Goal: Task Accomplishment & Management: Use online tool/utility

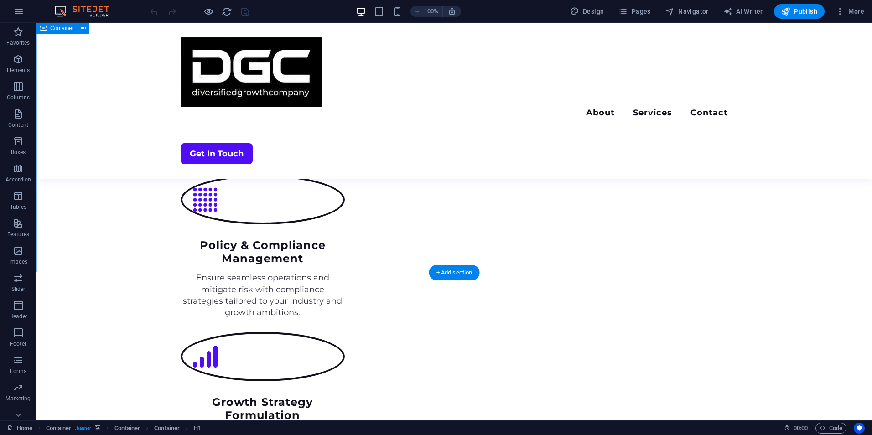
scroll to position [1803, 0]
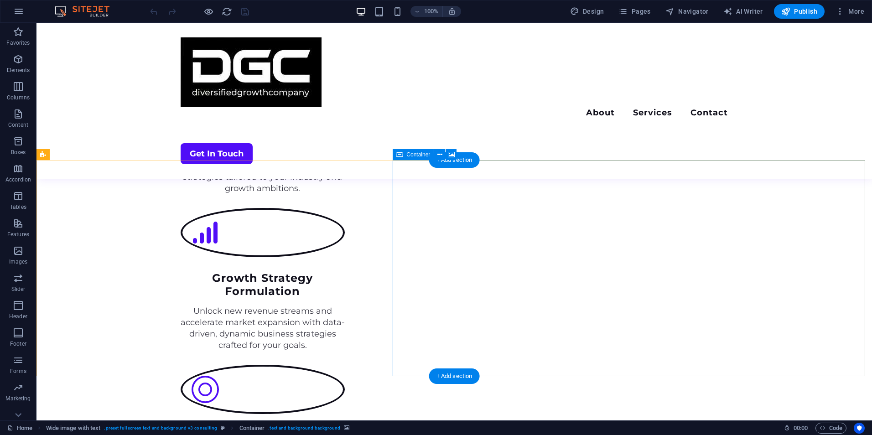
scroll to position [1704, 0]
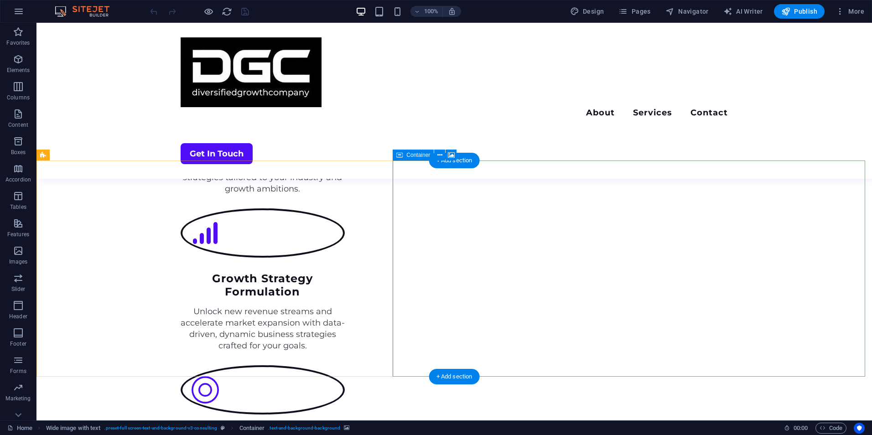
drag, startPoint x: 521, startPoint y: 195, endPoint x: 471, endPoint y: 205, distance: 50.8
select select "px"
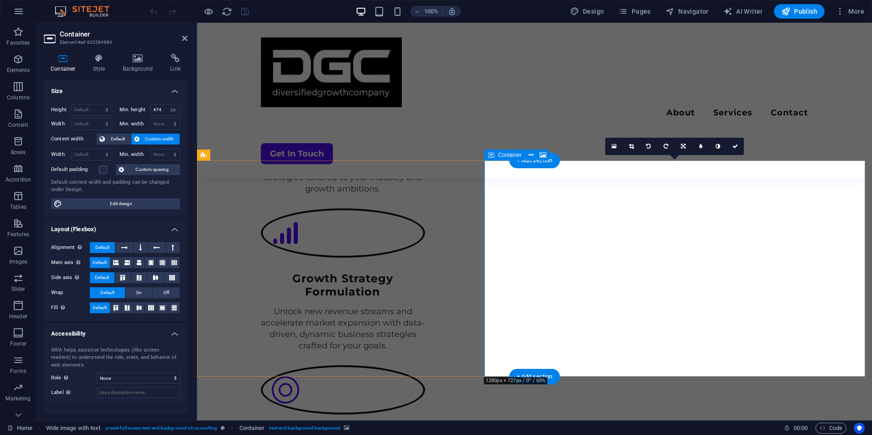
click at [139, 63] on h4 "Background" at bounding box center [140, 63] width 48 height 19
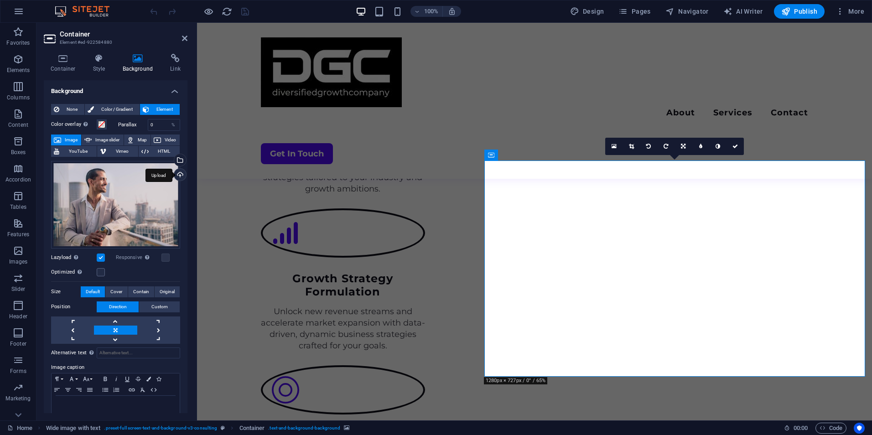
click at [181, 175] on div "Upload" at bounding box center [179, 176] width 14 height 14
click at [179, 158] on div "Select files from the file manager, stock photos, or upload file(s)" at bounding box center [179, 161] width 14 height 14
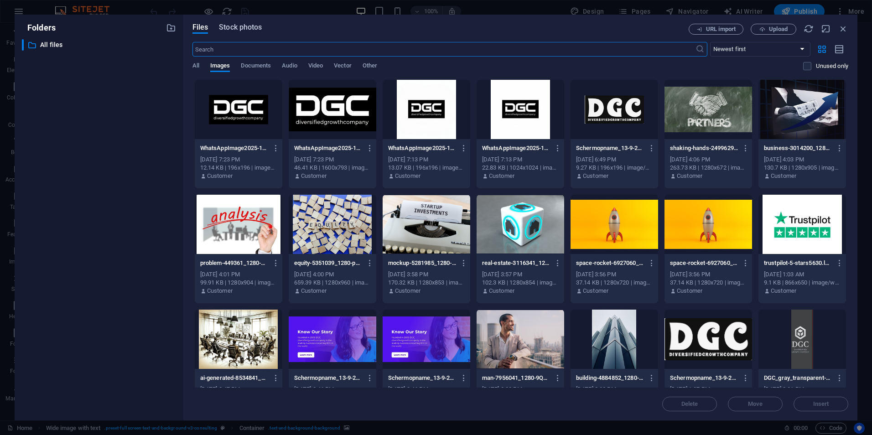
click at [245, 27] on span "Stock photos" at bounding box center [240, 27] width 43 height 11
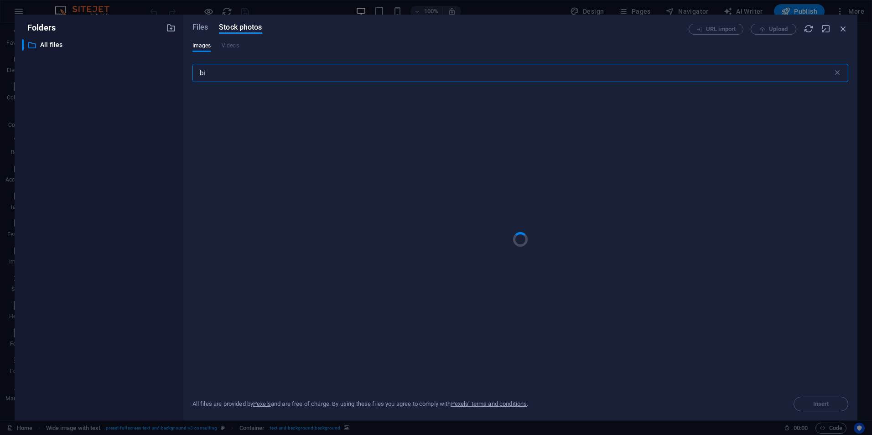
type input "b"
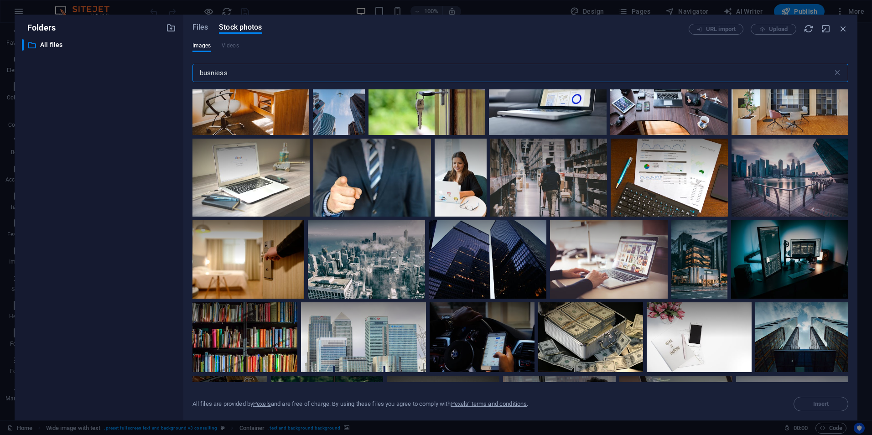
scroll to position [332, 0]
type input "busniess"
click at [774, 170] on div at bounding box center [789, 157] width 117 height 39
click at [836, 395] on div "All files are provided by Pexels and are free of charge. By using these files y…" at bounding box center [519, 396] width 655 height 29
click at [193, 26] on span "Files" at bounding box center [200, 27] width 16 height 11
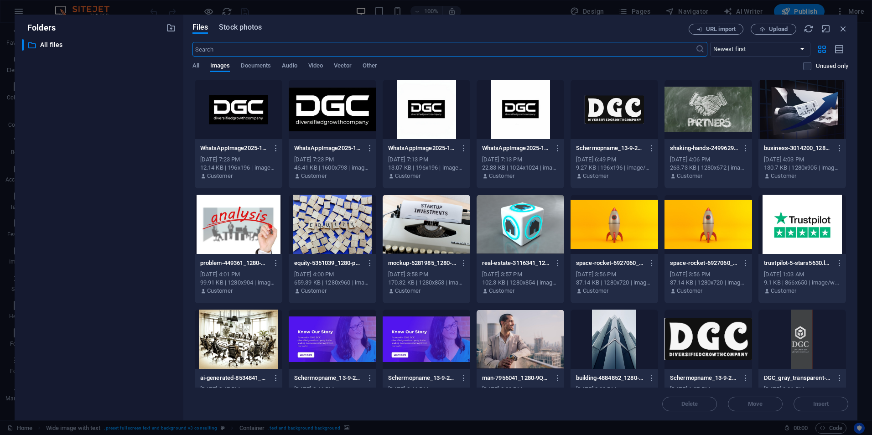
drag, startPoint x: 229, startPoint y: 20, endPoint x: 229, endPoint y: 26, distance: 5.5
click at [229, 21] on div "Files Stock photos URL import Upload ​ Newest first Oldest first Name (A-Z) Nam…" at bounding box center [520, 218] width 674 height 406
click at [230, 30] on span "Stock photos" at bounding box center [240, 27] width 43 height 11
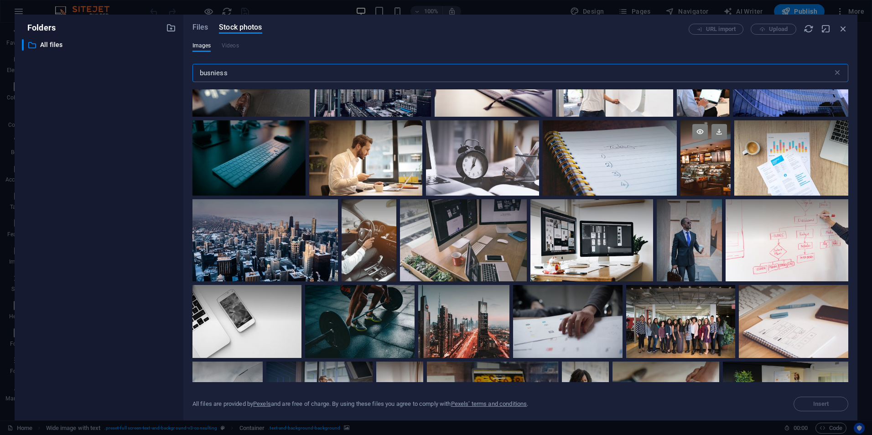
scroll to position [1205, 0]
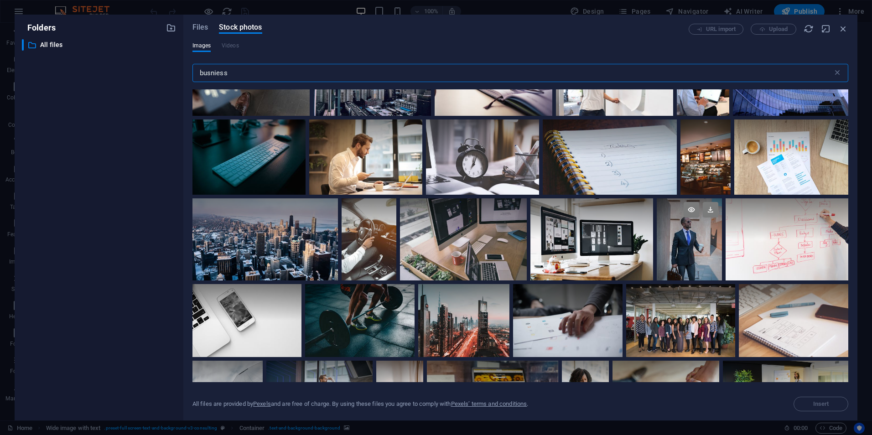
click at [691, 226] on div at bounding box center [688, 218] width 65 height 41
click at [691, 207] on icon at bounding box center [690, 209] width 15 height 15
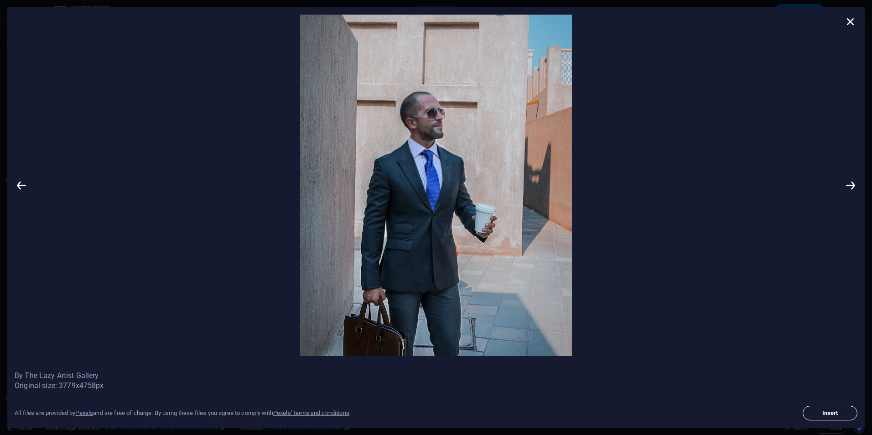
click at [818, 408] on button "Insert" at bounding box center [829, 413] width 55 height 15
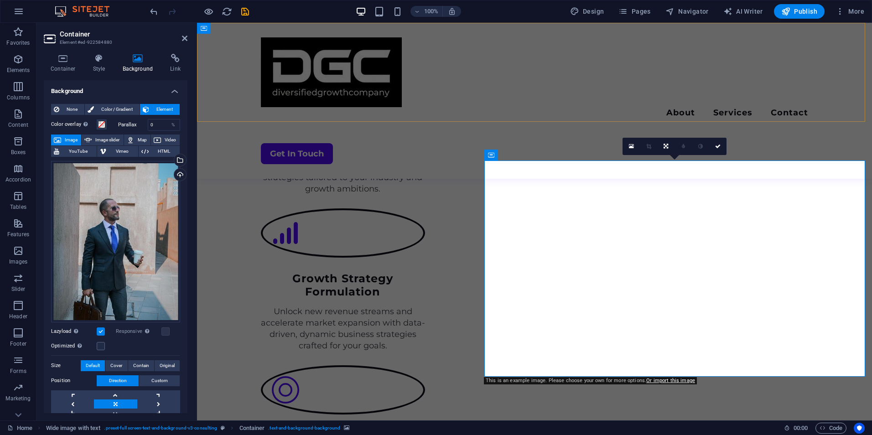
click at [456, 101] on div "Menu About Services Contact Get In Touch" at bounding box center [534, 101] width 675 height 156
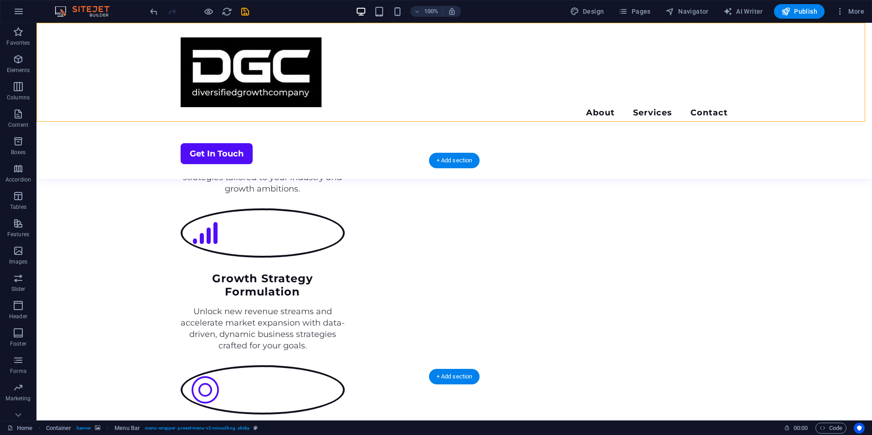
drag, startPoint x: 545, startPoint y: 270, endPoint x: 548, endPoint y: 294, distance: 24.4
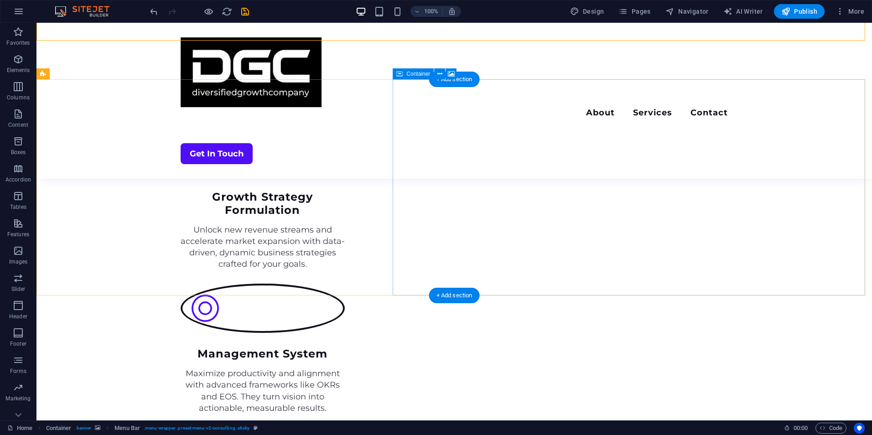
scroll to position [1786, 0]
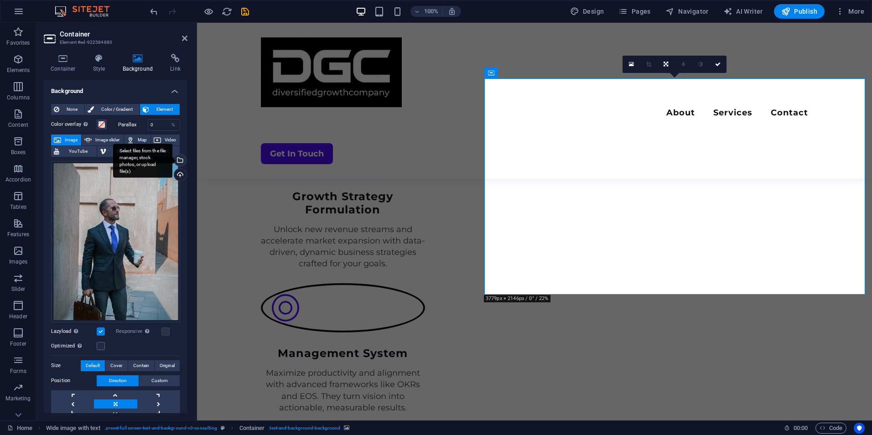
click at [177, 159] on div "Select files from the file manager, stock photos, or upload file(s)" at bounding box center [179, 161] width 14 height 14
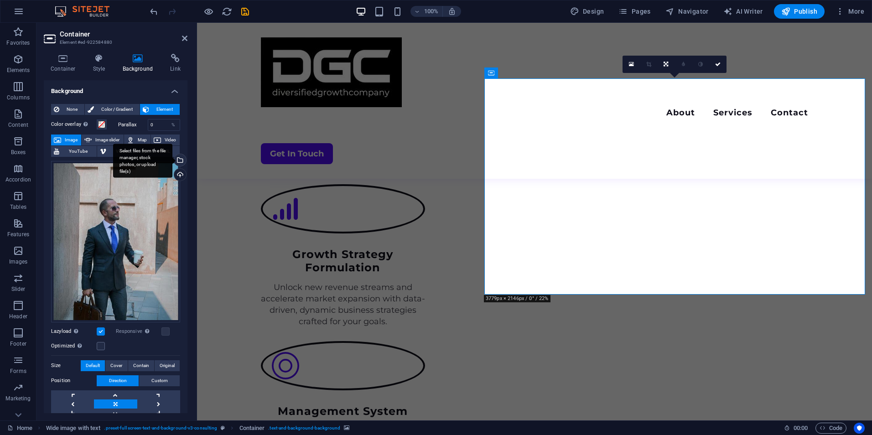
scroll to position [1903, 0]
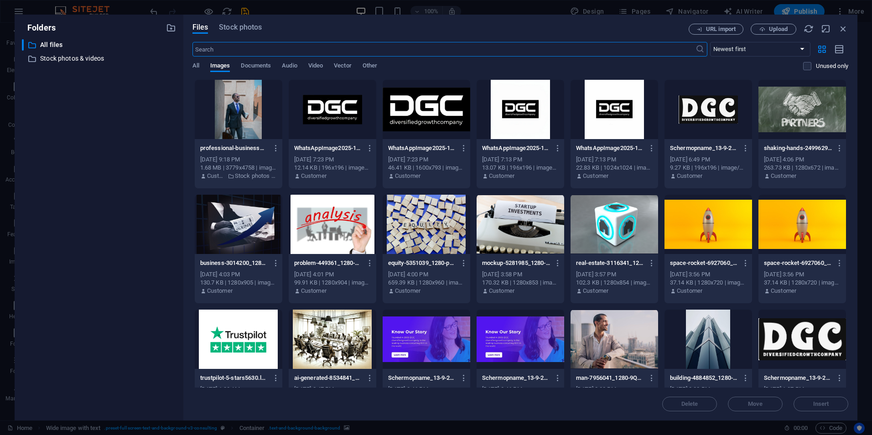
click at [232, 23] on div "Files Stock photos URL import Upload ​ Newest first Oldest first Name (A-Z) Nam…" at bounding box center [520, 218] width 674 height 406
click at [229, 30] on span "Stock photos" at bounding box center [240, 27] width 43 height 11
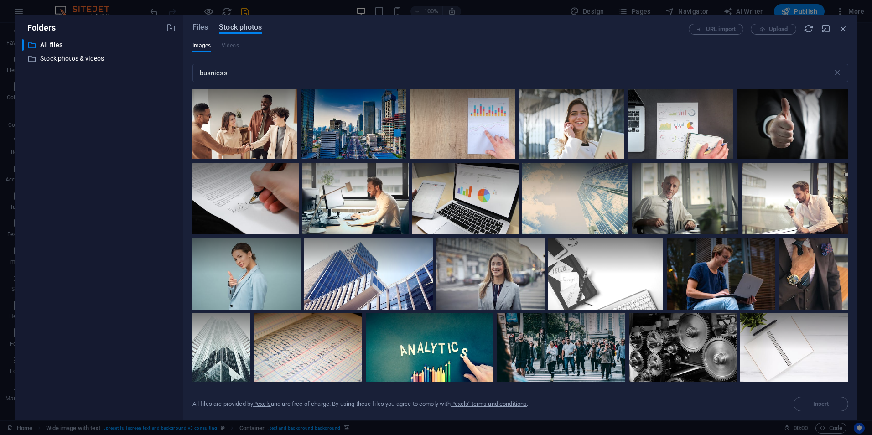
click at [232, 27] on span "Stock photos" at bounding box center [240, 27] width 43 height 11
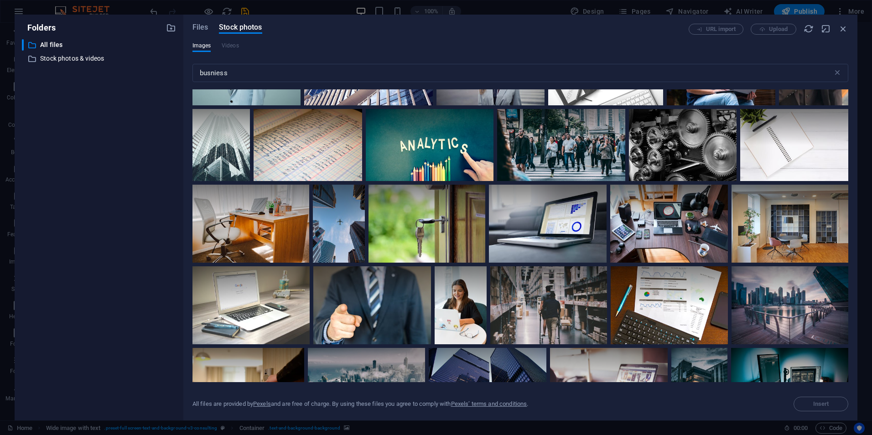
scroll to position [207, 0]
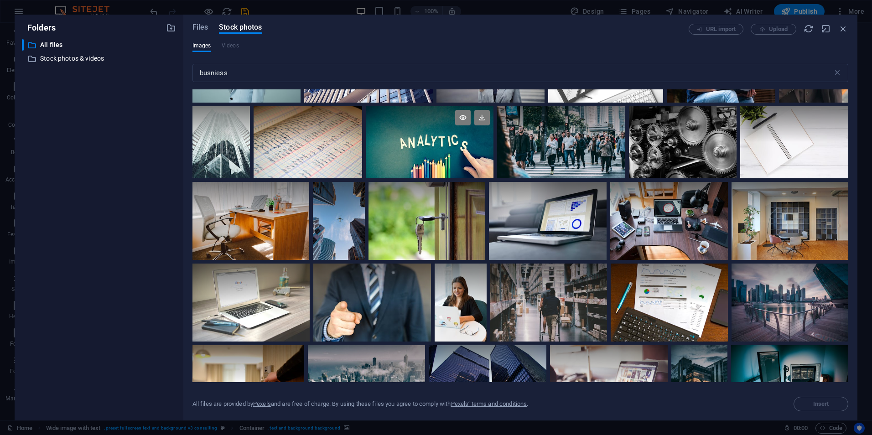
click at [444, 144] on div at bounding box center [430, 142] width 128 height 72
click at [463, 116] on icon at bounding box center [462, 117] width 15 height 15
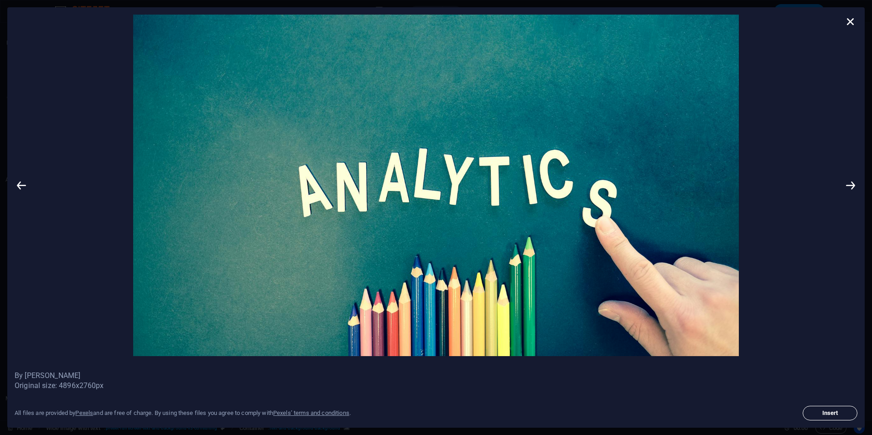
click at [823, 409] on button "Insert" at bounding box center [829, 413] width 55 height 15
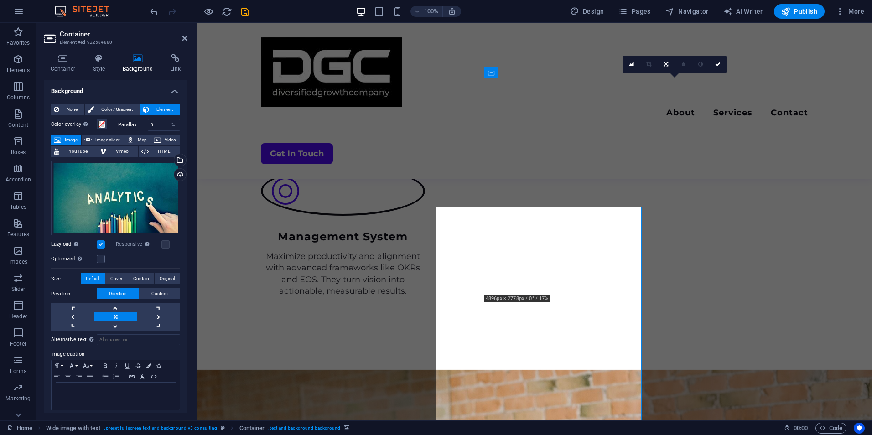
scroll to position [1786, 0]
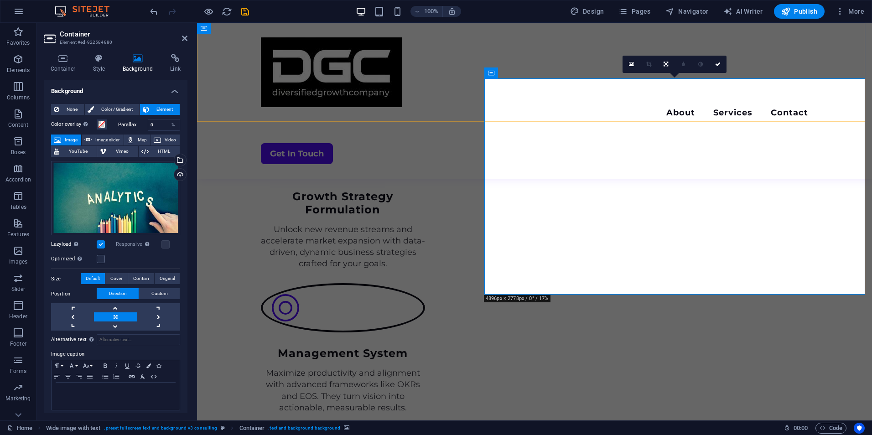
click at [680, 63] on div "Menu About Services Contact Get In Touch" at bounding box center [534, 101] width 675 height 156
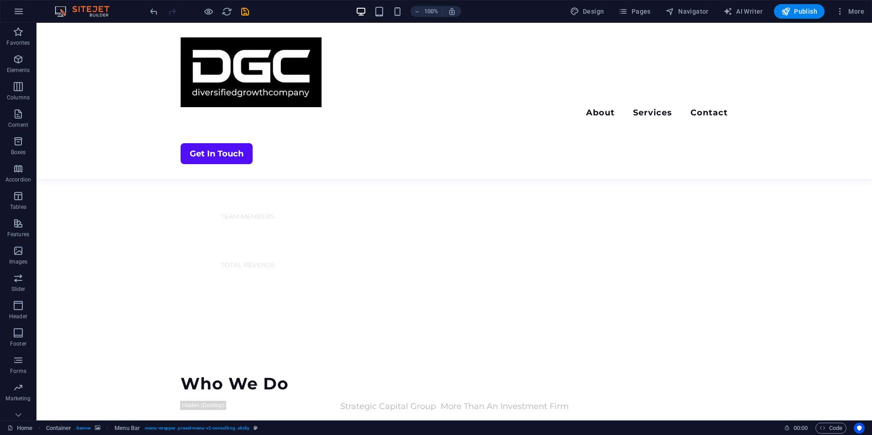
scroll to position [859, 0]
click at [454, 194] on div "+ Add section" at bounding box center [454, 196] width 51 height 15
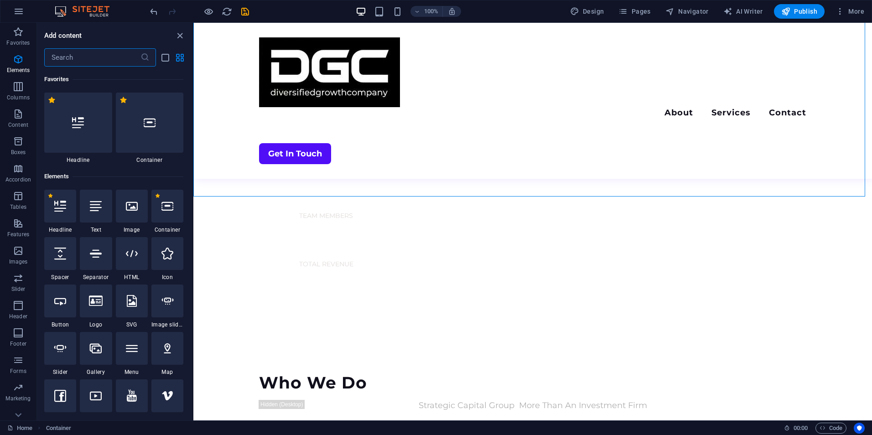
scroll to position [1595, 0]
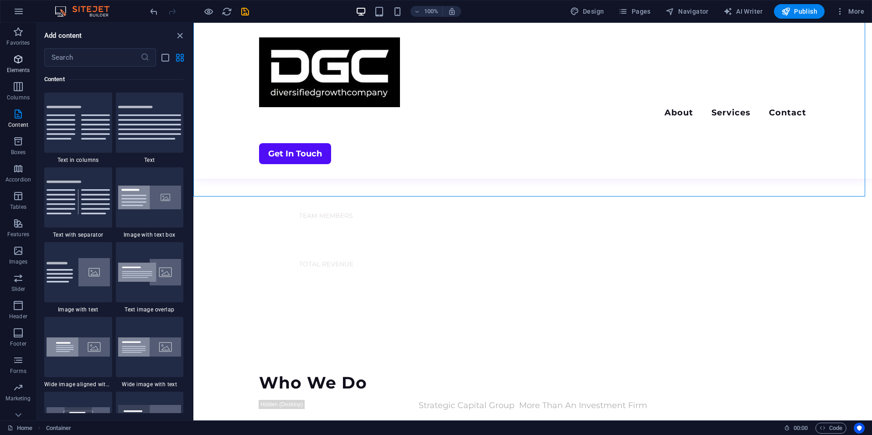
click at [19, 68] on p "Elements" at bounding box center [18, 70] width 23 height 7
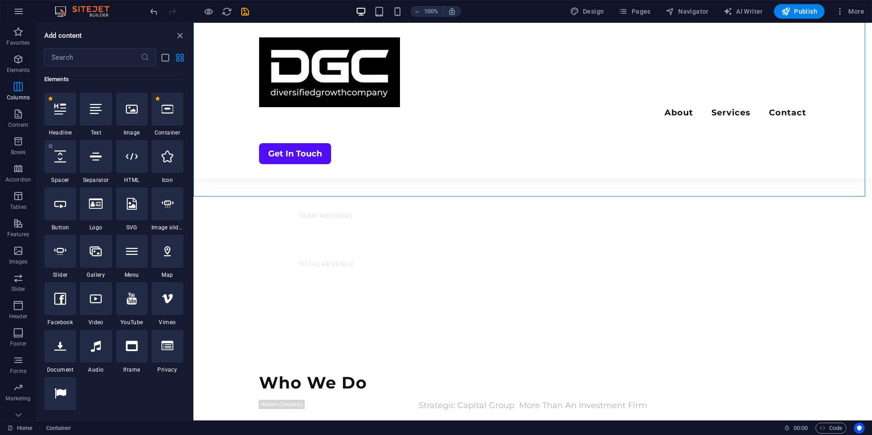
scroll to position [97, 0]
click at [19, 94] on p "Columns" at bounding box center [18, 97] width 23 height 7
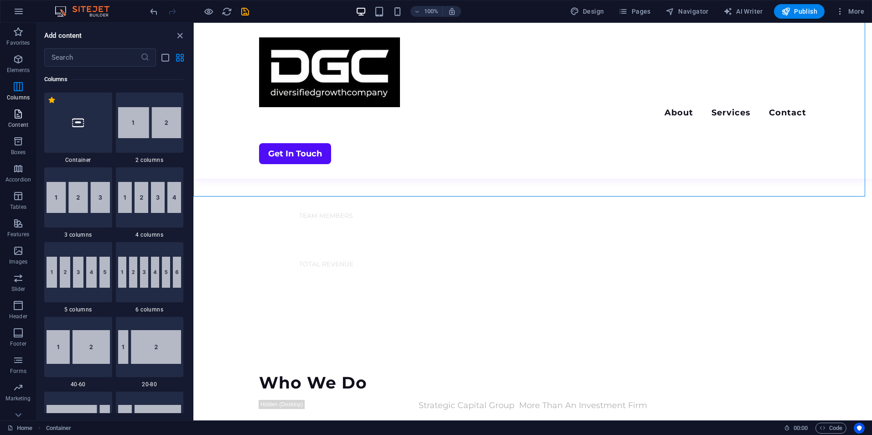
click at [19, 112] on icon "button" at bounding box center [18, 113] width 11 height 11
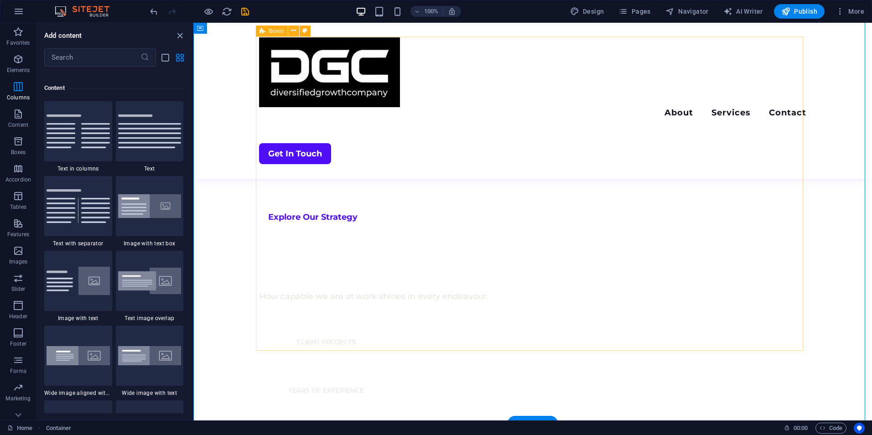
scroll to position [637, 0]
click at [512, 415] on div "+ Add section" at bounding box center [532, 418] width 51 height 15
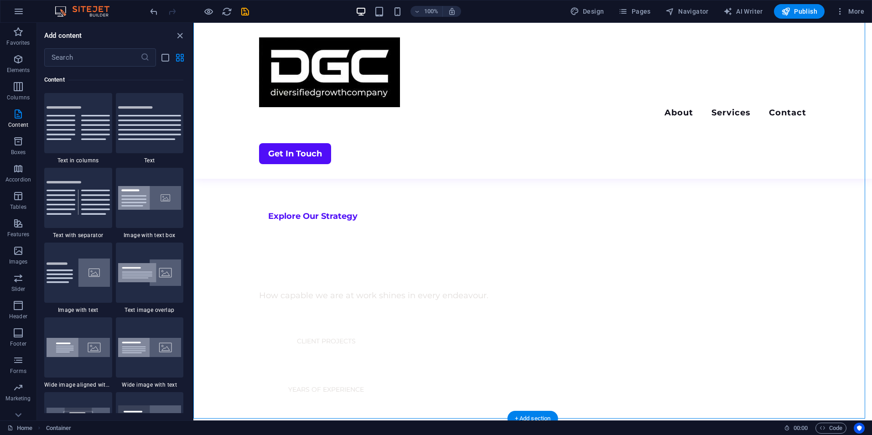
scroll to position [1595, 0]
click at [155, 278] on img at bounding box center [149, 272] width 63 height 27
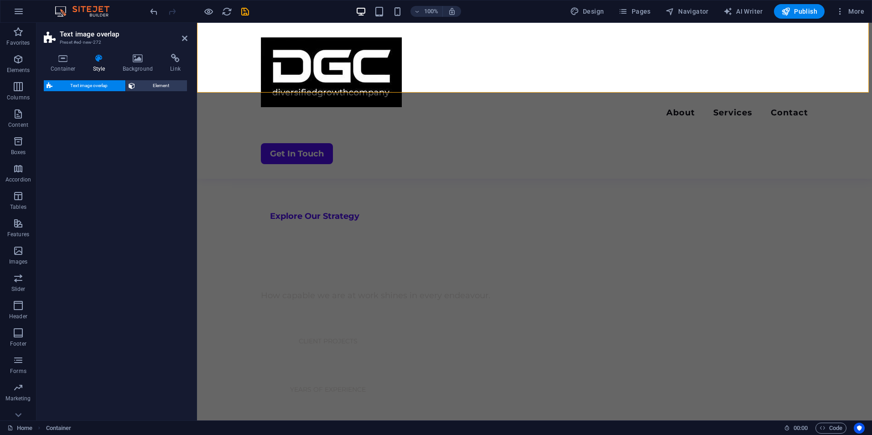
select select "rem"
select select "px"
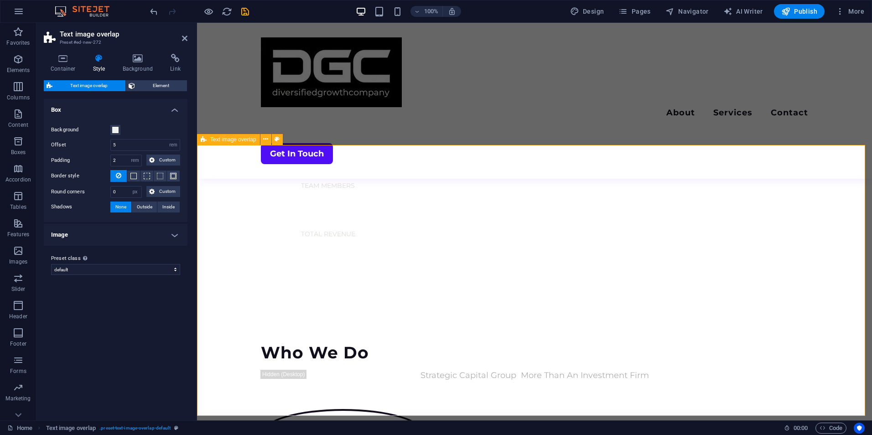
scroll to position [888, 0]
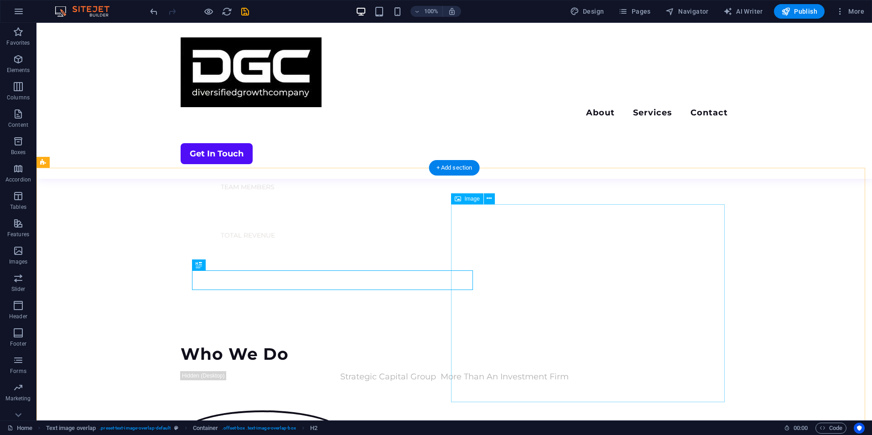
select select "%"
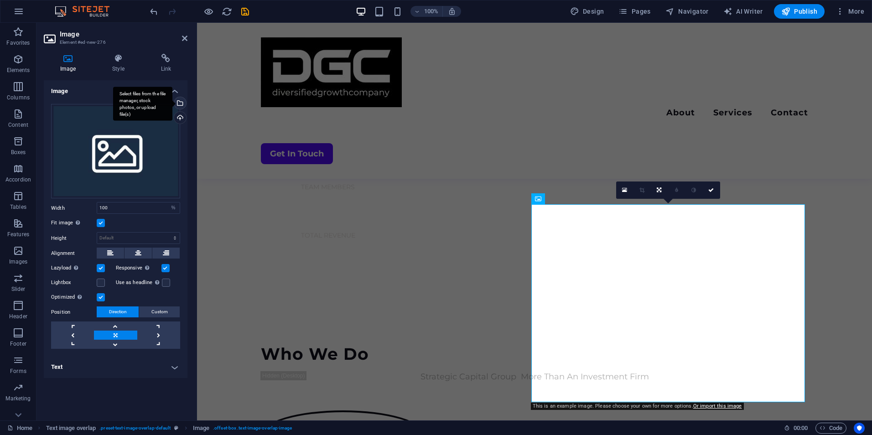
click at [181, 98] on div "Select files from the file manager, stock photos, or upload file(s)" at bounding box center [179, 104] width 14 height 14
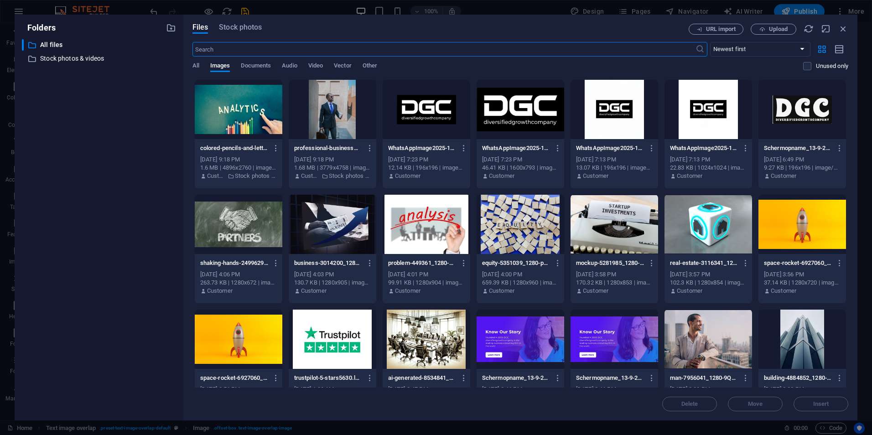
scroll to position [980, 0]
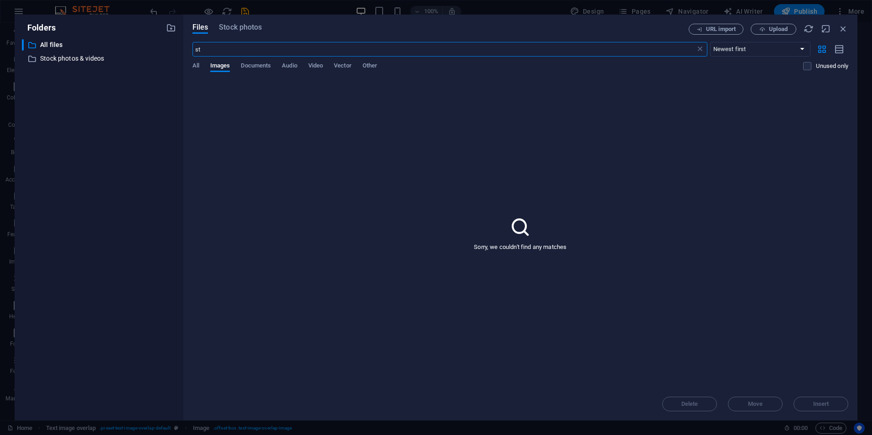
type input "s"
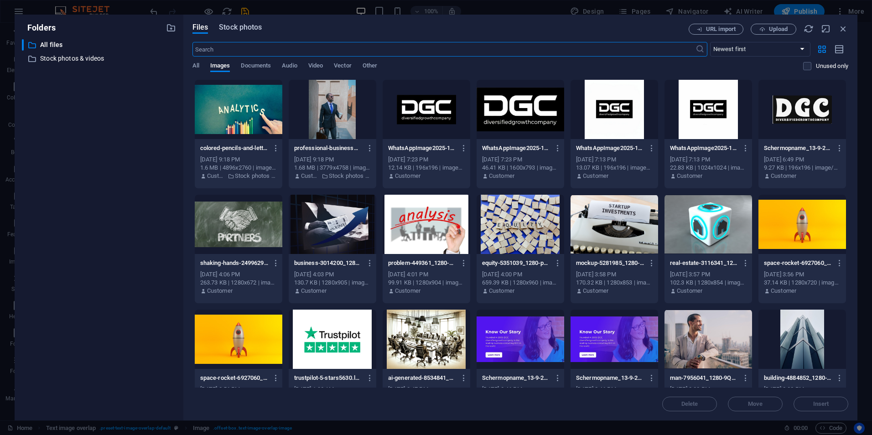
click at [237, 28] on span "Stock photos" at bounding box center [240, 27] width 43 height 11
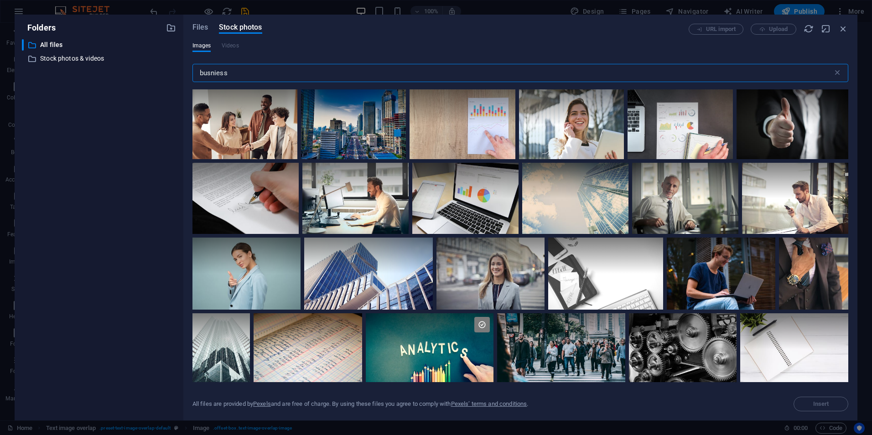
drag, startPoint x: 232, startPoint y: 70, endPoint x: 184, endPoint y: 75, distance: 49.0
click at [184, 75] on div "Files Stock photos URL import Upload Images Videos busniess ​ All files are pro…" at bounding box center [520, 218] width 674 height 406
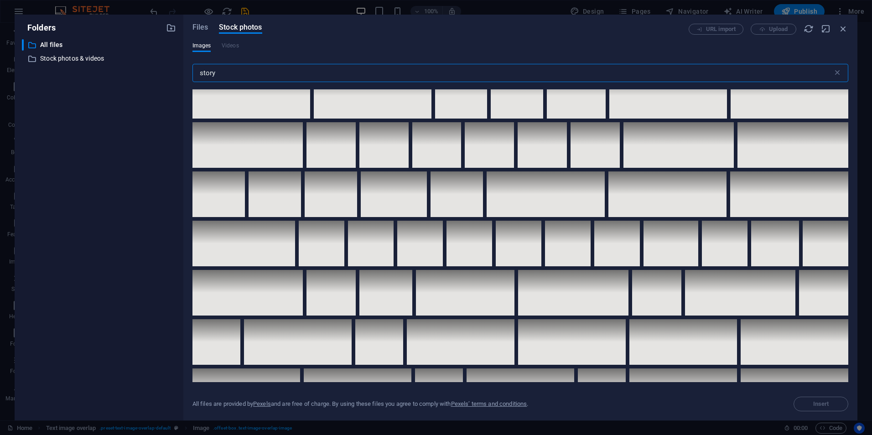
scroll to position [1228, 0]
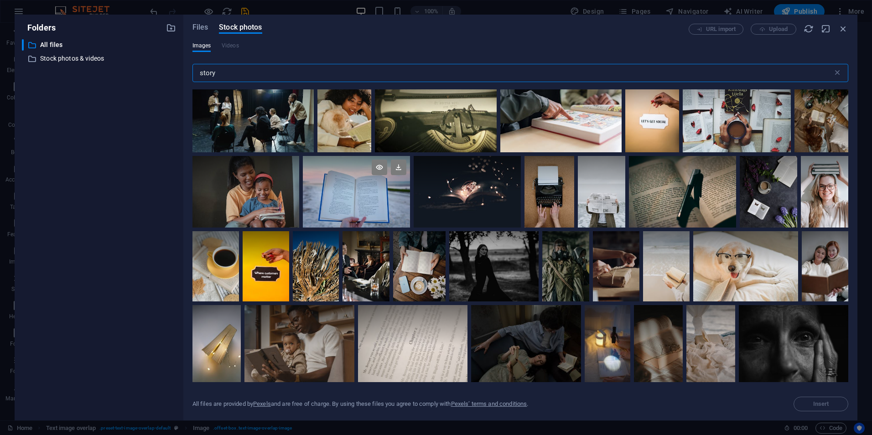
type input "story"
click at [365, 188] on div at bounding box center [356, 192] width 107 height 72
click at [380, 166] on icon at bounding box center [378, 167] width 15 height 15
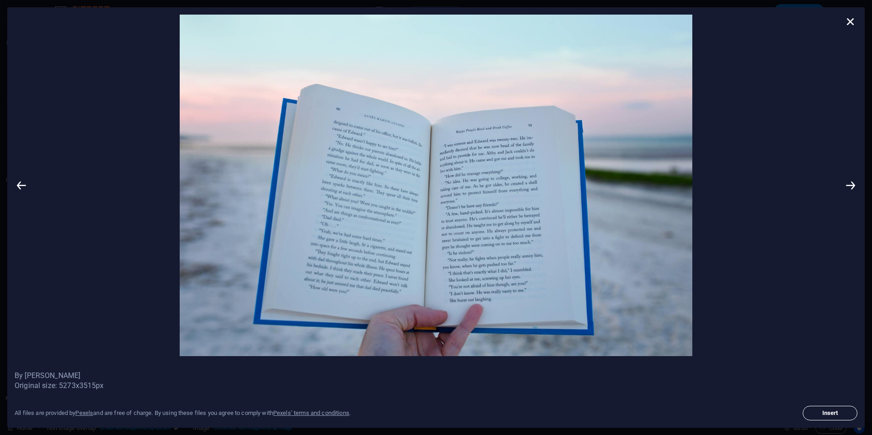
click at [833, 414] on span "Insert" at bounding box center [829, 412] width 46 height 5
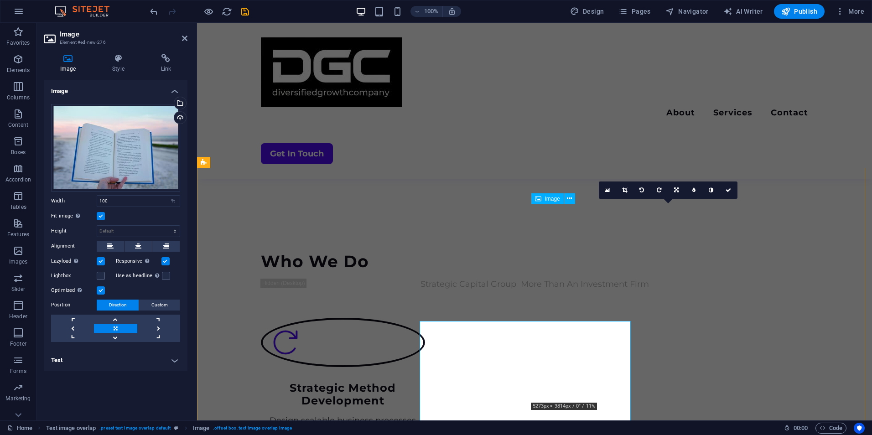
scroll to position [888, 0]
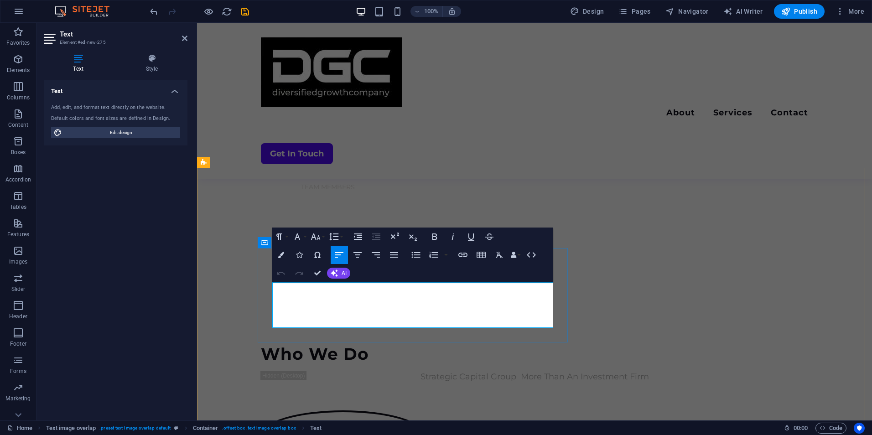
drag, startPoint x: 534, startPoint y: 322, endPoint x: 304, endPoint y: 289, distance: 232.5
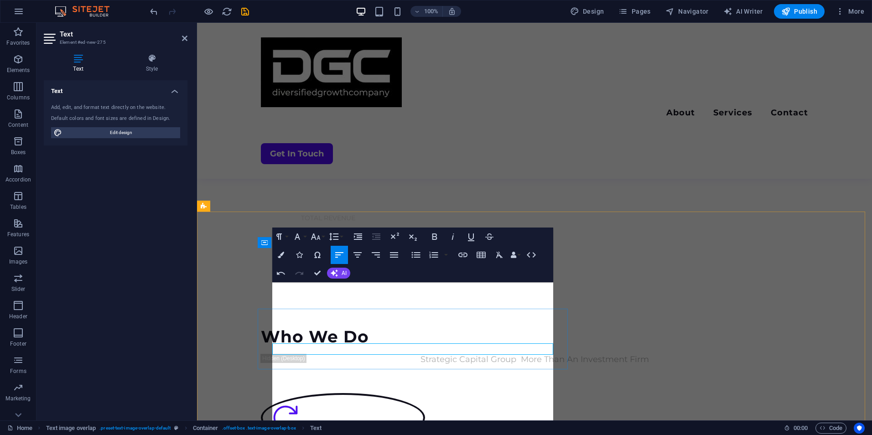
scroll to position [844, 0]
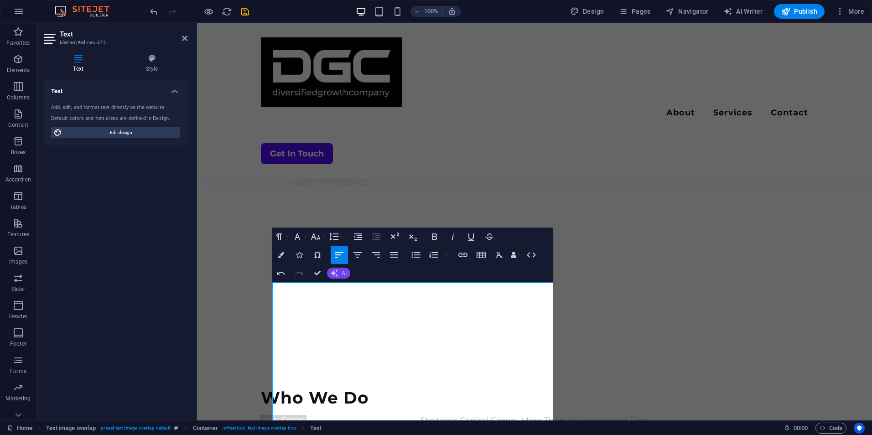
click at [342, 273] on span "AI" at bounding box center [343, 272] width 5 height 5
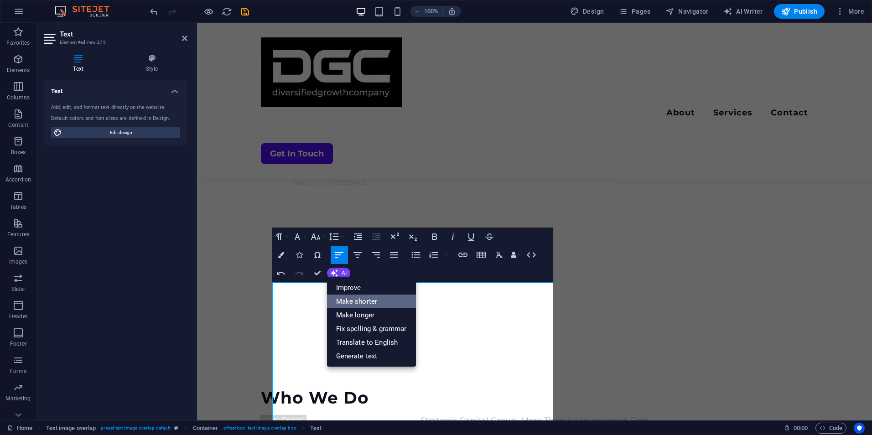
click at [375, 298] on link "Make shorter" at bounding box center [371, 301] width 89 height 14
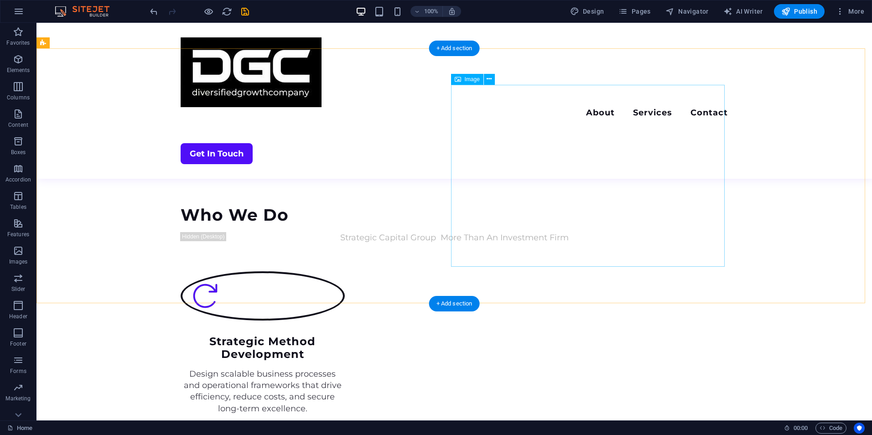
scroll to position [1056, 0]
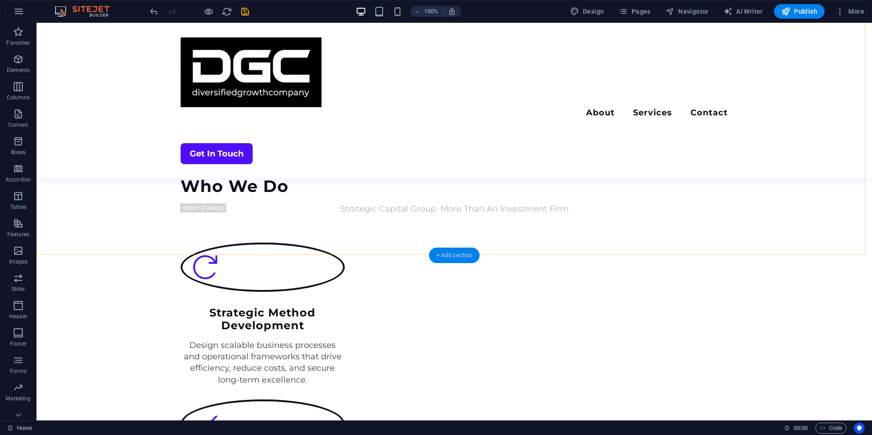
click at [452, 252] on div "+ Add section" at bounding box center [454, 255] width 51 height 15
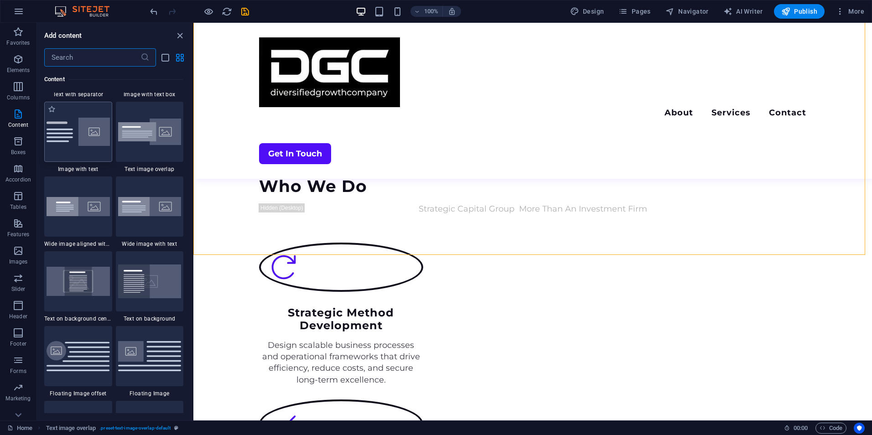
scroll to position [1736, 0]
click at [18, 89] on icon "button" at bounding box center [18, 86] width 11 height 11
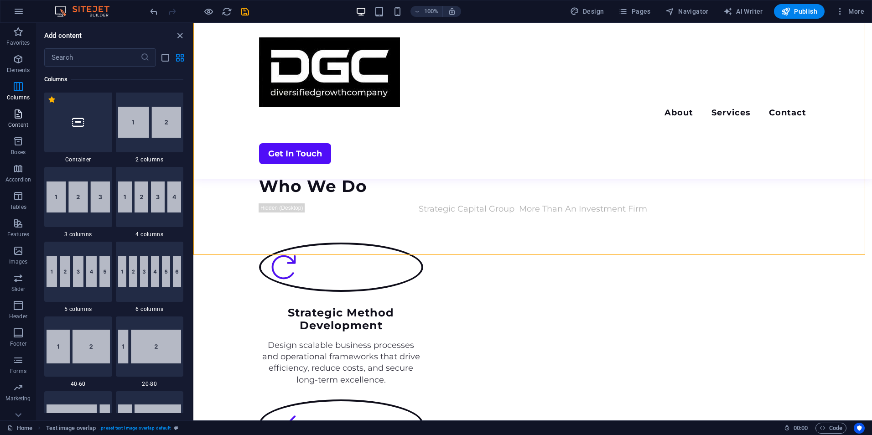
click at [9, 129] on span "Content" at bounding box center [18, 119] width 36 height 22
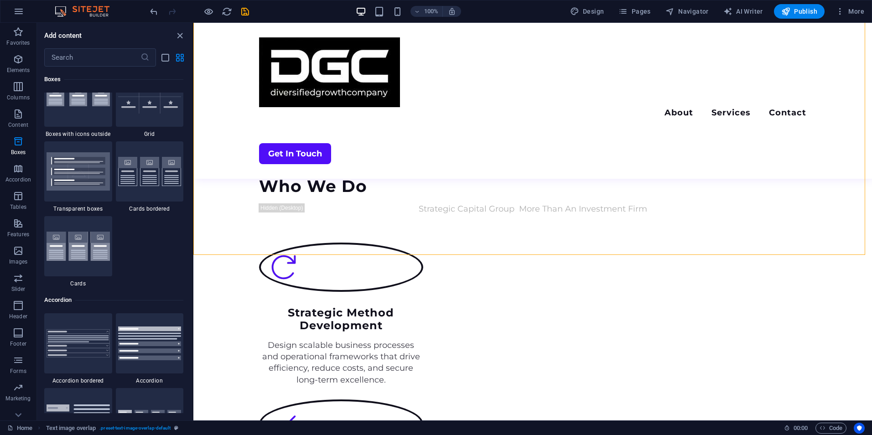
scroll to position [2689, 0]
click at [75, 240] on img at bounding box center [77, 247] width 63 height 30
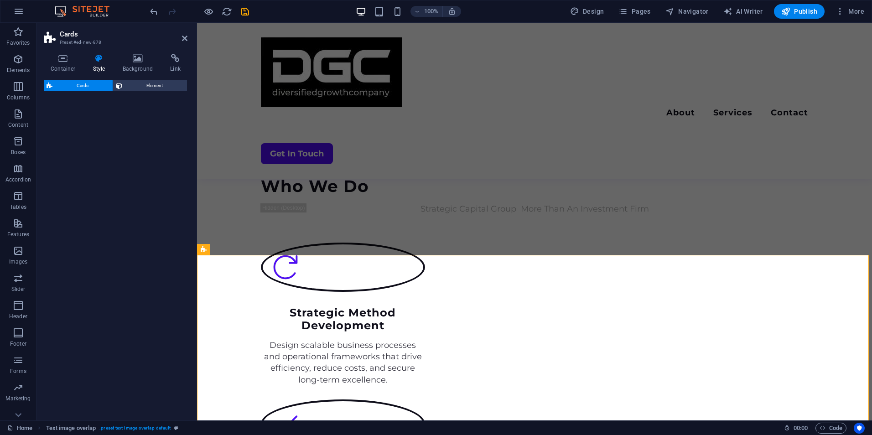
select select "rem"
select select "preset-image-boxes-v3-default"
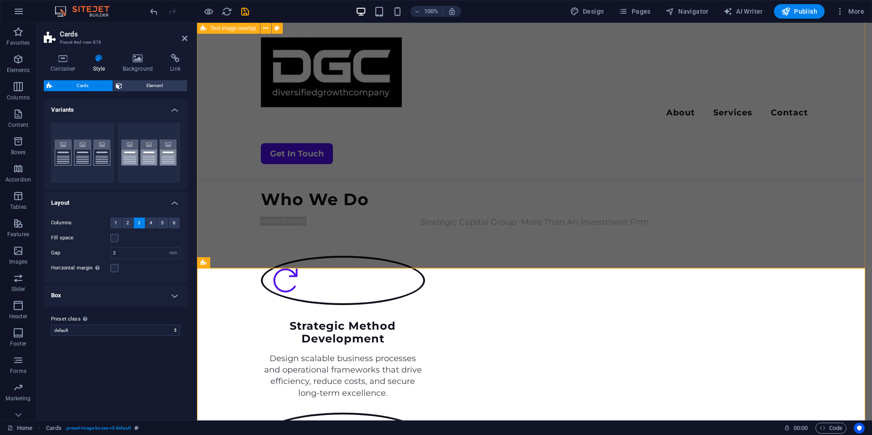
scroll to position [1196, 0]
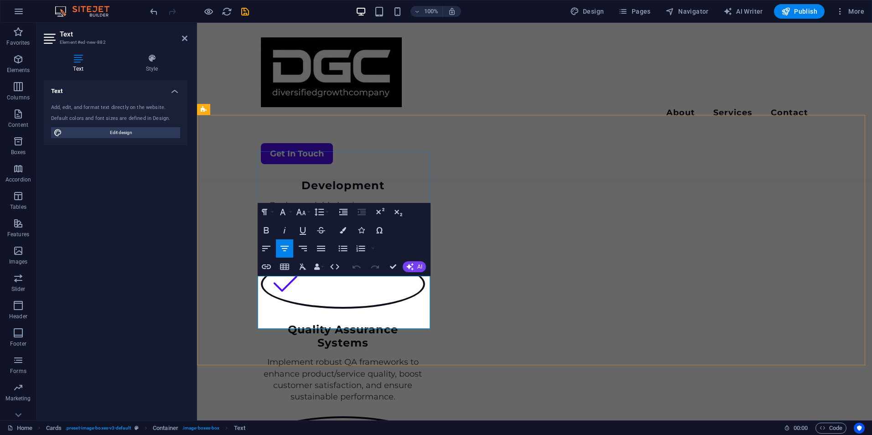
drag, startPoint x: 386, startPoint y: 317, endPoint x: 278, endPoint y: 287, distance: 112.0
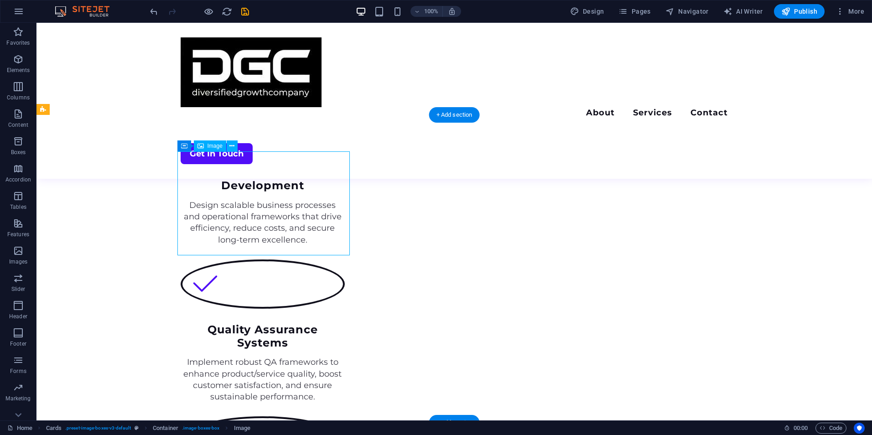
select select "%"
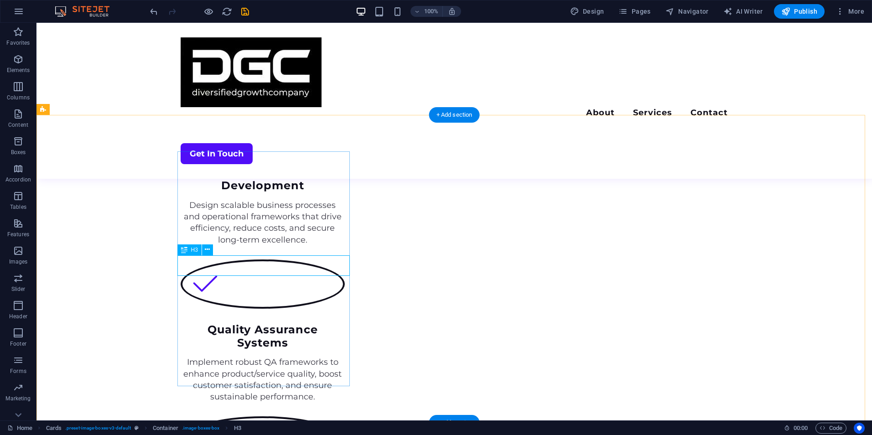
click at [243, 7] on icon "save" at bounding box center [245, 11] width 10 height 10
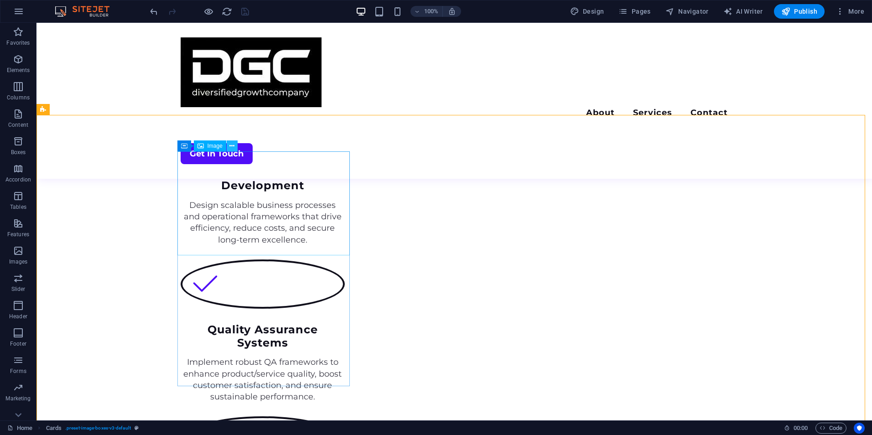
click at [231, 143] on icon at bounding box center [231, 146] width 5 height 10
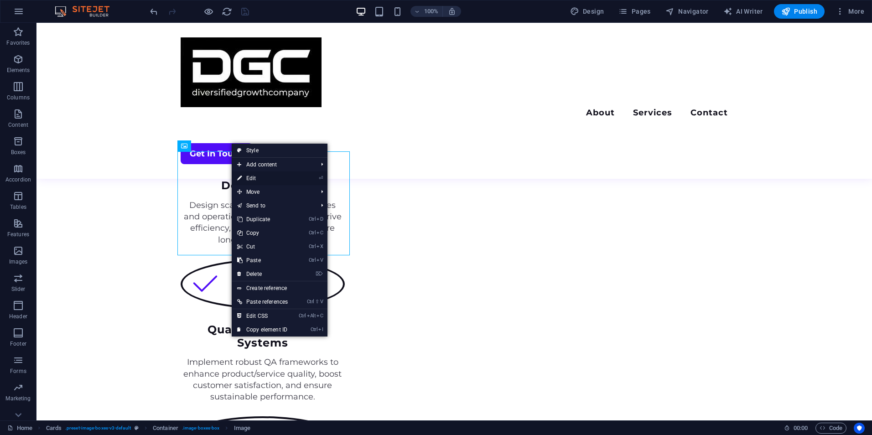
click at [258, 180] on link "⏎ Edit" at bounding box center [263, 178] width 62 height 14
select select "%"
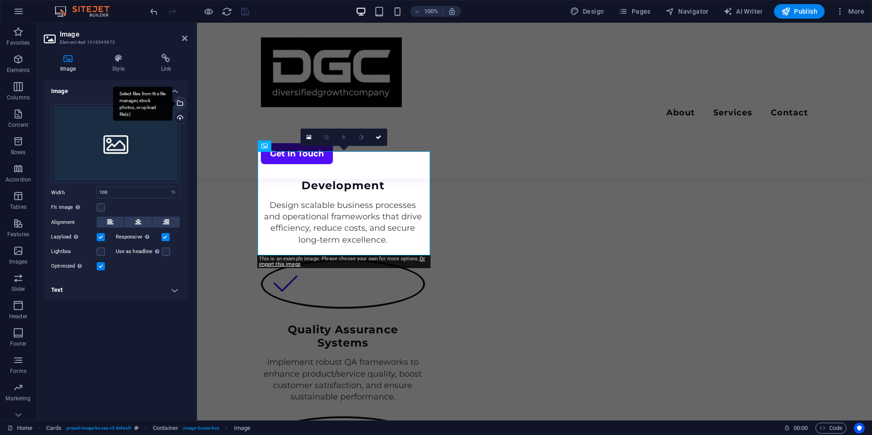
click at [172, 100] on div "Select files from the file manager, stock photos, or upload file(s)" at bounding box center [142, 104] width 59 height 34
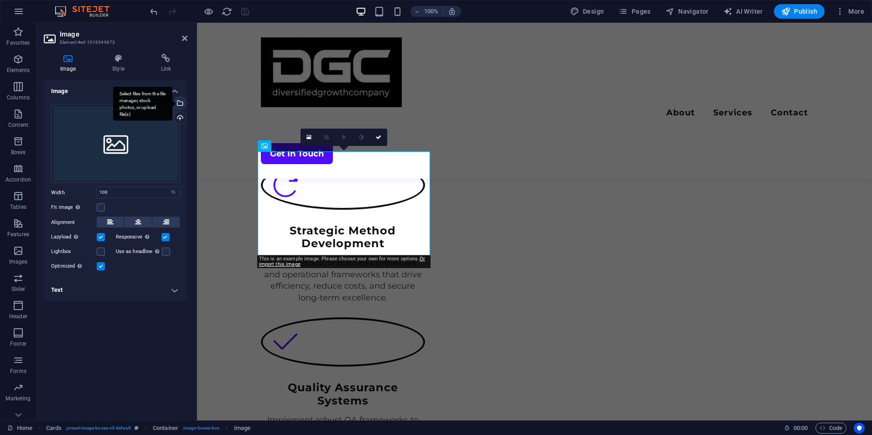
scroll to position [1286, 0]
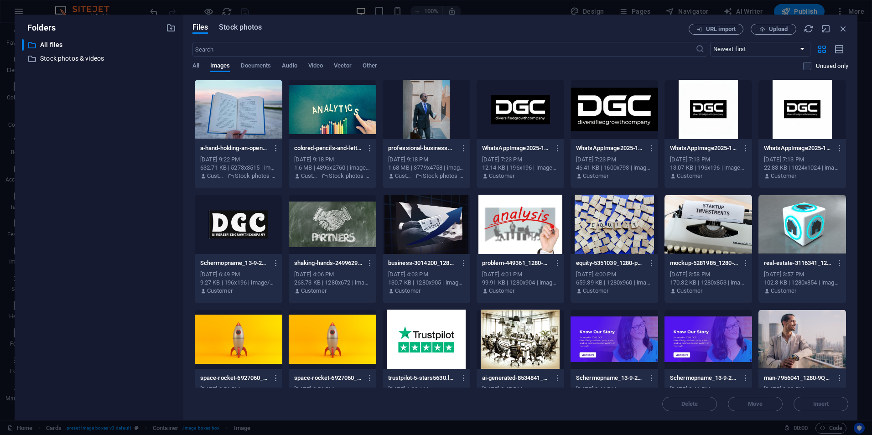
click at [245, 27] on span "Stock photos" at bounding box center [240, 27] width 43 height 11
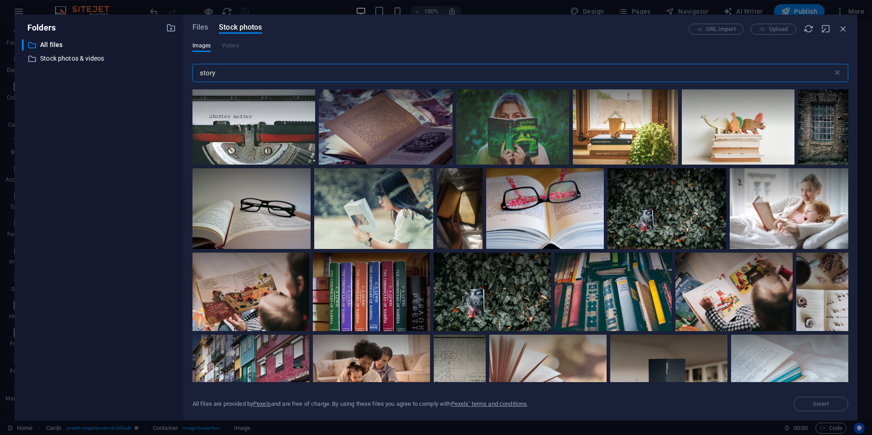
drag, startPoint x: 198, startPoint y: 72, endPoint x: 188, endPoint y: 73, distance: 10.5
click at [188, 73] on div "Files Stock photos URL import Upload Images Videos story ​ All files are provid…" at bounding box center [520, 218] width 674 height 406
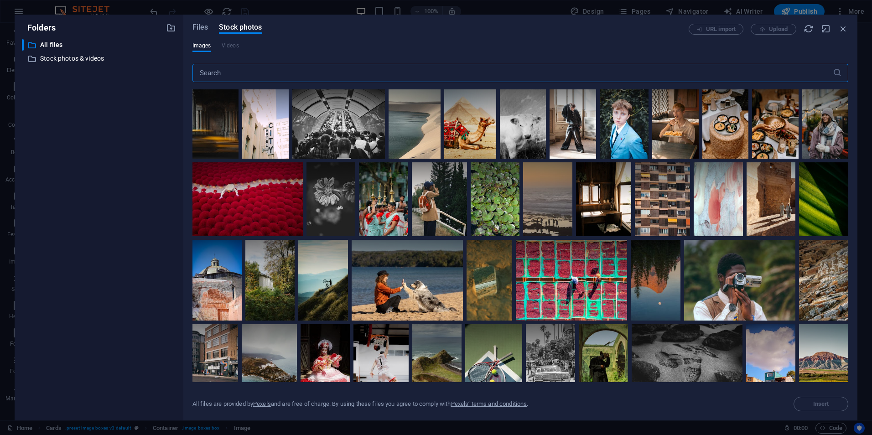
type input "Our Vision"
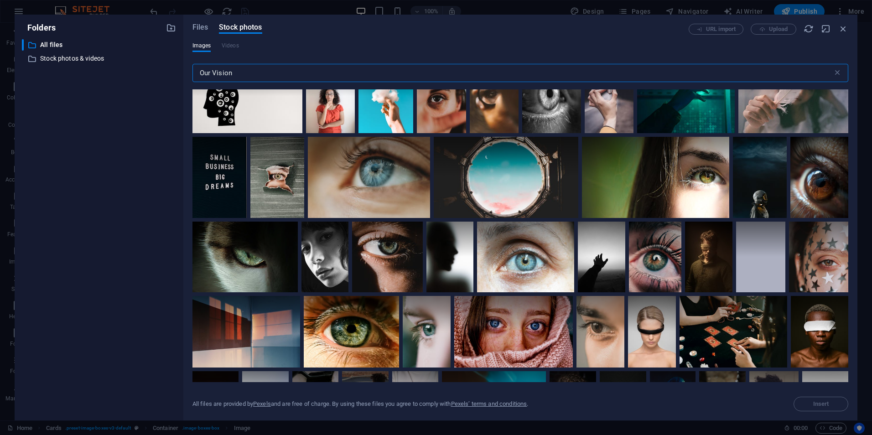
scroll to position [426, 0]
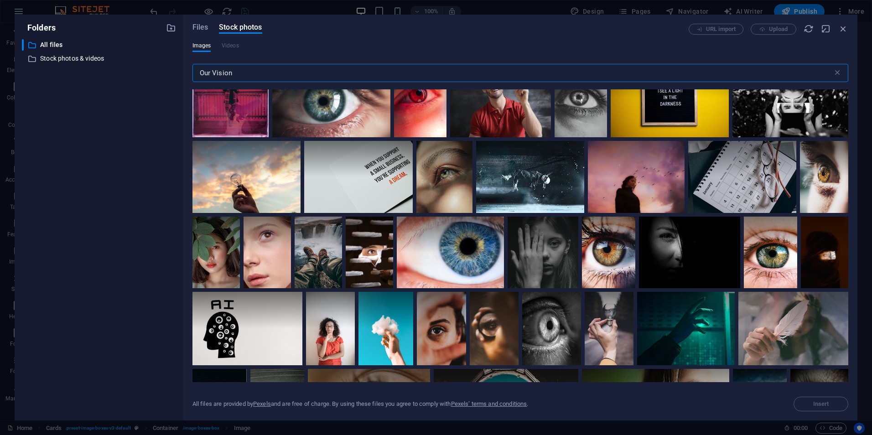
drag, startPoint x: 293, startPoint y: 73, endPoint x: 191, endPoint y: 74, distance: 102.1
click at [191, 74] on div "Files Stock photos URL import Upload Images Videos Our Vision ​ All files are p…" at bounding box center [520, 218] width 674 height 406
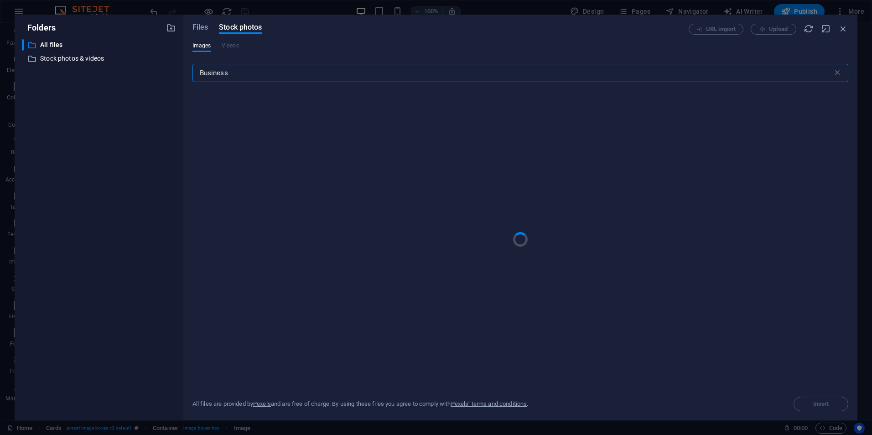
type input "Business"
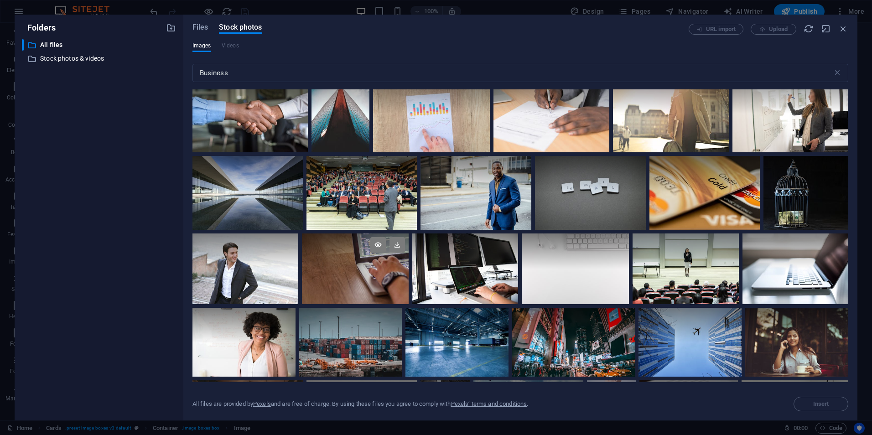
scroll to position [744, 0]
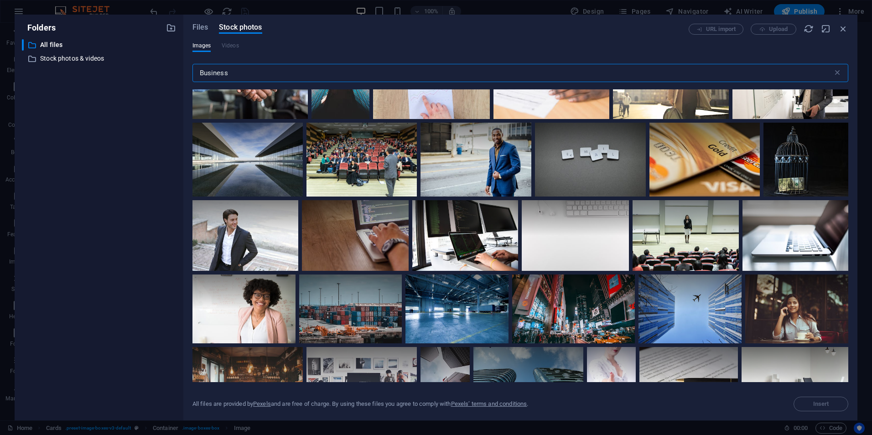
drag, startPoint x: 182, startPoint y: 70, endPoint x: 166, endPoint y: 70, distance: 16.0
click at [166, 70] on div "Folders ​ All files All files ​ Stock photos & videos Stock photos & videos Fil…" at bounding box center [436, 218] width 842 height 406
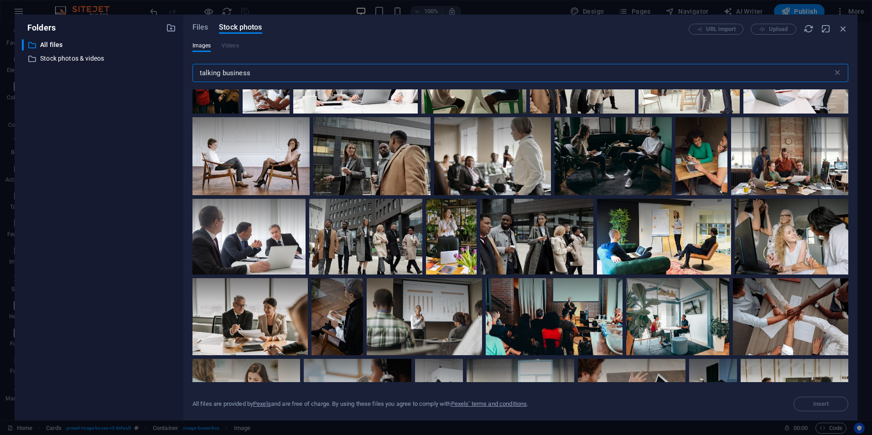
scroll to position [193, 0]
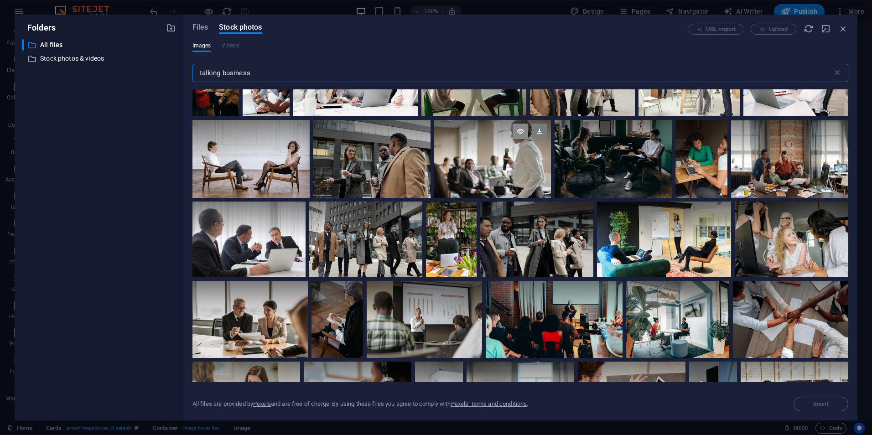
type input "talking business"
click at [516, 129] on icon at bounding box center [519, 131] width 15 height 15
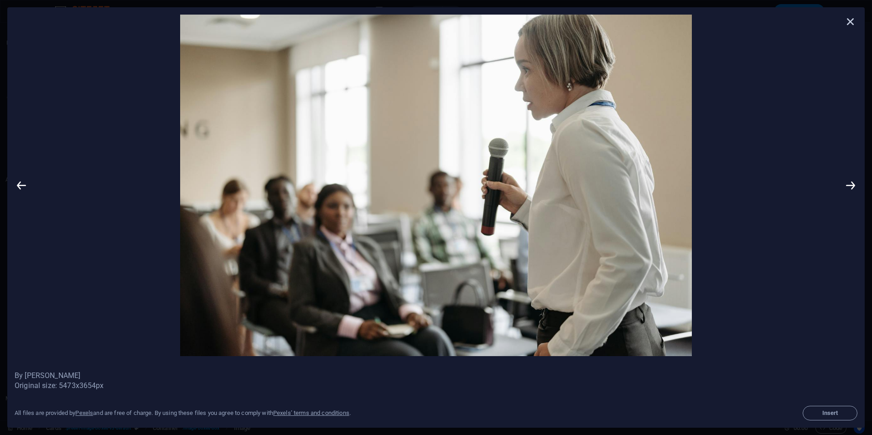
click at [850, 23] on icon at bounding box center [850, 22] width 14 height 14
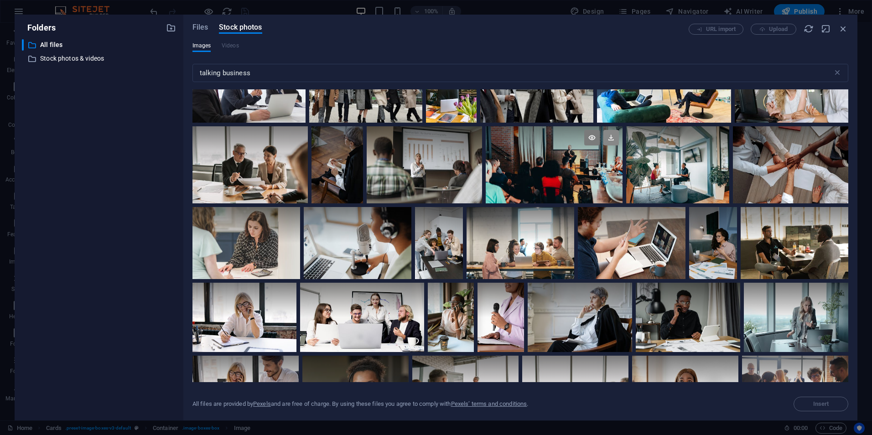
scroll to position [348, 0]
click at [450, 136] on icon at bounding box center [451, 136] width 15 height 15
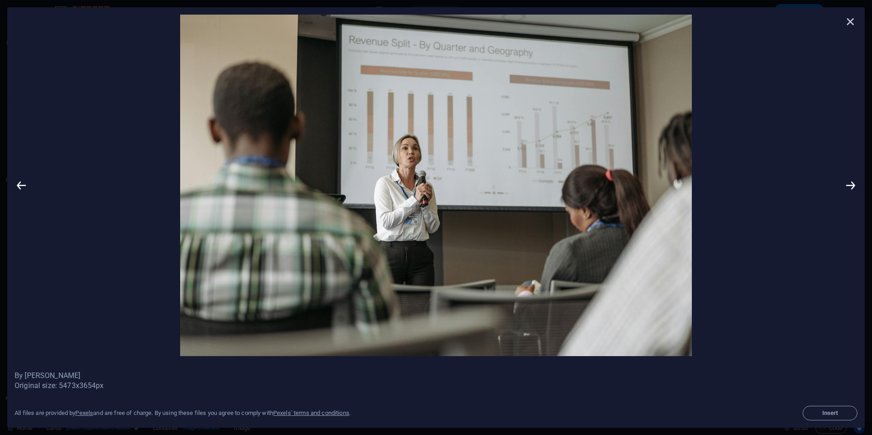
click at [852, 18] on icon at bounding box center [850, 22] width 14 height 14
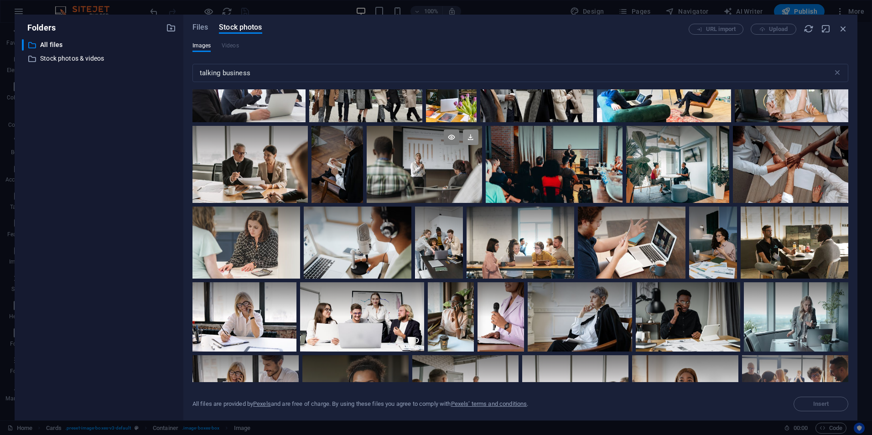
click at [471, 137] on icon at bounding box center [470, 136] width 15 height 15
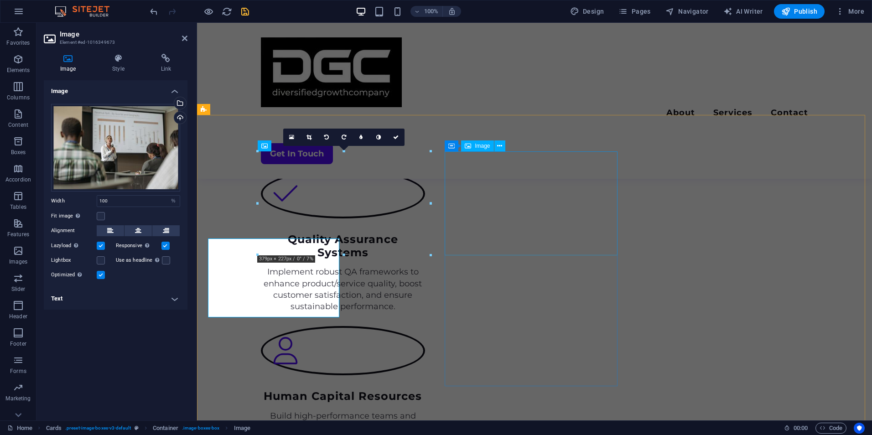
scroll to position [1196, 0]
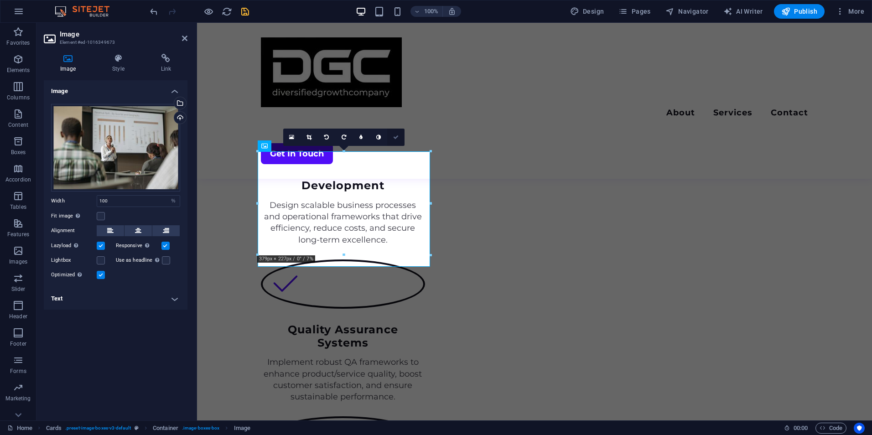
click at [395, 139] on icon at bounding box center [395, 136] width 5 height 5
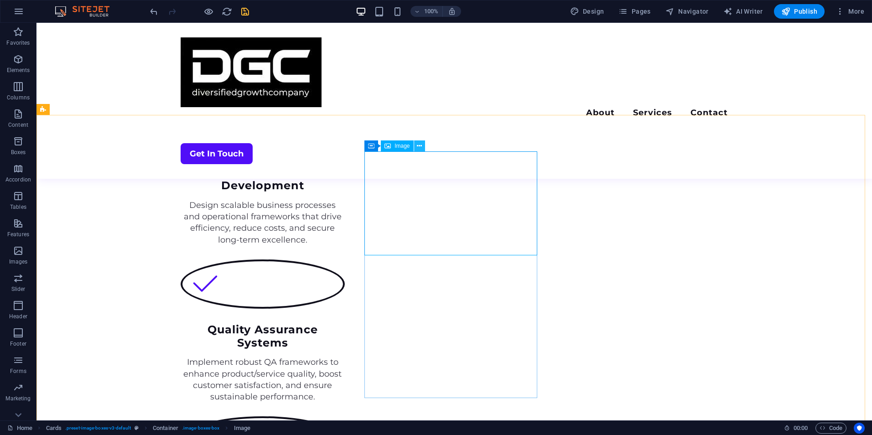
click at [419, 144] on icon at bounding box center [419, 146] width 5 height 10
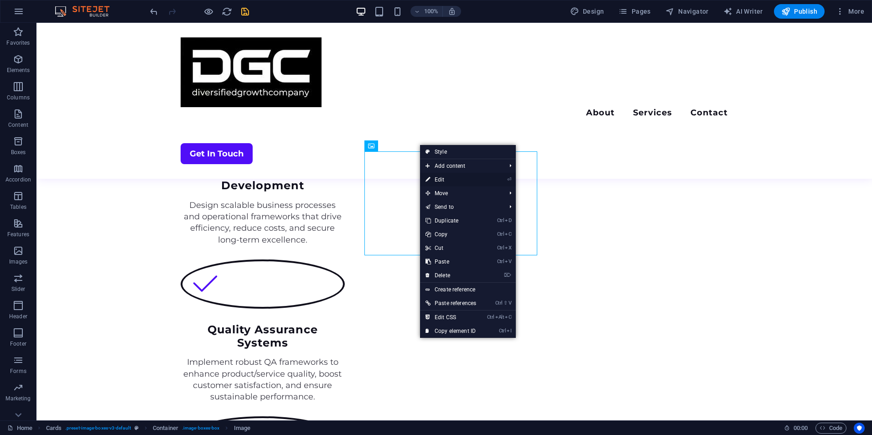
click at [433, 175] on link "⏎ Edit" at bounding box center [451, 180] width 62 height 14
select select "%"
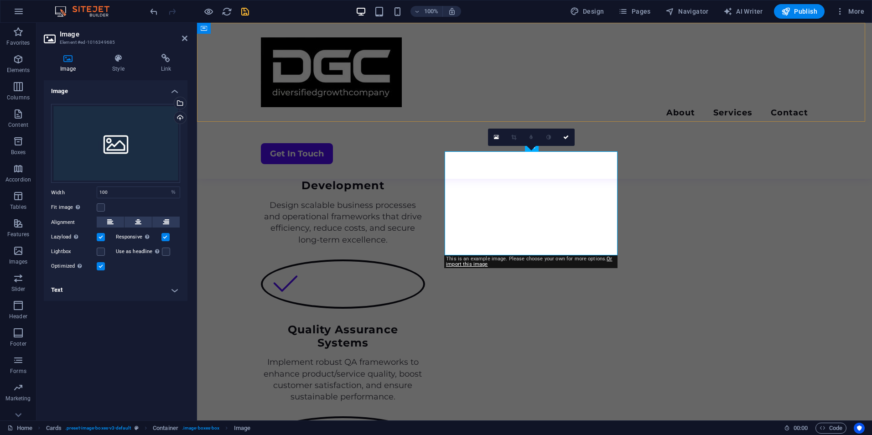
click at [446, 87] on div "Menu About Services Contact Get In Touch" at bounding box center [534, 101] width 675 height 156
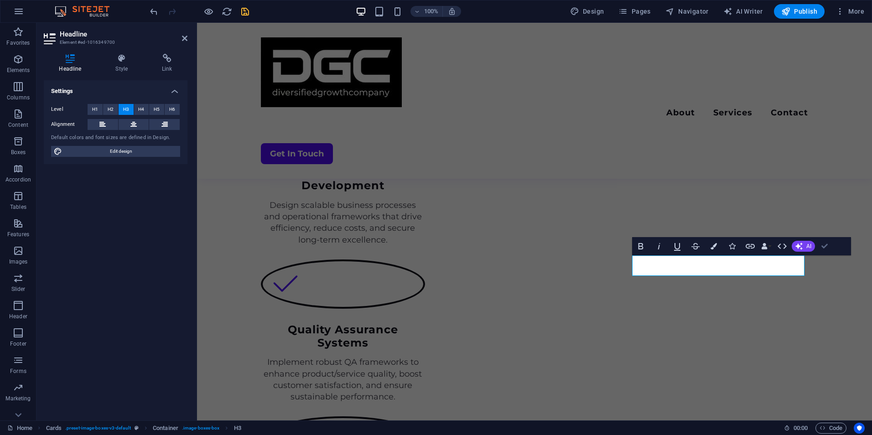
drag, startPoint x: 824, startPoint y: 246, endPoint x: 788, endPoint y: 223, distance: 43.0
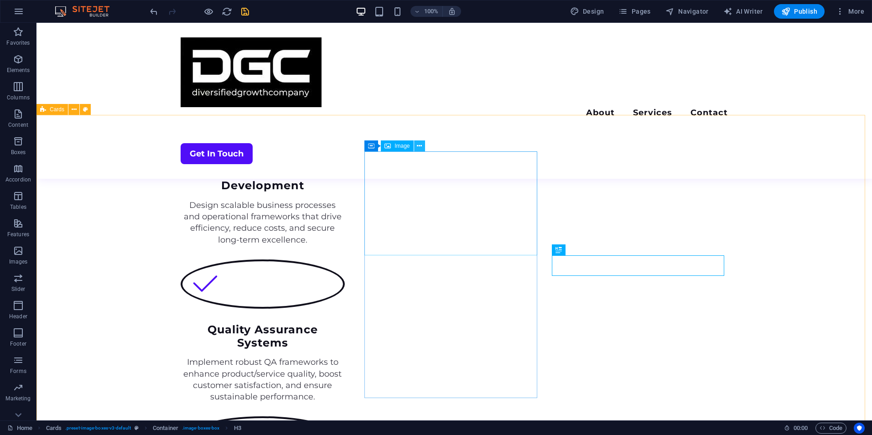
click at [418, 145] on icon at bounding box center [419, 146] width 5 height 10
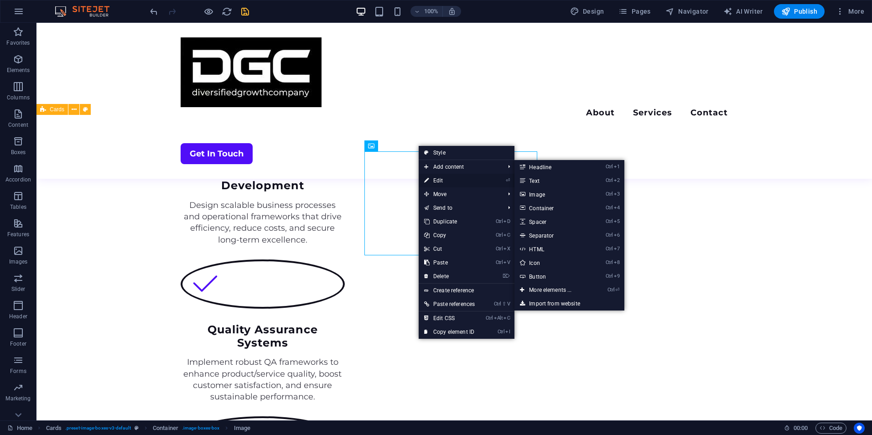
click at [433, 178] on link "⏎ Edit" at bounding box center [449, 181] width 62 height 14
select select "%"
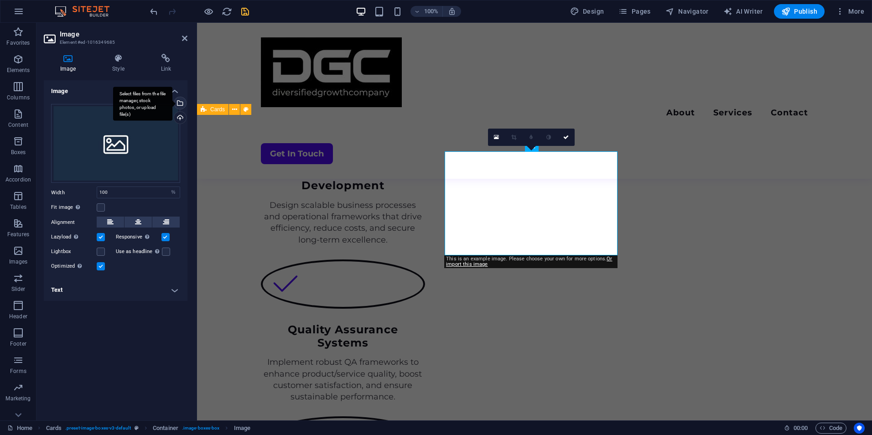
click at [182, 104] on div "Select files from the file manager, stock photos, or upload file(s)" at bounding box center [179, 104] width 14 height 14
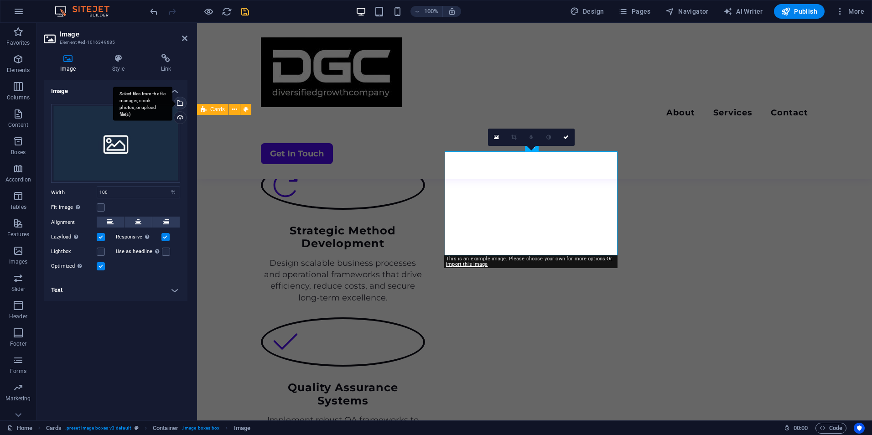
scroll to position [1286, 0]
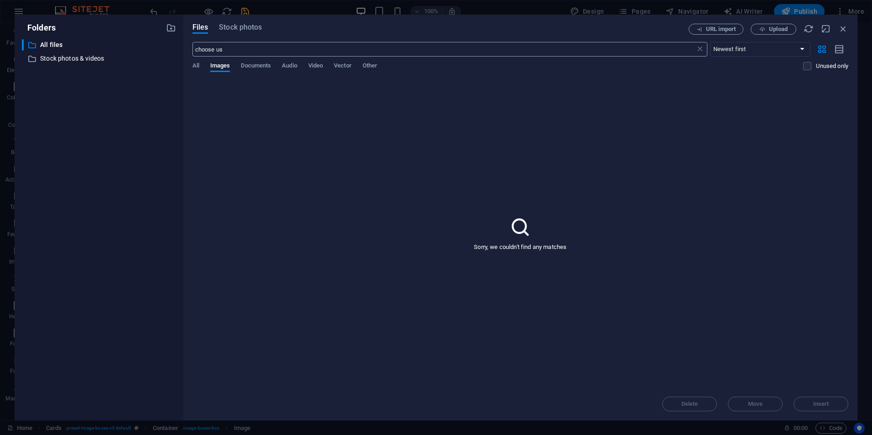
click at [232, 52] on input "choose us" at bounding box center [443, 49] width 503 height 15
type input "choose"
drag, startPoint x: 217, startPoint y: 51, endPoint x: 143, endPoint y: 45, distance: 73.6
click at [143, 45] on div "Folders ​ All files All files ​ Stock photos & videos Stock photos & videos Fil…" at bounding box center [436, 218] width 842 height 406
type input "Thinking"
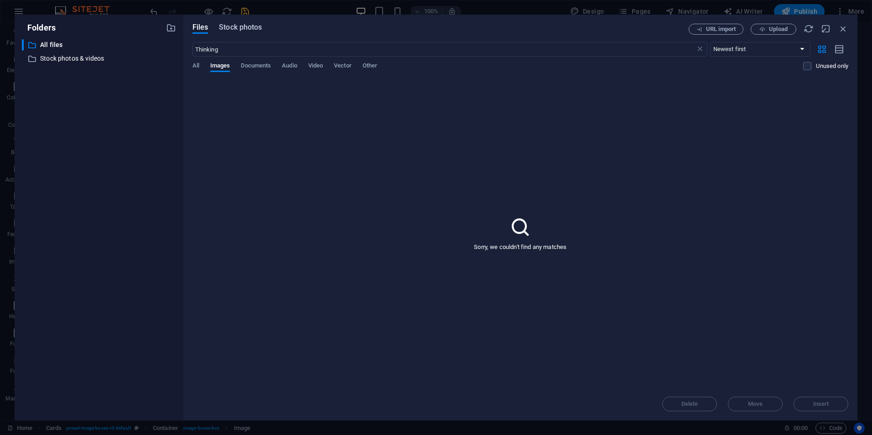
click at [239, 26] on span "Stock photos" at bounding box center [240, 27] width 43 height 11
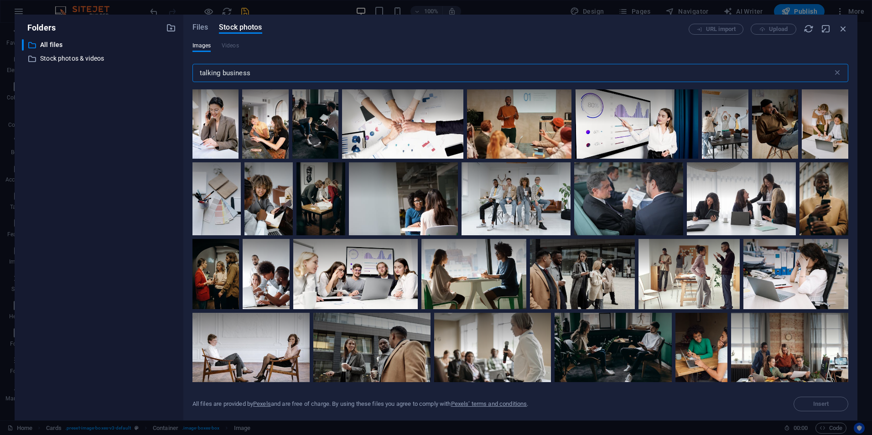
drag, startPoint x: 251, startPoint y: 71, endPoint x: 211, endPoint y: 70, distance: 40.6
click at [211, 70] on input "talking business" at bounding box center [512, 73] width 640 height 18
type input "t"
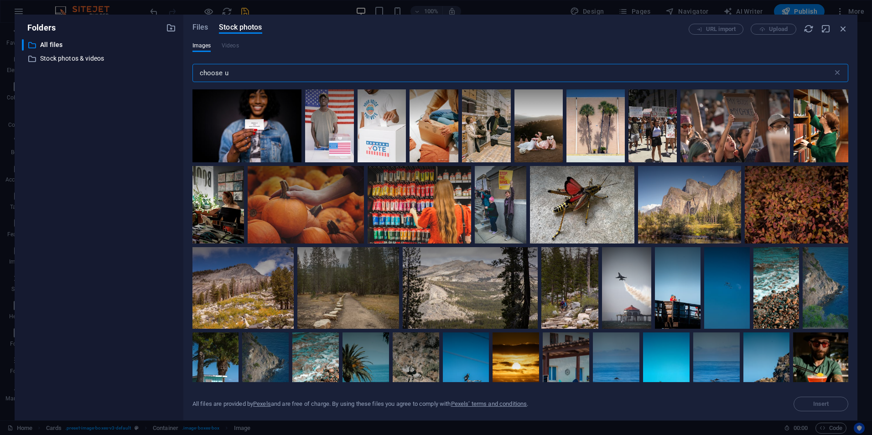
type input "choose"
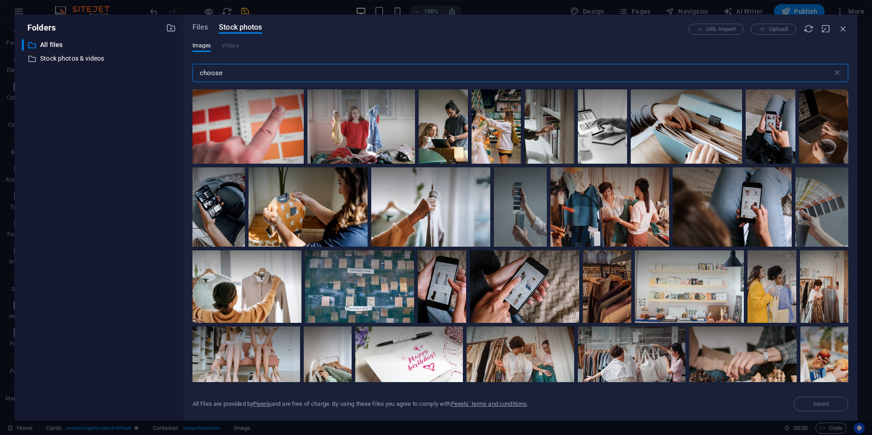
drag, startPoint x: 238, startPoint y: 76, endPoint x: 196, endPoint y: 78, distance: 42.0
click at [196, 77] on input "choose" at bounding box center [512, 73] width 640 height 18
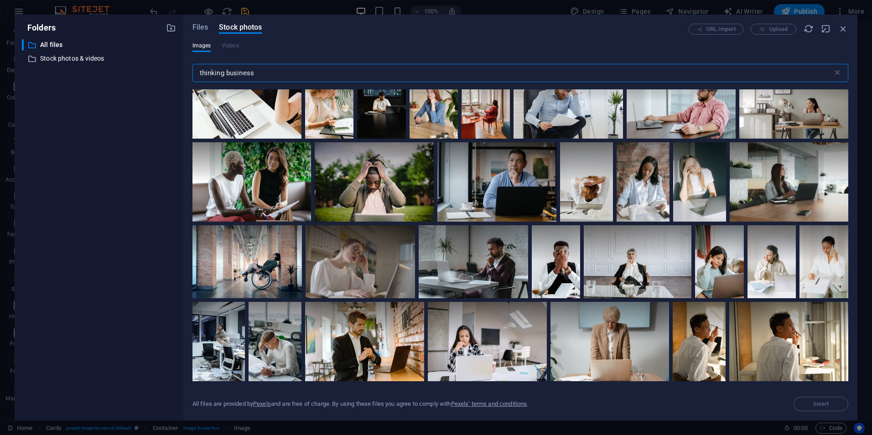
scroll to position [876, 0]
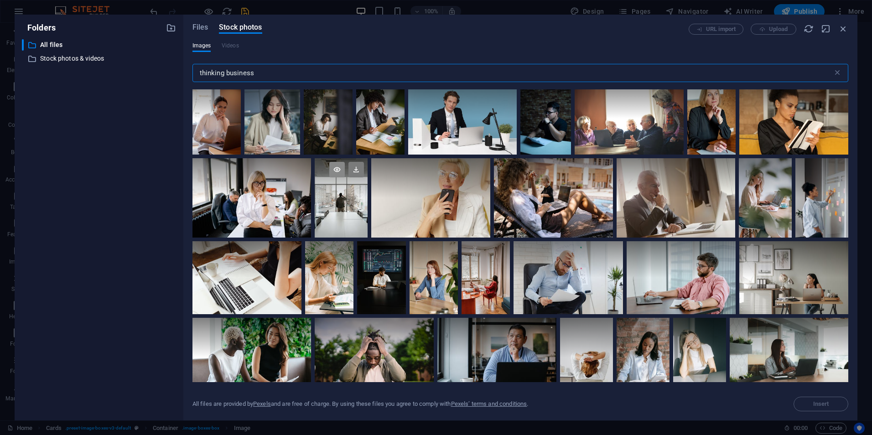
type input "thinking business"
click at [340, 166] on icon at bounding box center [336, 169] width 15 height 15
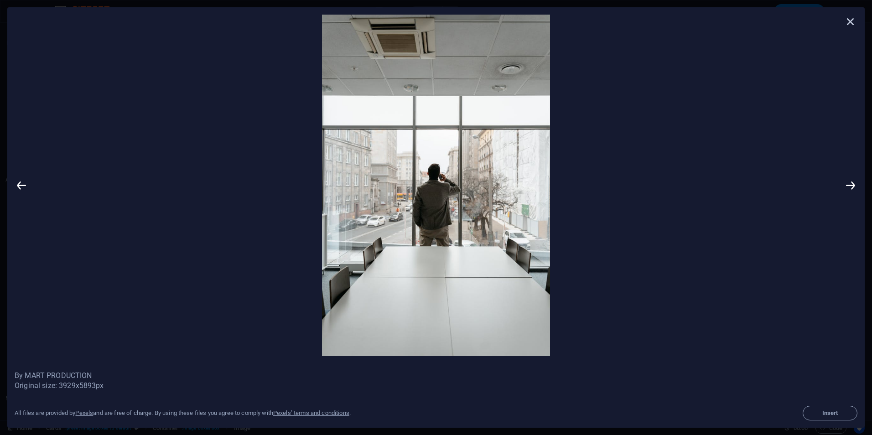
click at [848, 21] on icon at bounding box center [850, 22] width 14 height 14
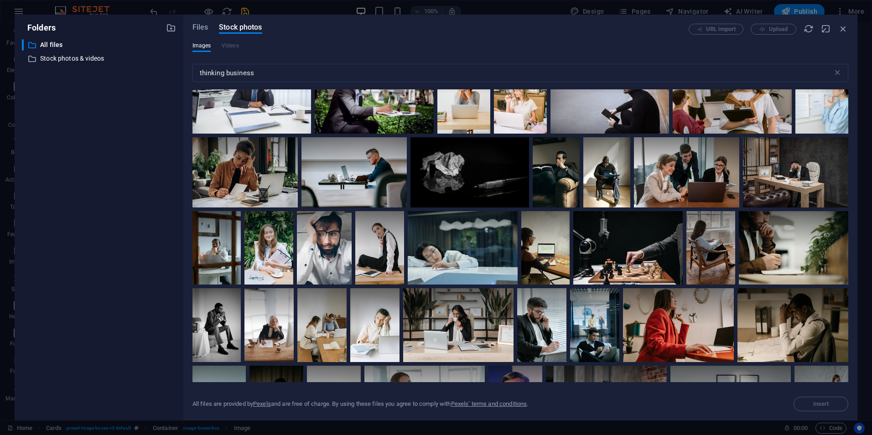
scroll to position [1738, 0]
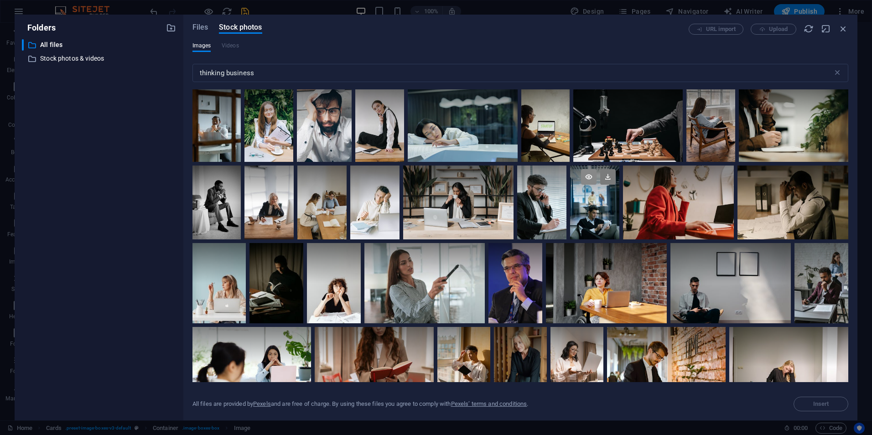
click at [588, 169] on icon at bounding box center [588, 176] width 15 height 15
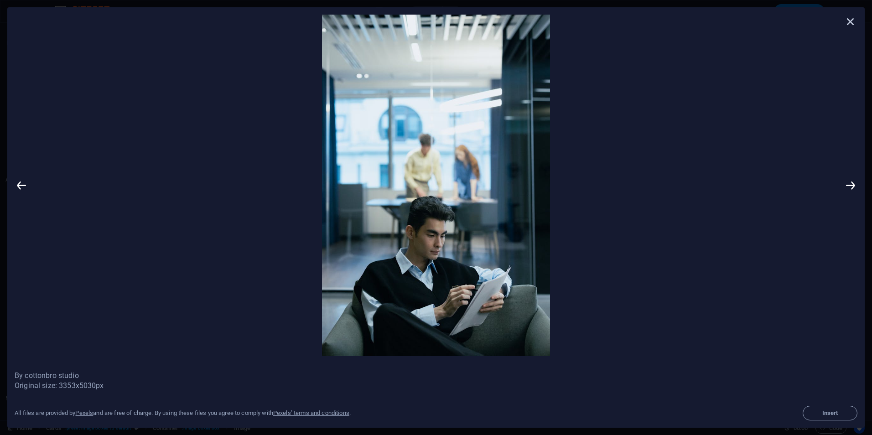
click at [845, 20] on icon at bounding box center [850, 22] width 14 height 14
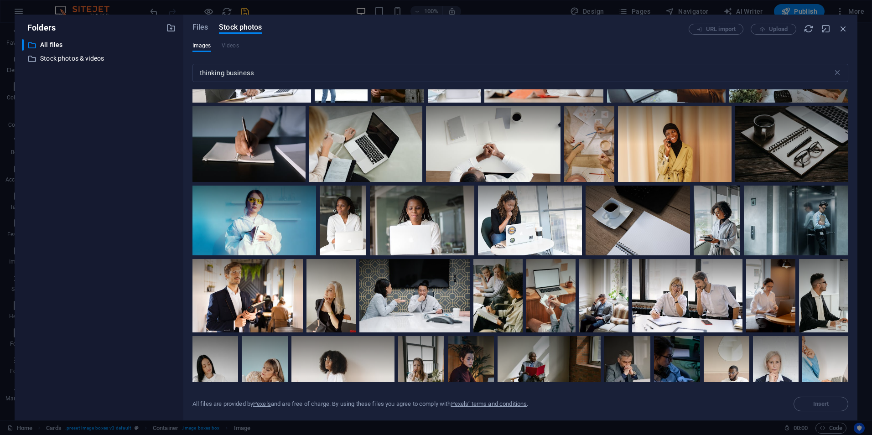
scroll to position [2567, 0]
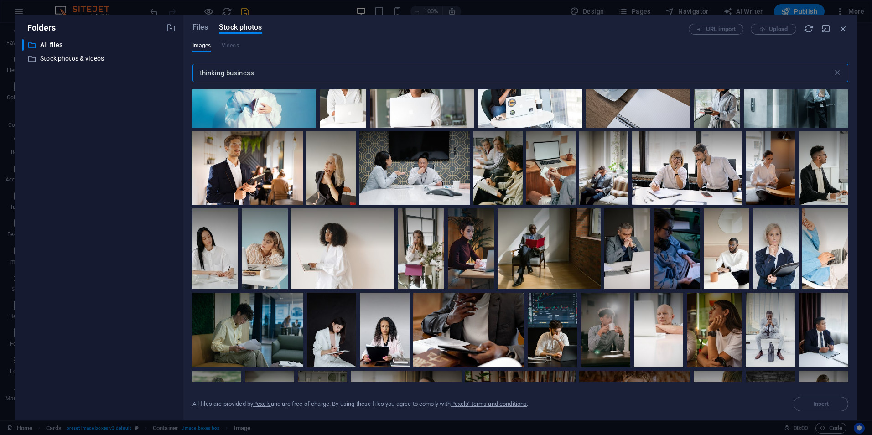
drag, startPoint x: 257, startPoint y: 71, endPoint x: 180, endPoint y: 69, distance: 77.0
click at [180, 69] on div "Folders ​ All files All files ​ Stock photos & videos Stock photos & videos Fil…" at bounding box center [436, 218] width 842 height 406
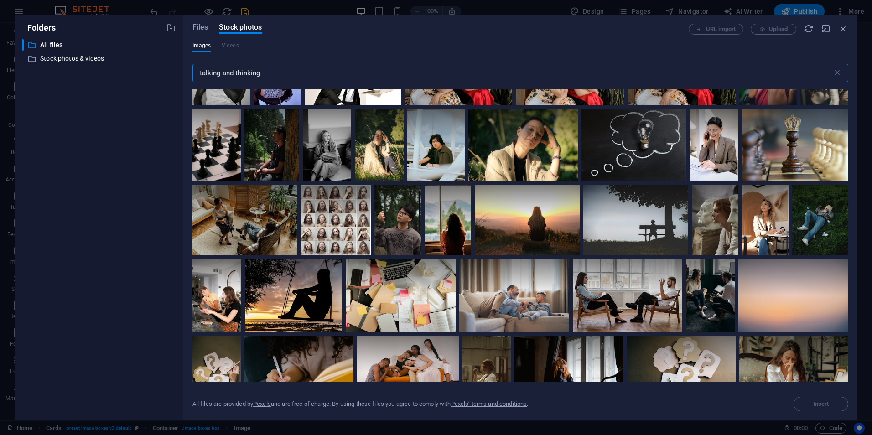
scroll to position [1833, 0]
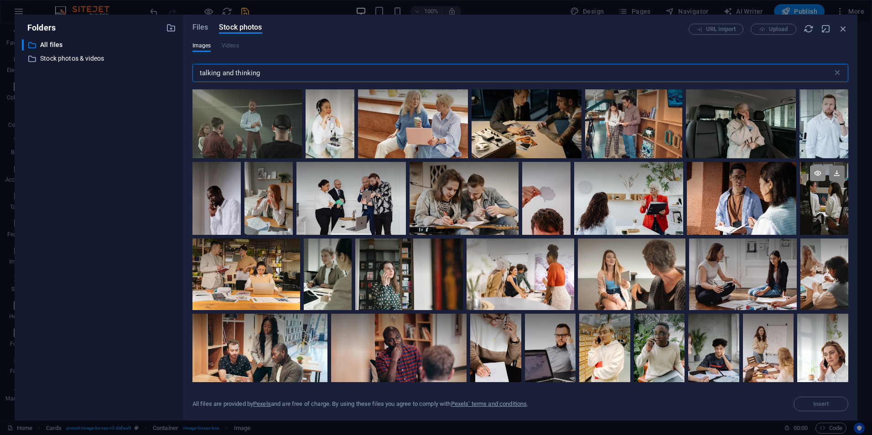
type input "talking and thinking"
click at [821, 166] on icon at bounding box center [817, 172] width 15 height 15
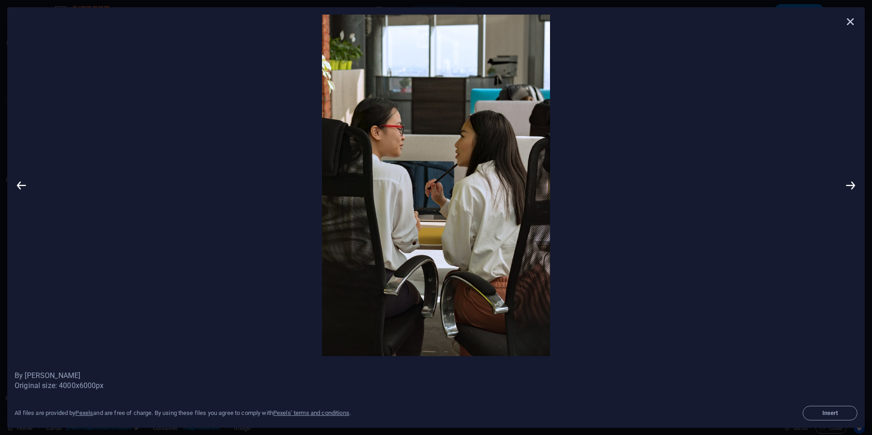
click at [849, 23] on icon at bounding box center [850, 22] width 14 height 14
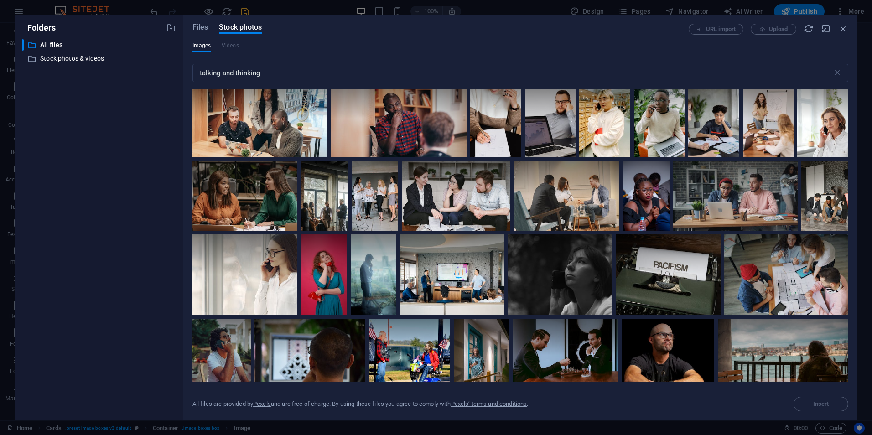
scroll to position [2235, 0]
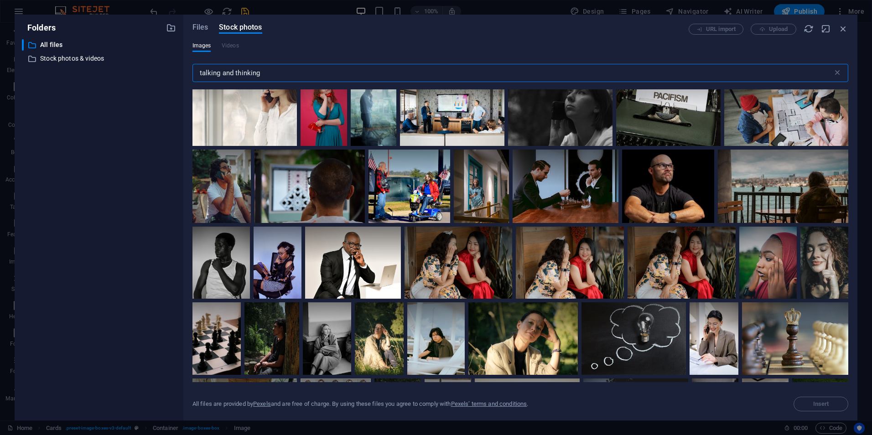
drag, startPoint x: 263, startPoint y: 72, endPoint x: 168, endPoint y: 70, distance: 95.3
click at [168, 70] on div "Folders ​ All files All files ​ Stock photos & videos Stock photos & videos Fil…" at bounding box center [436, 218] width 842 height 406
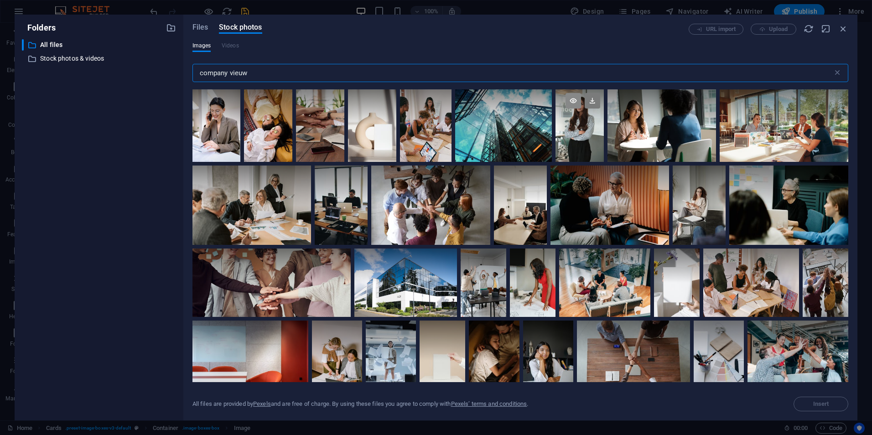
type input "company vieuw"
click at [569, 101] on icon at bounding box center [572, 100] width 15 height 15
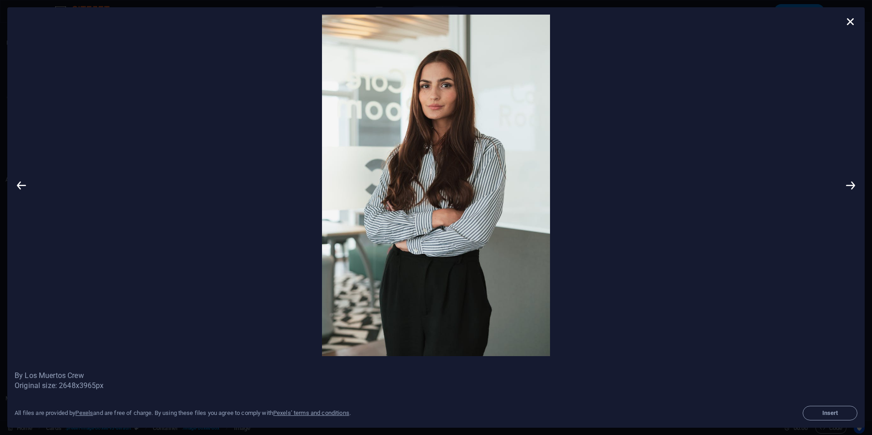
click at [852, 18] on icon at bounding box center [850, 22] width 14 height 14
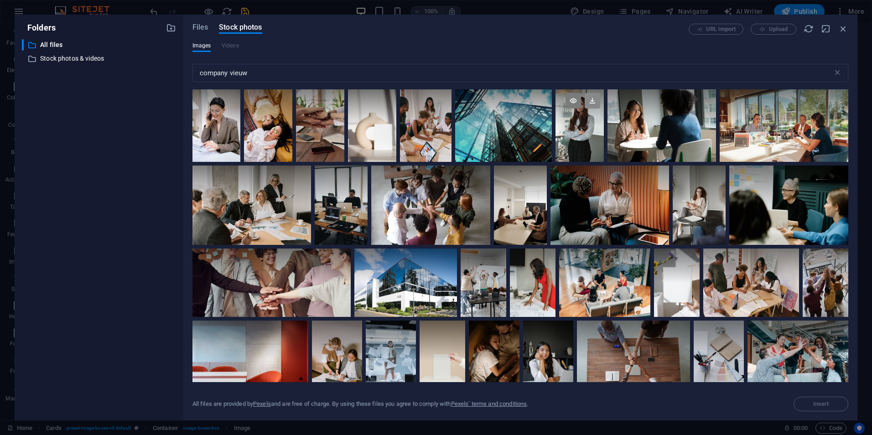
click at [593, 102] on icon at bounding box center [591, 100] width 15 height 15
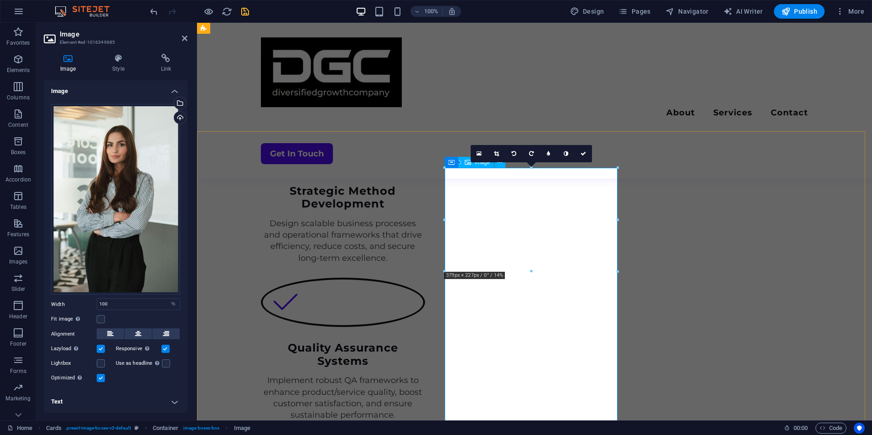
scroll to position [1176, 0]
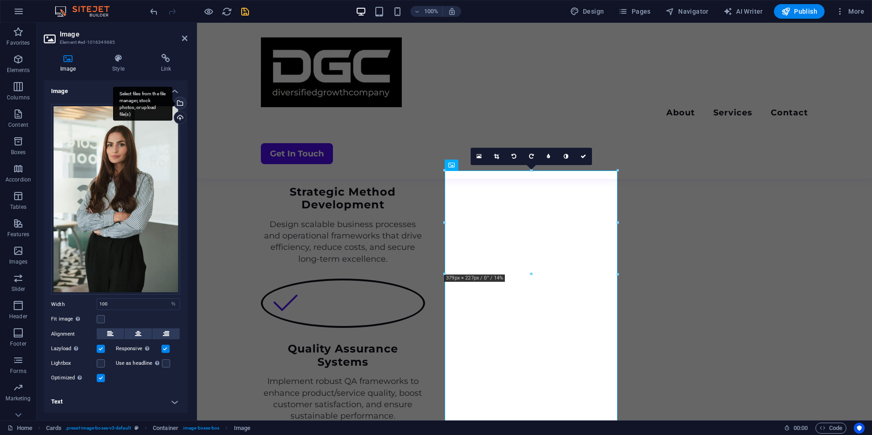
click at [182, 102] on div "Select files from the file manager, stock photos, or upload file(s)" at bounding box center [179, 104] width 14 height 14
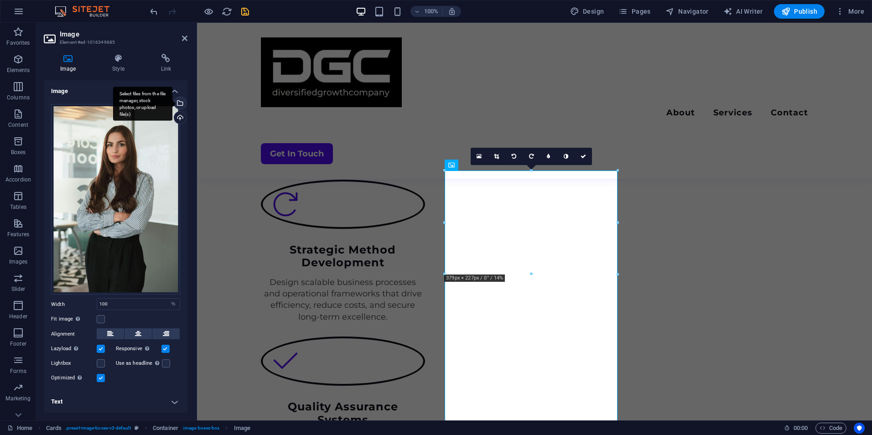
scroll to position [1267, 0]
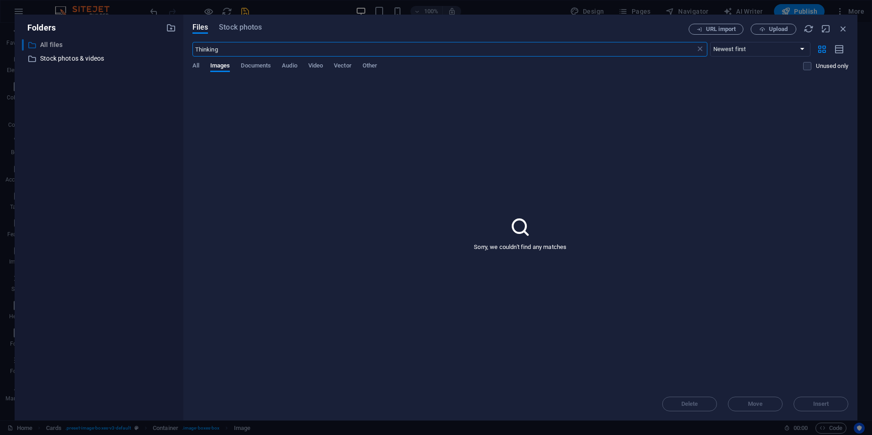
drag, startPoint x: 218, startPoint y: 48, endPoint x: 167, endPoint y: 48, distance: 50.6
click at [167, 48] on div "Folders ​ All files All files ​ Stock photos & videos Stock photos & videos Fil…" at bounding box center [436, 218] width 842 height 406
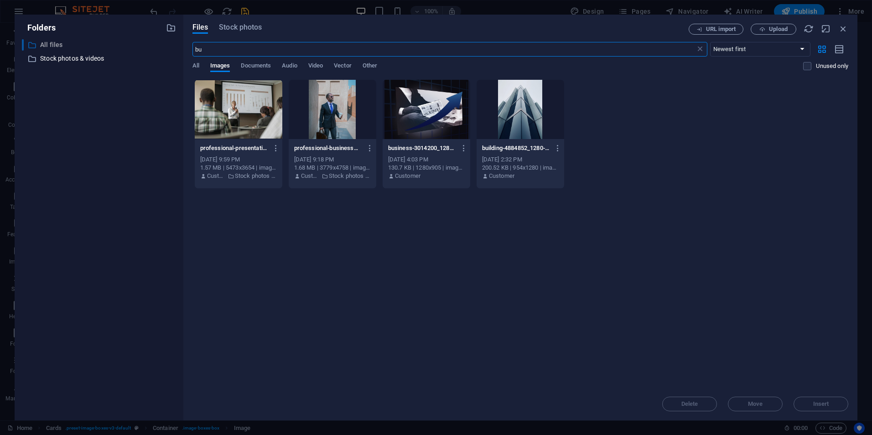
type input "b"
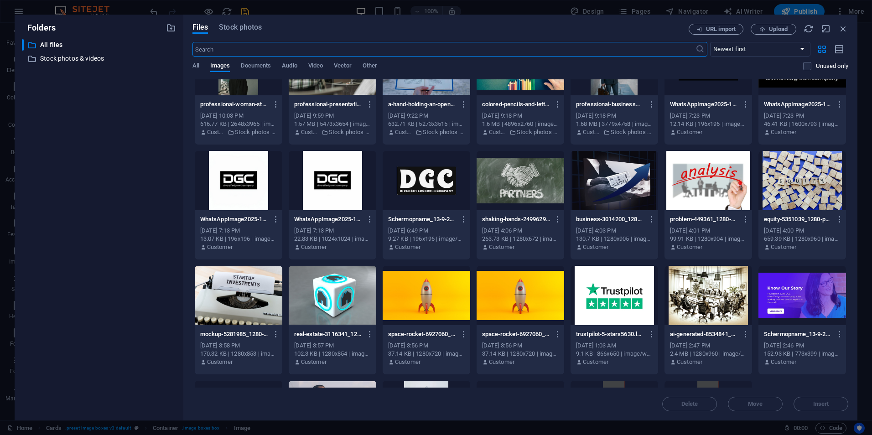
scroll to position [45, 0]
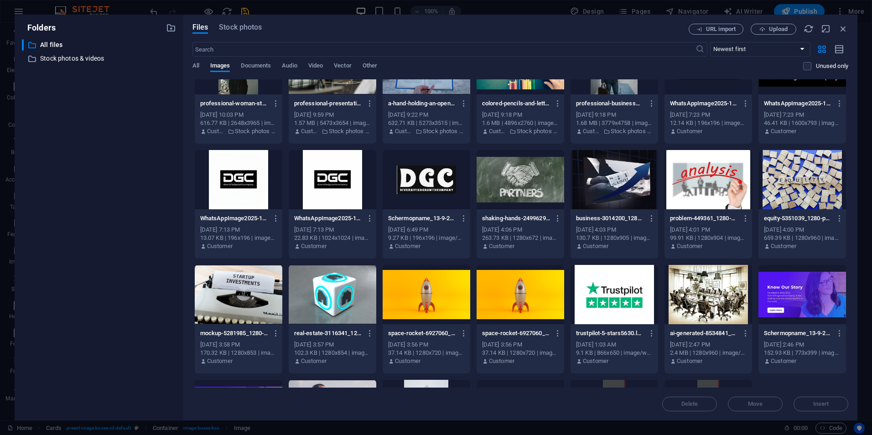
click at [701, 180] on div at bounding box center [708, 179] width 88 height 59
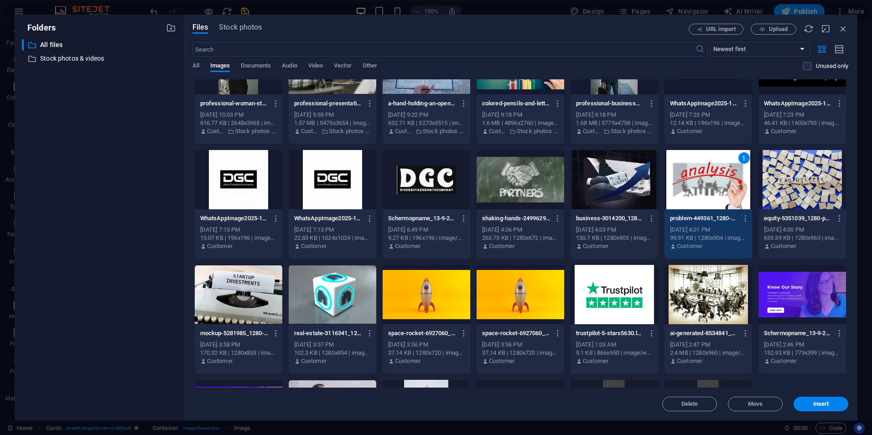
scroll to position [135, 0]
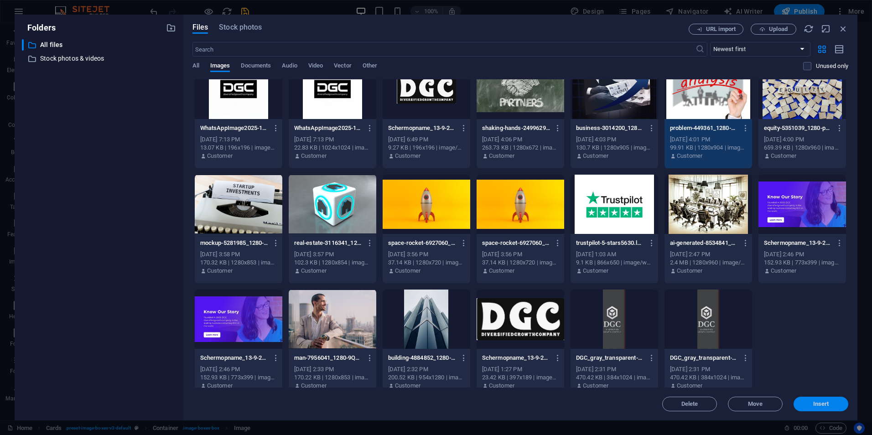
click at [830, 404] on span "Insert" at bounding box center [820, 403] width 47 height 5
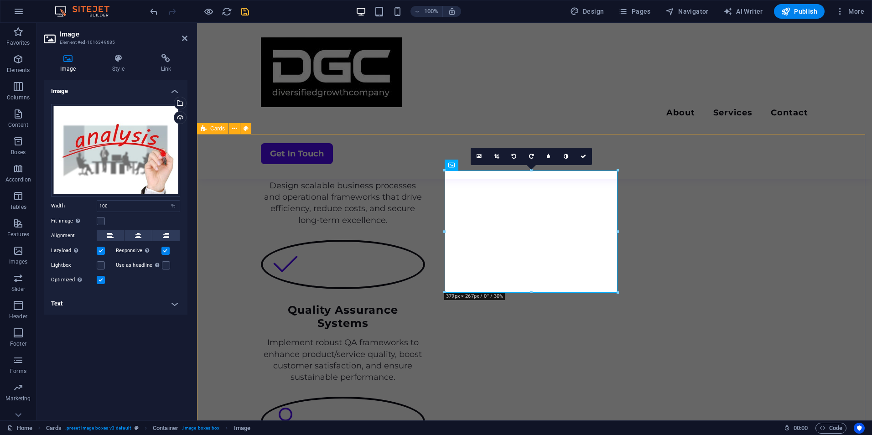
scroll to position [1218, 0]
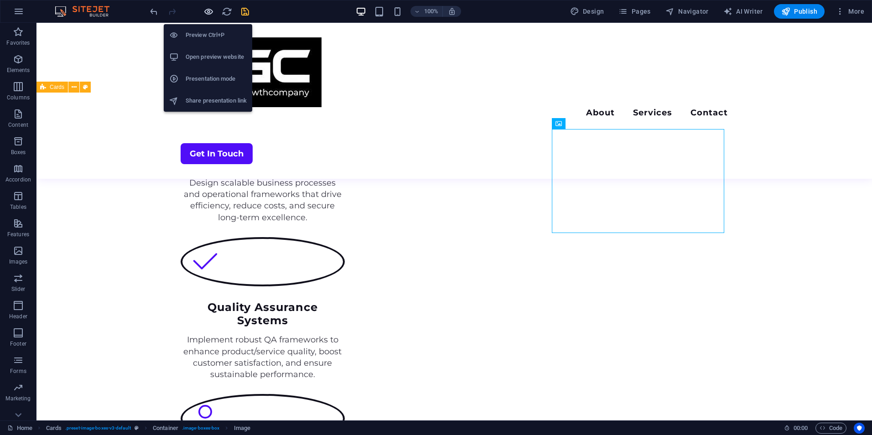
click at [206, 13] on icon "button" at bounding box center [208, 11] width 10 height 10
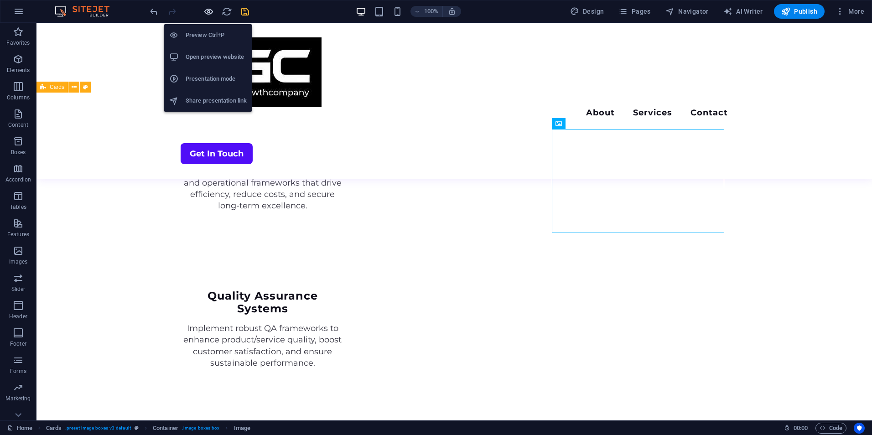
scroll to position [1207, 0]
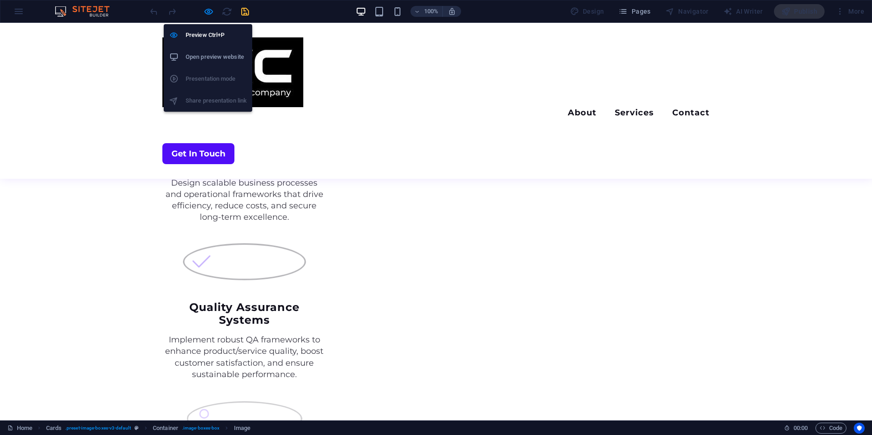
click at [207, 17] on div "Preview Ctrl+P Open preview website Presentation mode Share presentation link" at bounding box center [208, 64] width 88 height 95
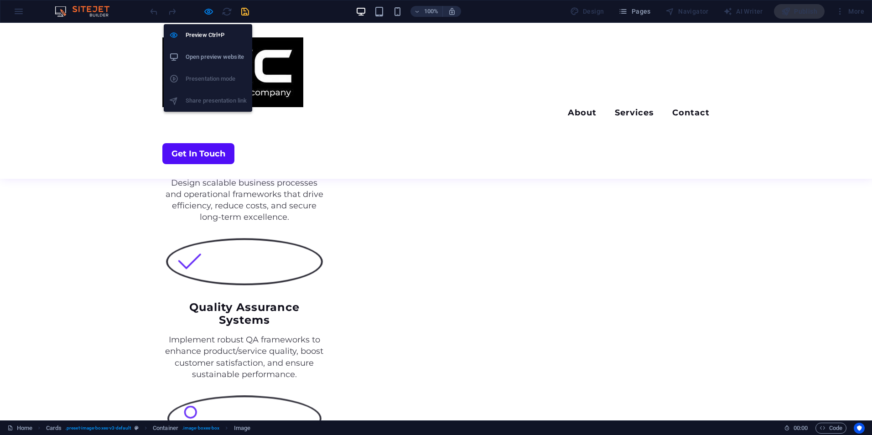
click at [209, 55] on h6 "Open preview website" at bounding box center [216, 57] width 61 height 11
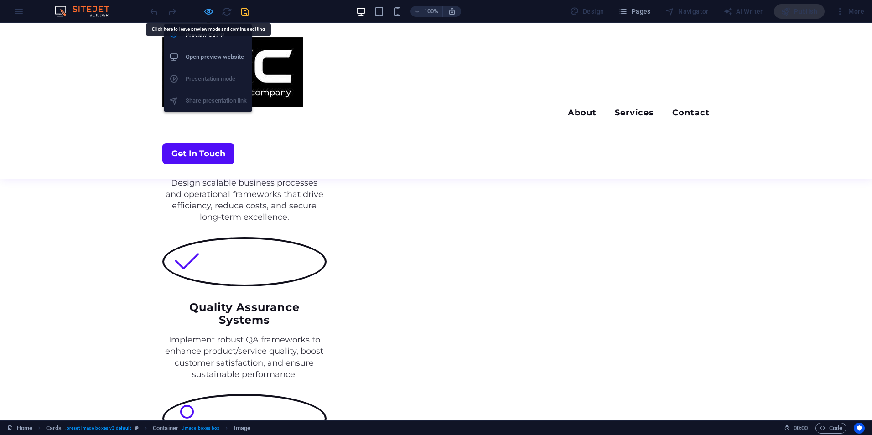
click at [208, 14] on icon "button" at bounding box center [208, 11] width 10 height 10
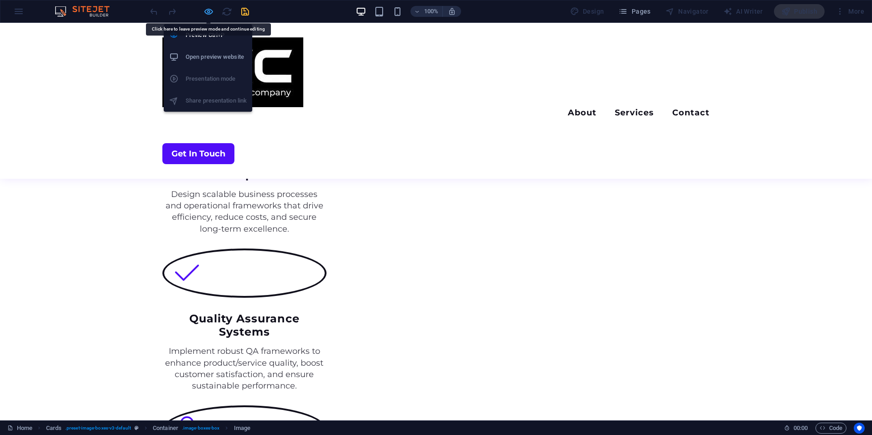
scroll to position [1218, 0]
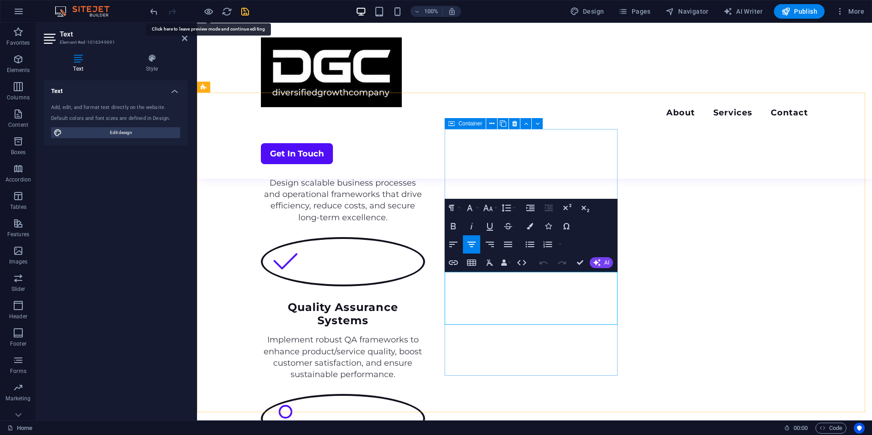
drag, startPoint x: 576, startPoint y: 316, endPoint x: 561, endPoint y: 315, distance: 15.1
drag, startPoint x: 534, startPoint y: 307, endPoint x: 480, endPoint y: 282, distance: 59.3
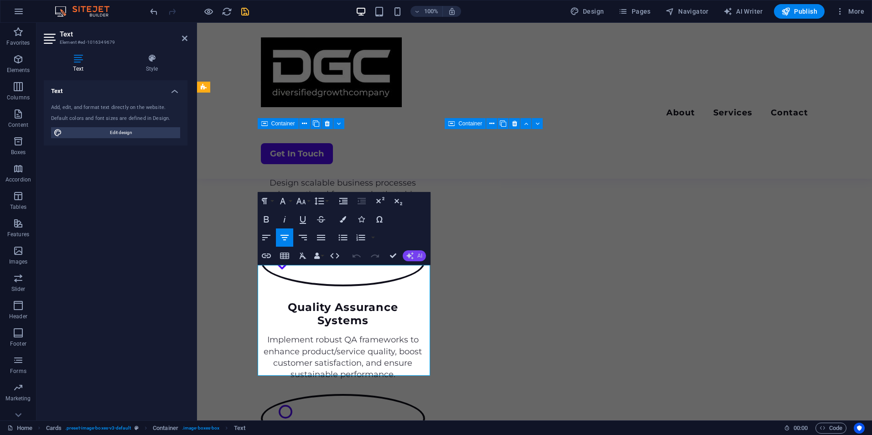
click at [406, 253] on icon "button" at bounding box center [409, 255] width 7 height 7
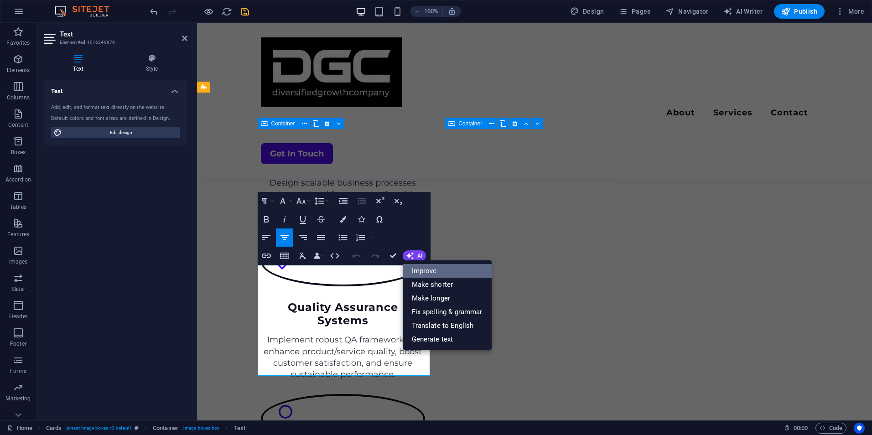
click at [417, 270] on link "Improve" at bounding box center [446, 271] width 89 height 14
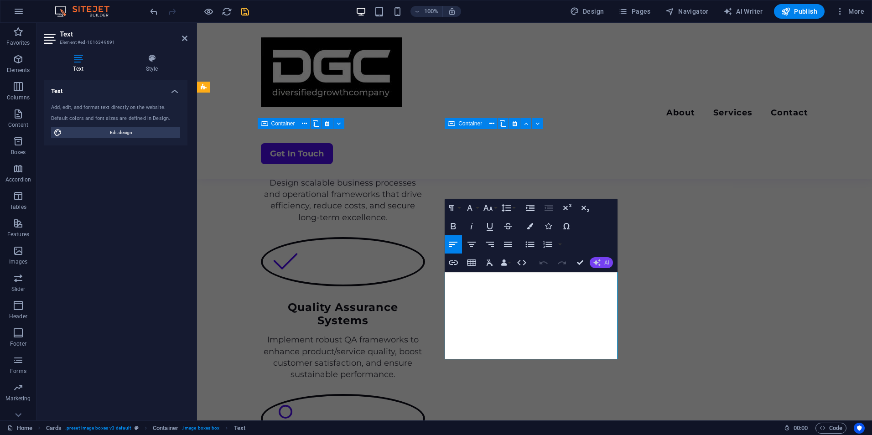
click at [601, 261] on button "AI" at bounding box center [600, 262] width 23 height 11
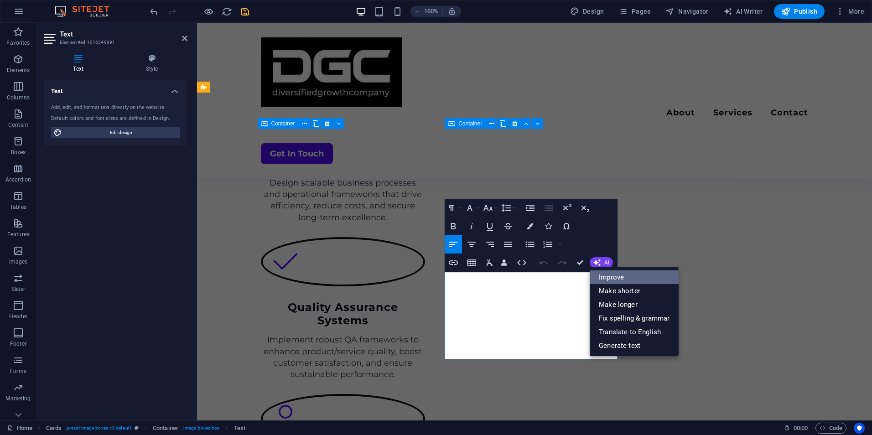
click at [605, 278] on link "Improve" at bounding box center [633, 277] width 89 height 14
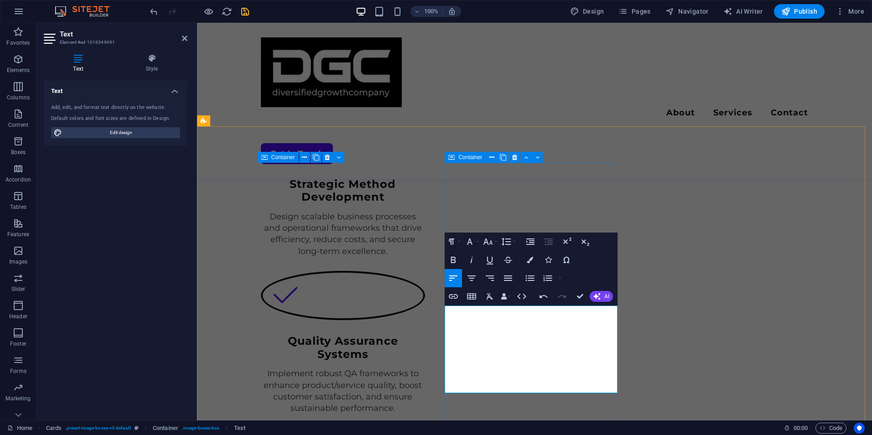
scroll to position [1203, 0]
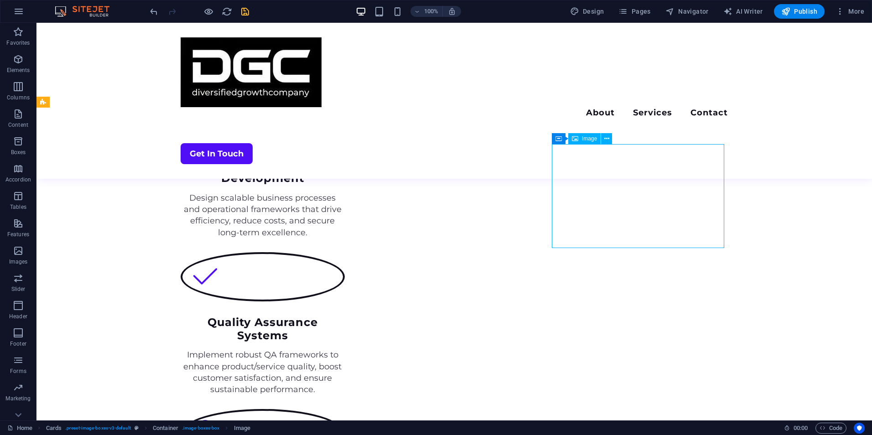
select select "%"
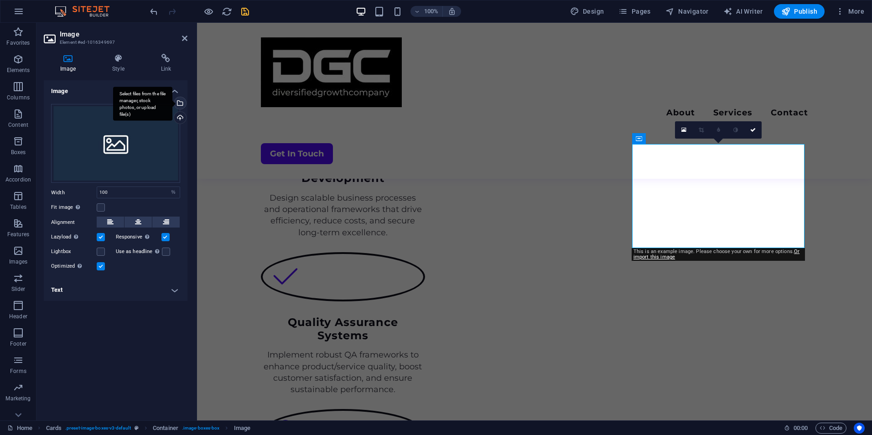
click at [181, 99] on div "Select files from the file manager, stock photos, or upload file(s)" at bounding box center [179, 104] width 14 height 14
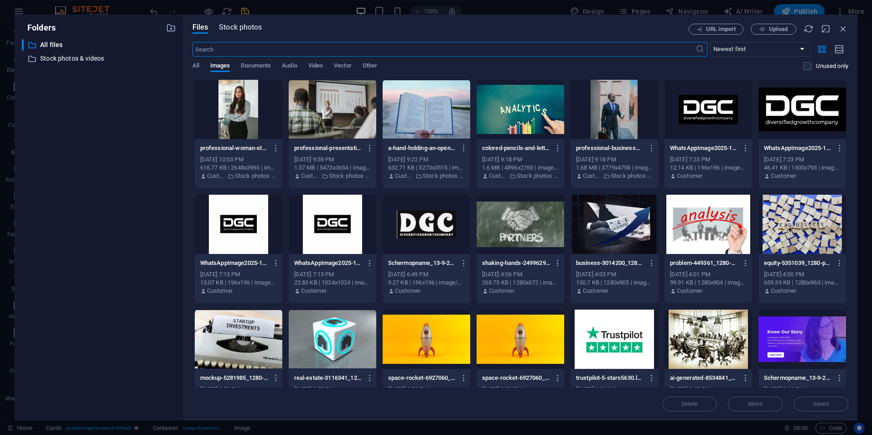
click at [233, 26] on span "Stock photos" at bounding box center [240, 27] width 43 height 11
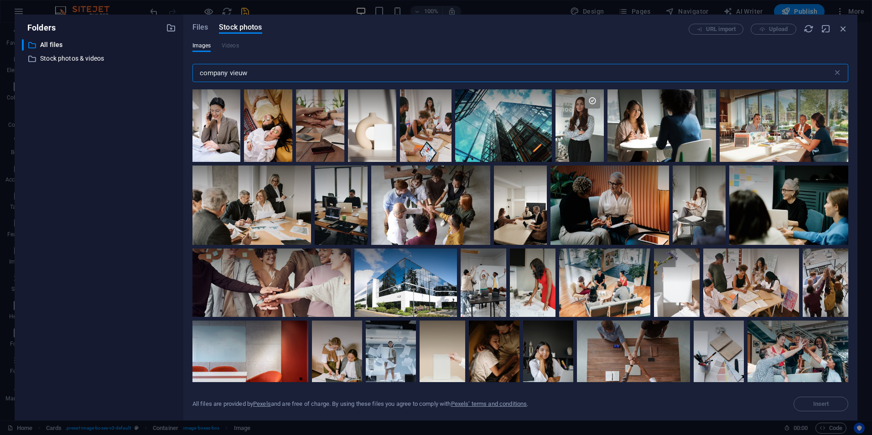
drag, startPoint x: 251, startPoint y: 74, endPoint x: 166, endPoint y: 72, distance: 84.8
click at [166, 72] on div "Folders ​ All files All files ​ Stock photos & videos Stock photos & videos Fil…" at bounding box center [436, 218] width 842 height 406
type input "Our Commitment"
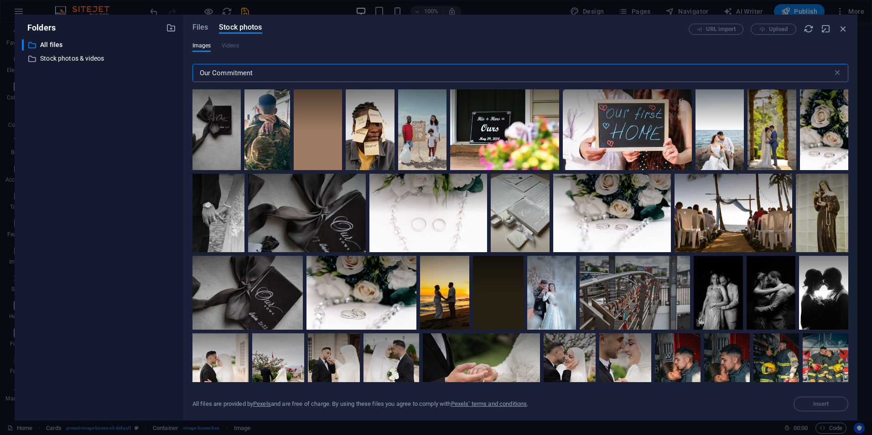
select select "%"
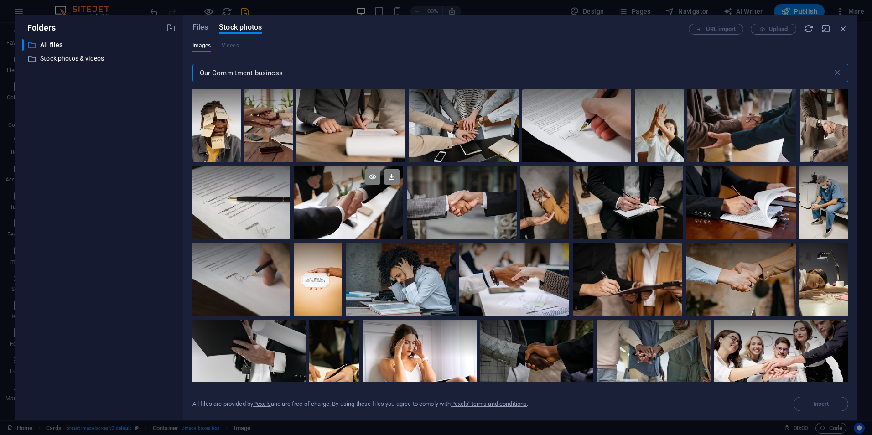
type input "Our Commitment business"
click at [367, 192] on div at bounding box center [349, 183] width 110 height 36
click at [392, 176] on icon at bounding box center [391, 176] width 15 height 15
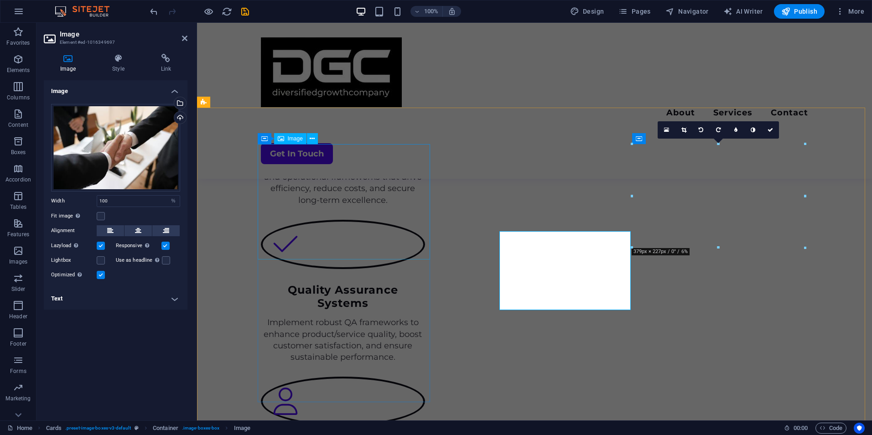
scroll to position [1203, 0]
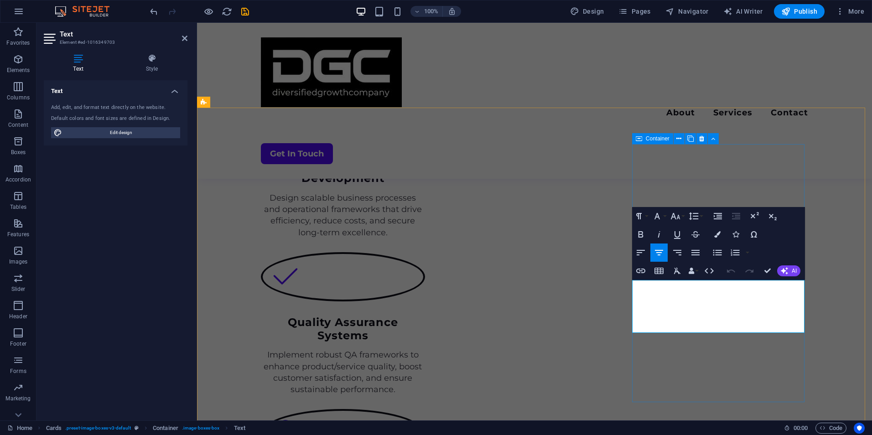
drag, startPoint x: 727, startPoint y: 320, endPoint x: 659, endPoint y: 294, distance: 73.1
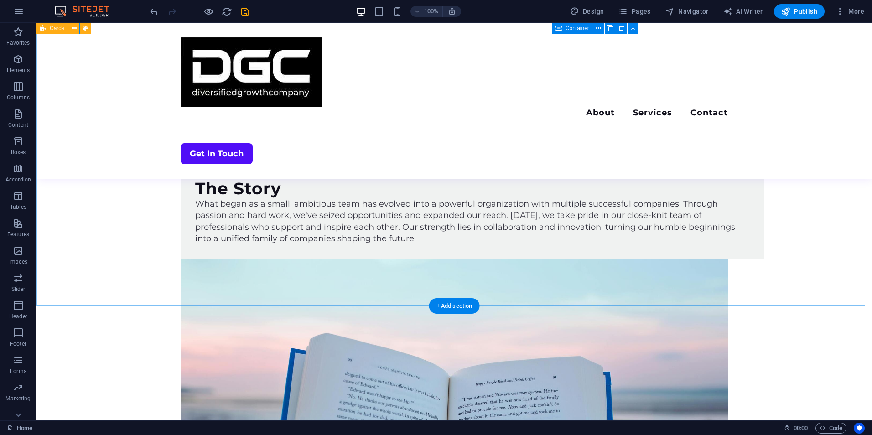
scroll to position [2350, 0]
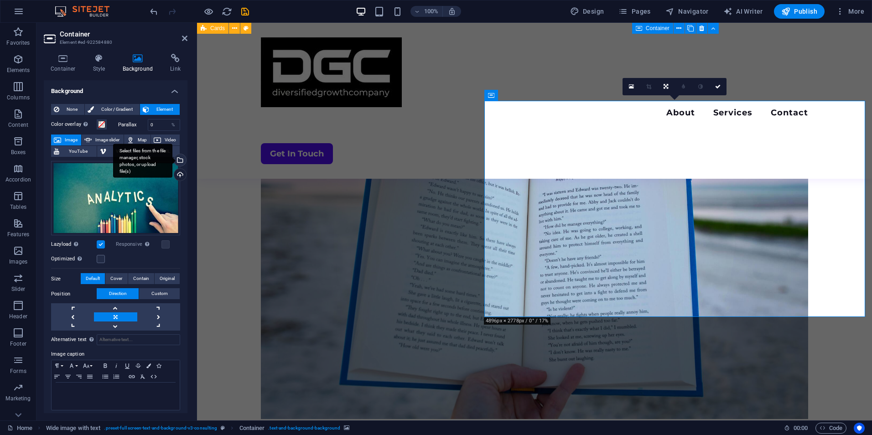
click at [177, 160] on div "Select files from the file manager, stock photos, or upload file(s)" at bounding box center [179, 161] width 14 height 14
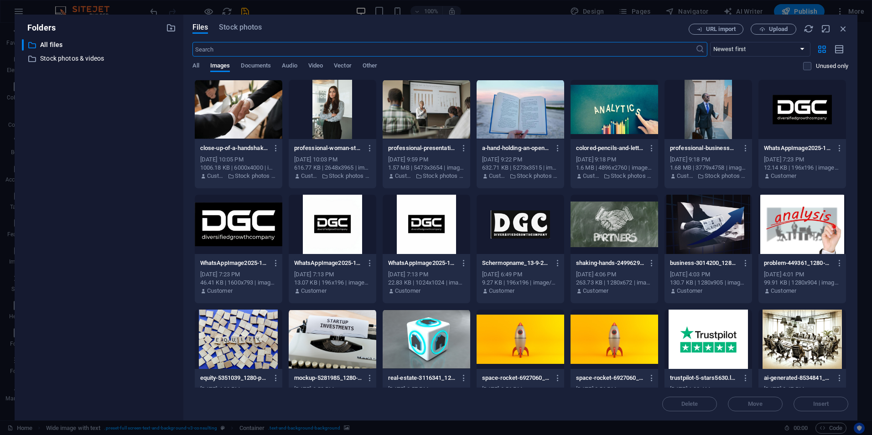
click at [338, 121] on div at bounding box center [333, 109] width 88 height 59
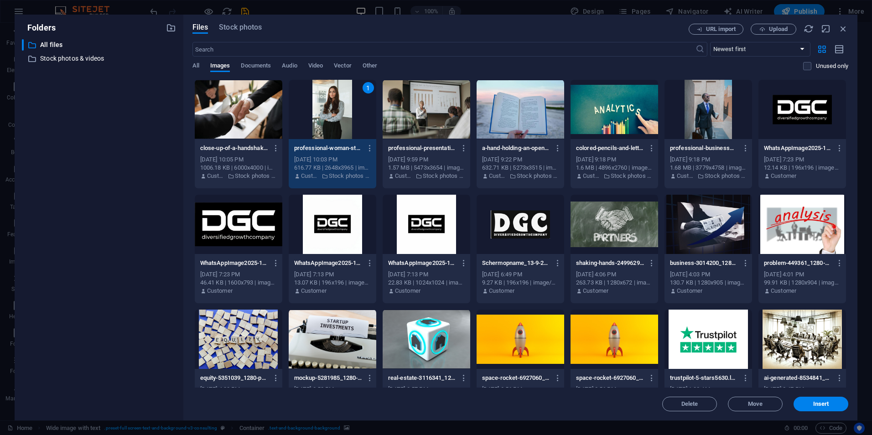
click at [820, 394] on div "Delete Move Insert" at bounding box center [519, 399] width 655 height 24
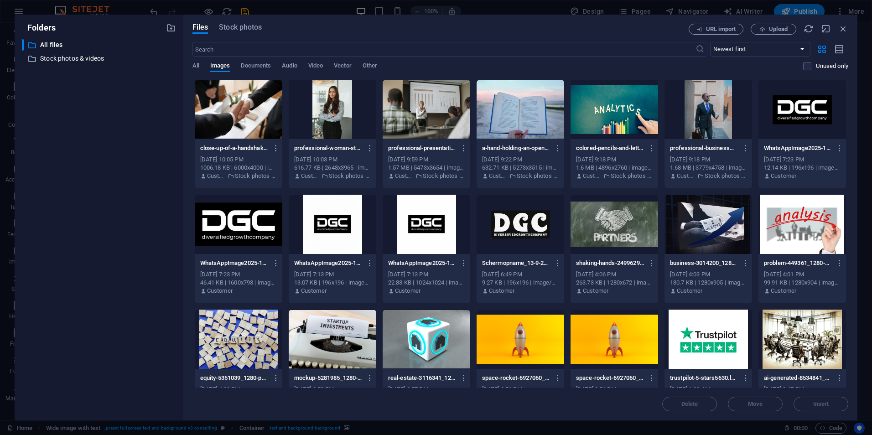
click at [817, 402] on div "Delete Move Insert" at bounding box center [519, 399] width 655 height 24
click at [331, 104] on div at bounding box center [333, 109] width 88 height 59
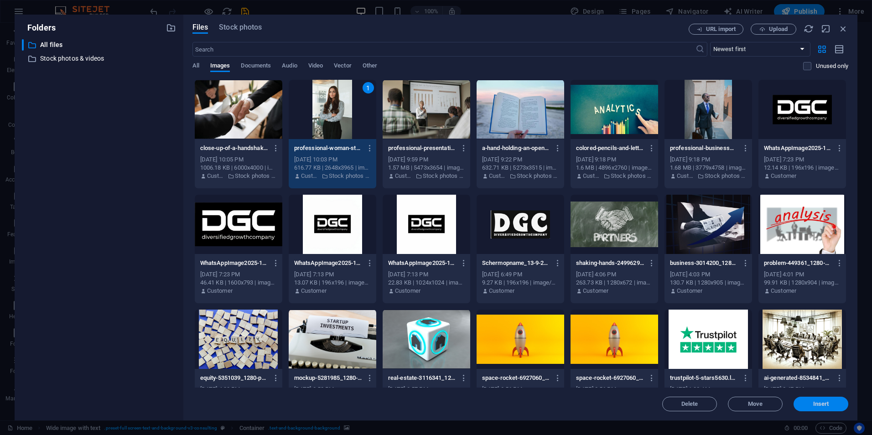
click at [807, 403] on span "Insert" at bounding box center [820, 403] width 47 height 5
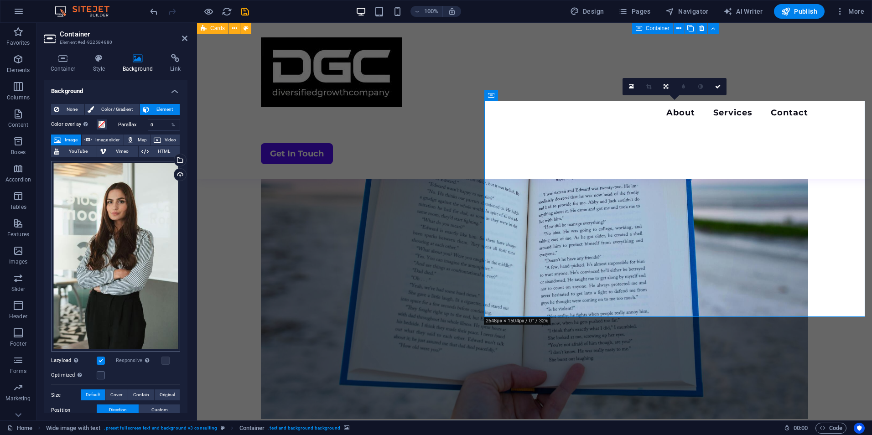
scroll to position [88, 0]
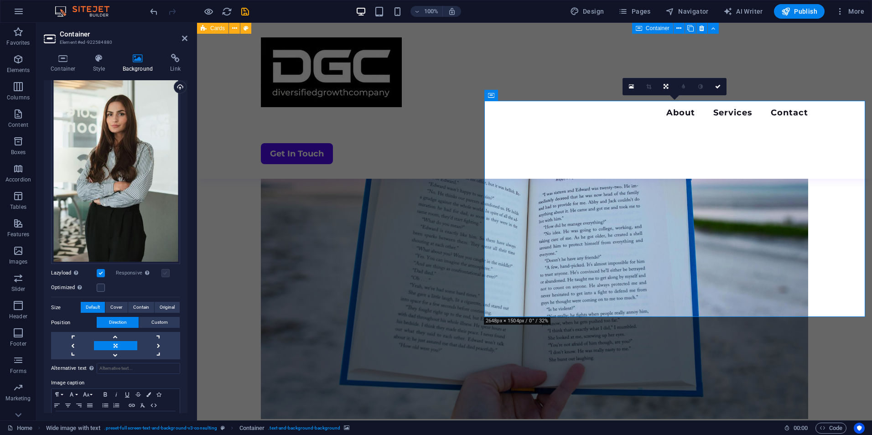
click at [163, 270] on label at bounding box center [165, 273] width 8 height 8
click at [113, 351] on link at bounding box center [115, 354] width 43 height 9
click at [117, 333] on link at bounding box center [115, 336] width 43 height 9
click at [113, 341] on link at bounding box center [115, 345] width 43 height 9
click at [70, 333] on link at bounding box center [72, 336] width 43 height 9
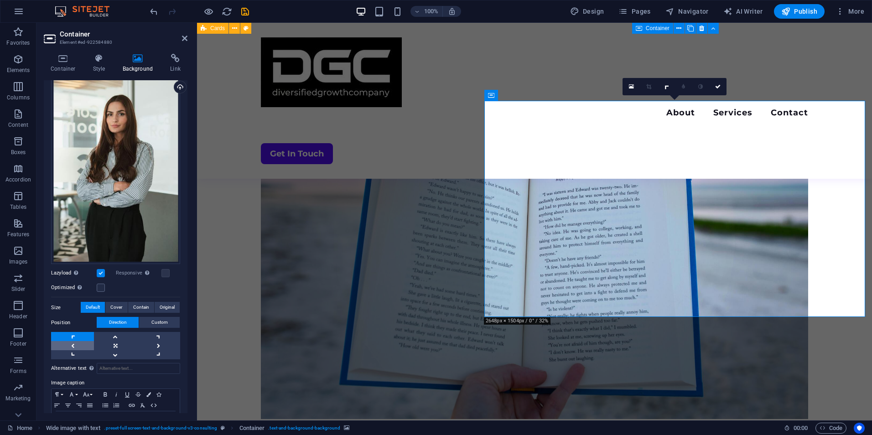
click at [77, 341] on link at bounding box center [72, 345] width 43 height 9
click at [155, 341] on link at bounding box center [158, 345] width 43 height 9
click at [115, 332] on link at bounding box center [115, 336] width 43 height 9
click at [156, 320] on span "Custom" at bounding box center [159, 322] width 16 height 11
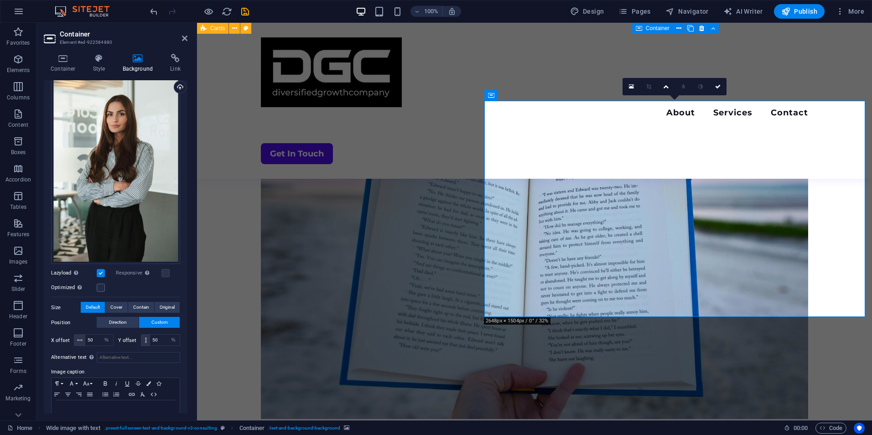
drag, startPoint x: 628, startPoint y: 217, endPoint x: 626, endPoint y: 231, distance: 14.3
drag, startPoint x: 148, startPoint y: 181, endPoint x: 147, endPoint y: 202, distance: 21.4
click at [147, 202] on div "Drag files here, click to choose files or select files from Files or our free s…" at bounding box center [115, 168] width 129 height 191
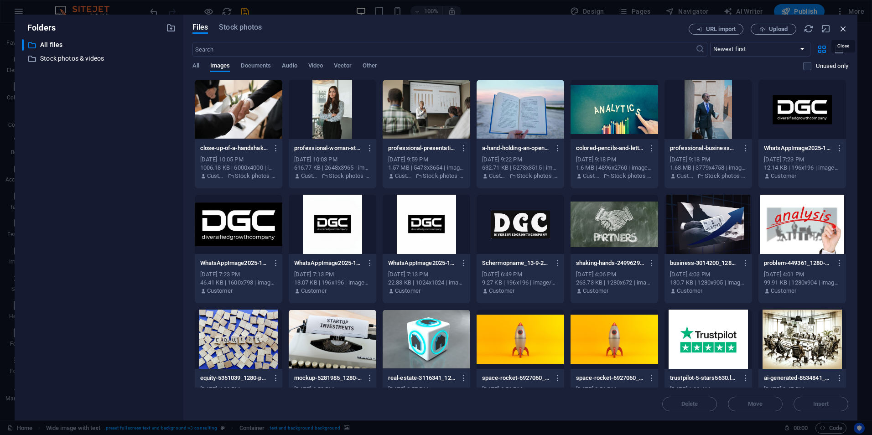
drag, startPoint x: 844, startPoint y: 26, endPoint x: 353, endPoint y: 89, distance: 495.3
click at [844, 26] on icon "button" at bounding box center [843, 29] width 10 height 10
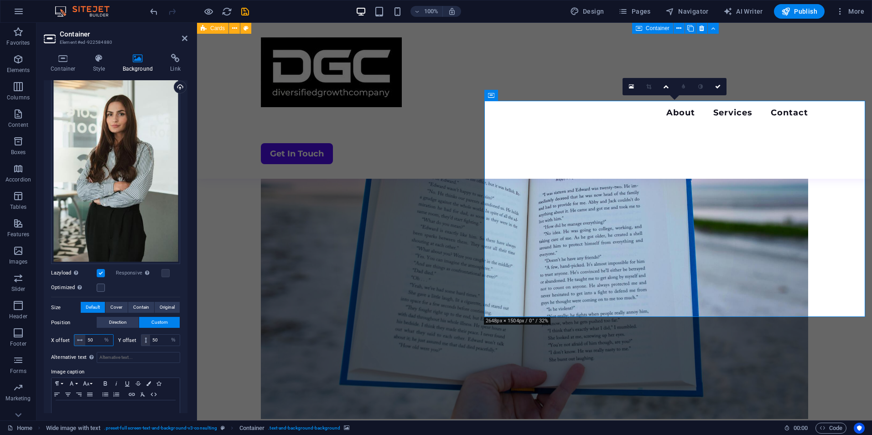
click at [95, 336] on input "50" at bounding box center [99, 340] width 28 height 11
type input "5"
type input "10"
click at [158, 336] on input "50" at bounding box center [165, 340] width 30 height 11
type input "5"
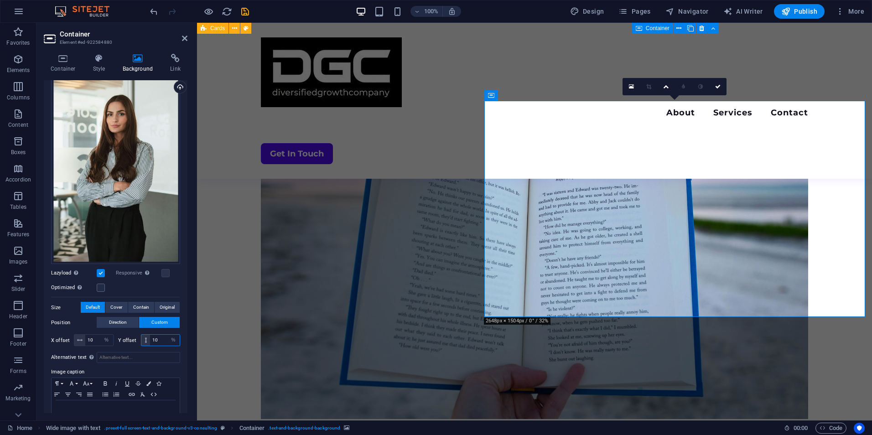
type input "10"
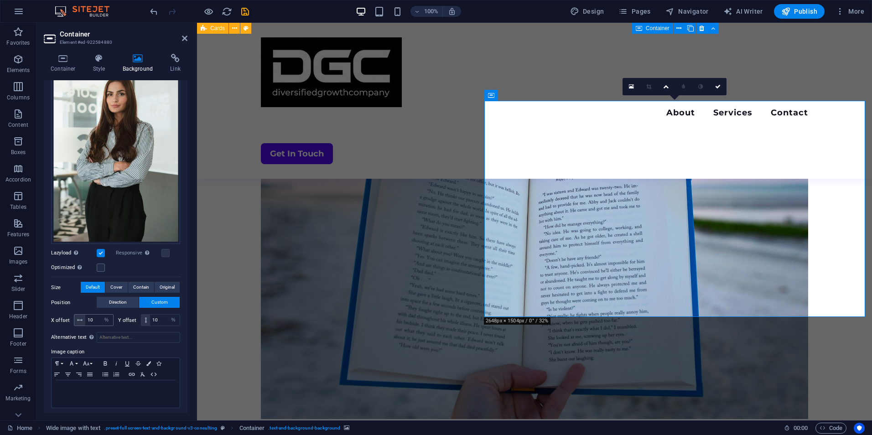
click at [76, 315] on span at bounding box center [79, 320] width 11 height 11
click at [93, 317] on input "10" at bounding box center [99, 320] width 28 height 11
type input "1"
type input "30"
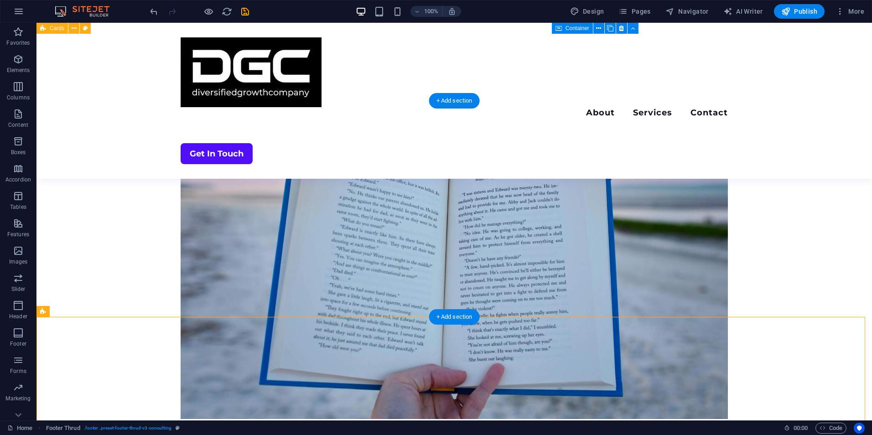
select select "%"
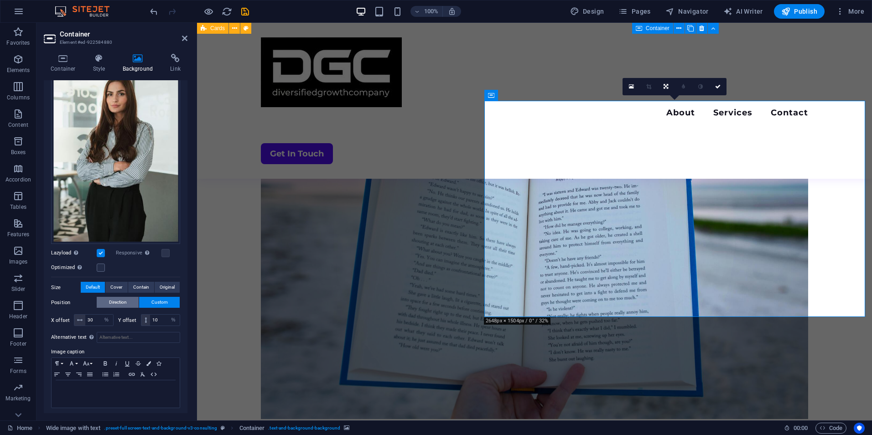
click at [123, 301] on span "Direction" at bounding box center [118, 302] width 18 height 11
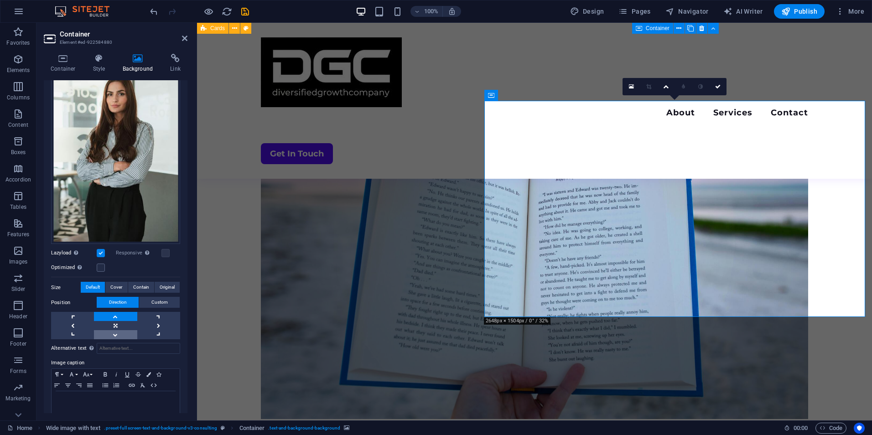
click at [119, 330] on link at bounding box center [115, 334] width 43 height 9
click at [116, 312] on link at bounding box center [115, 316] width 43 height 9
click at [140, 285] on span "Contain" at bounding box center [141, 287] width 16 height 11
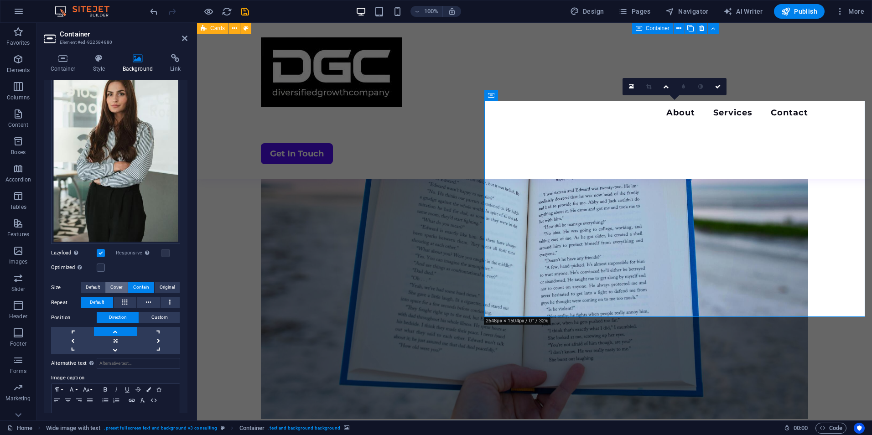
click at [115, 282] on span "Cover" at bounding box center [116, 287] width 12 height 11
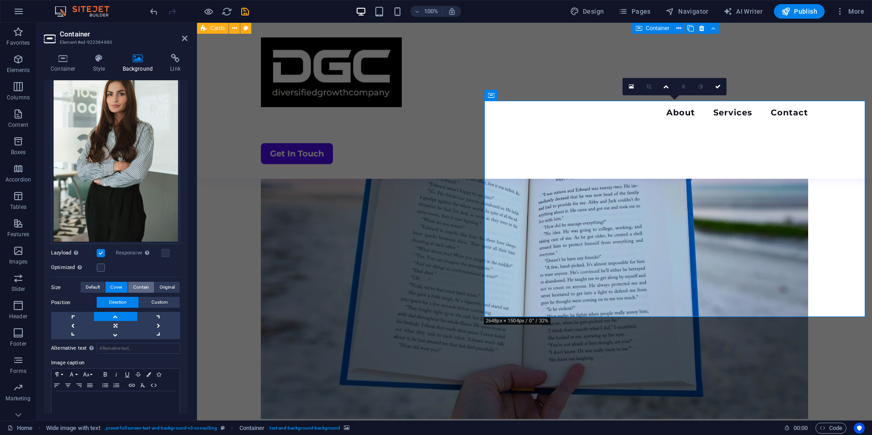
click at [143, 284] on span "Contain" at bounding box center [141, 287] width 16 height 11
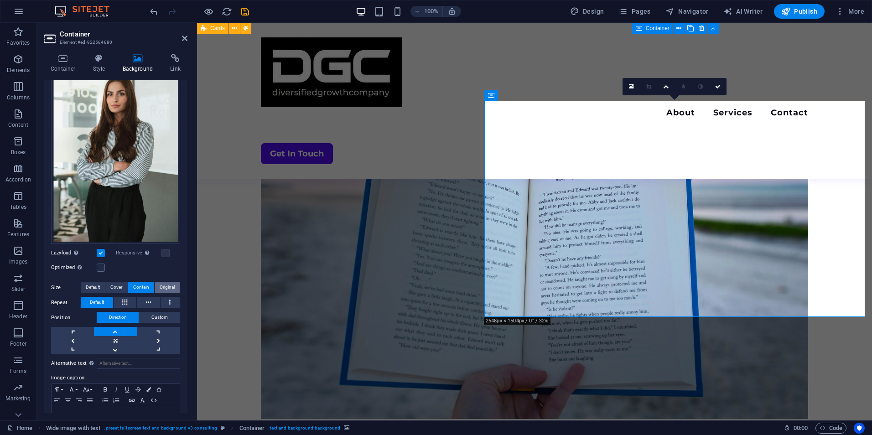
click at [164, 282] on span "Original" at bounding box center [167, 287] width 15 height 11
click at [124, 282] on button "Cover" at bounding box center [116, 287] width 22 height 11
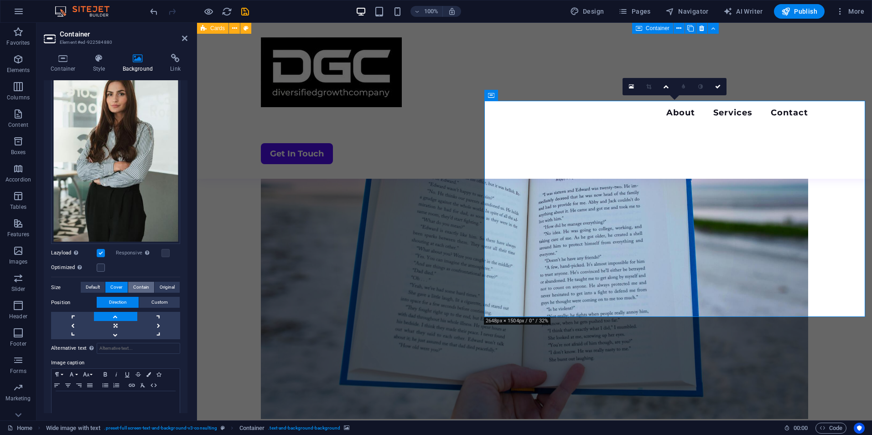
click at [142, 282] on span "Contain" at bounding box center [141, 287] width 16 height 11
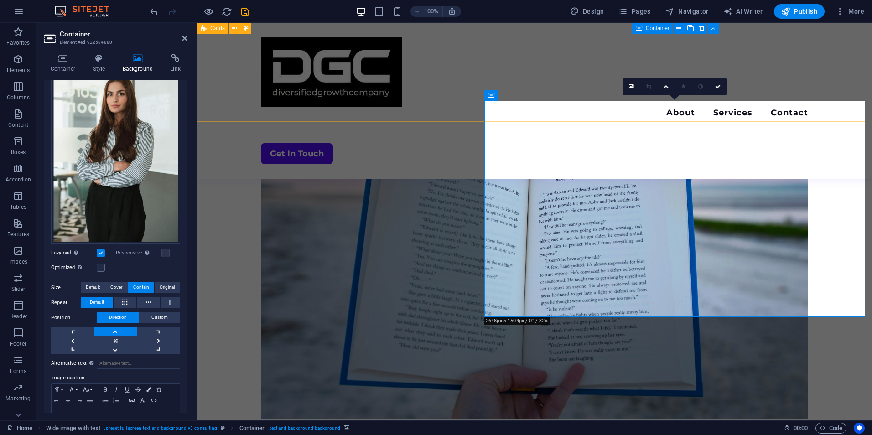
click at [218, 109] on div "Menu About Services Contact Get In Touch" at bounding box center [534, 101] width 675 height 156
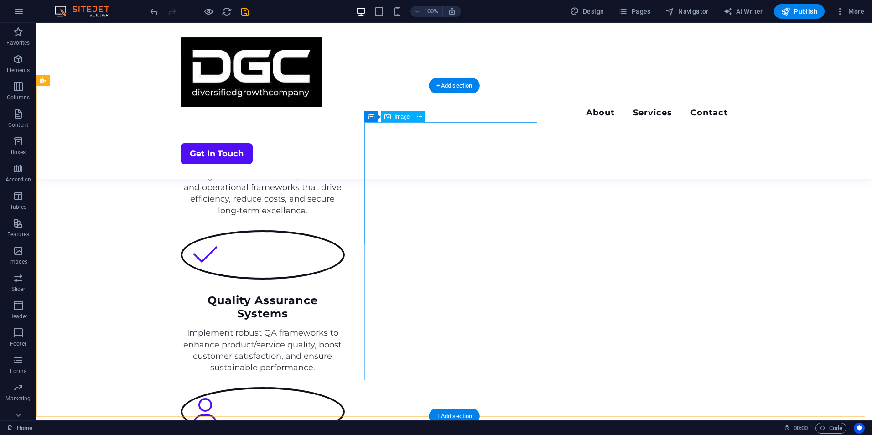
scroll to position [1268, 0]
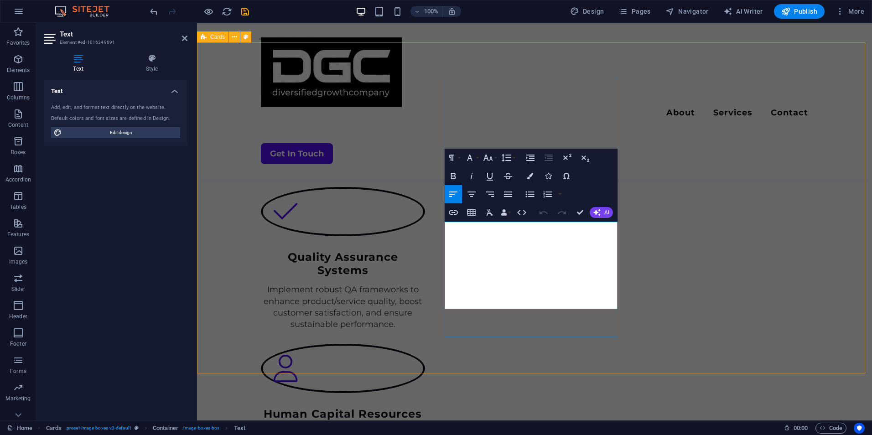
drag, startPoint x: 602, startPoint y: 297, endPoint x: 459, endPoint y: 230, distance: 157.8
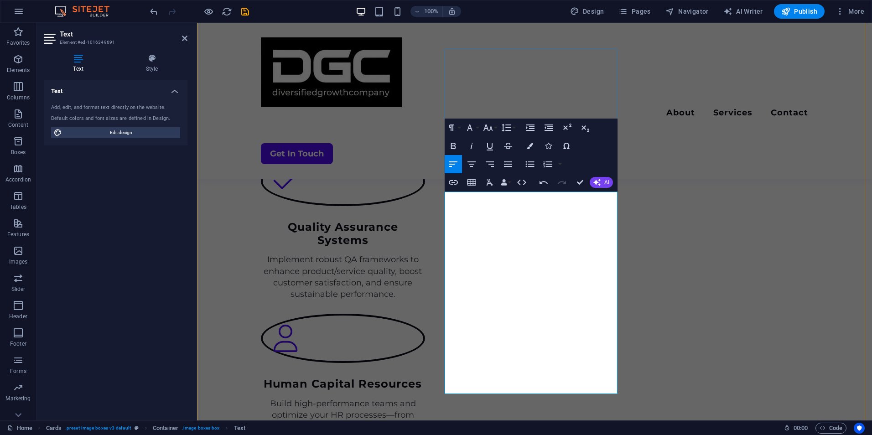
scroll to position [1316, 0]
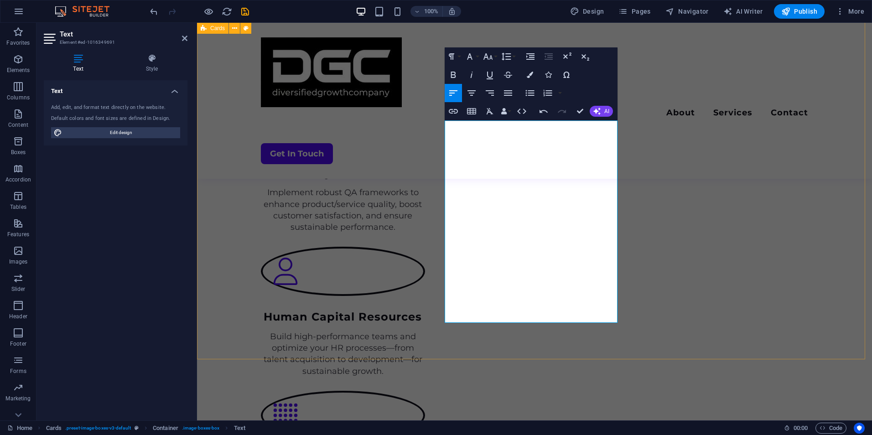
scroll to position [1369, 0]
drag, startPoint x: 486, startPoint y: 265, endPoint x: 530, endPoint y: 303, distance: 57.5
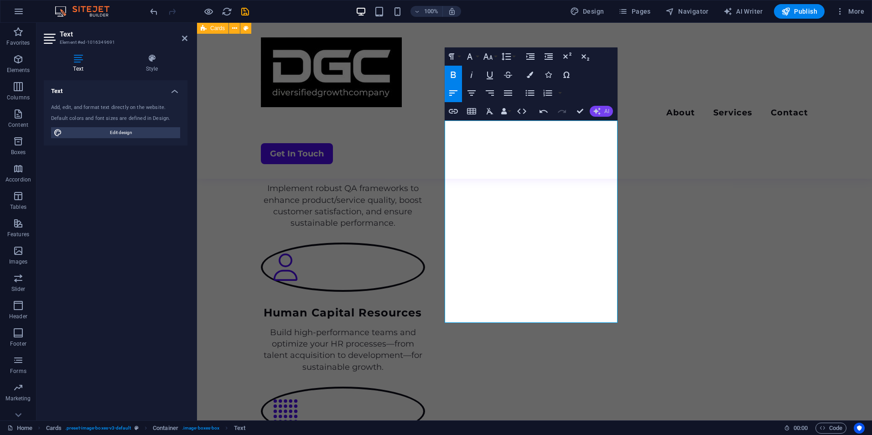
click at [595, 110] on icon "button" at bounding box center [596, 111] width 7 height 7
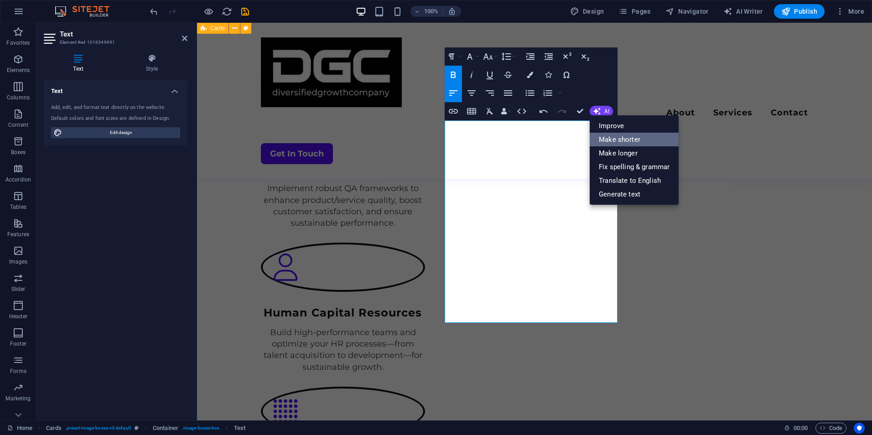
click at [611, 142] on link "Make shorter" at bounding box center [633, 140] width 89 height 14
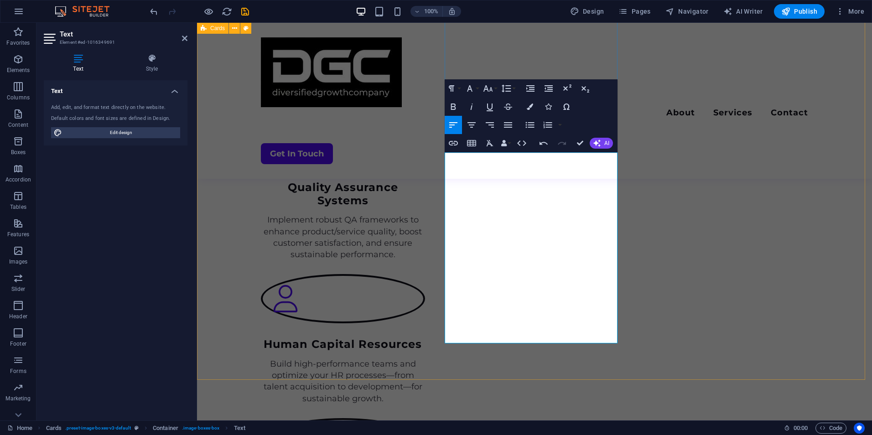
scroll to position [1337, 0]
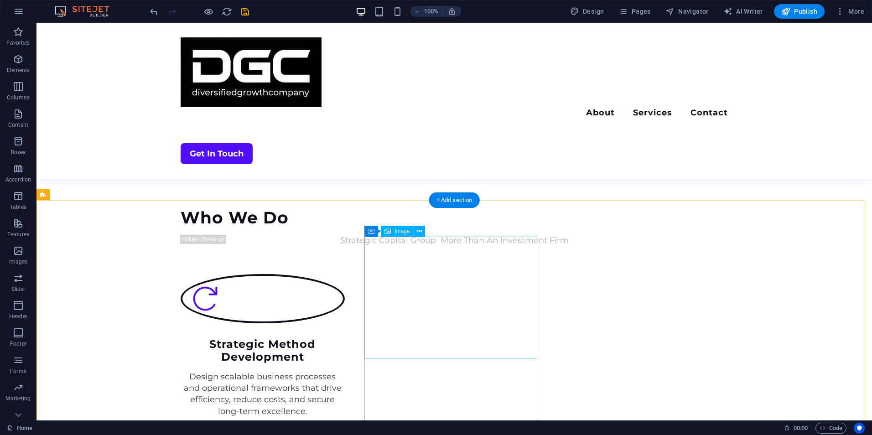
scroll to position [1116, 0]
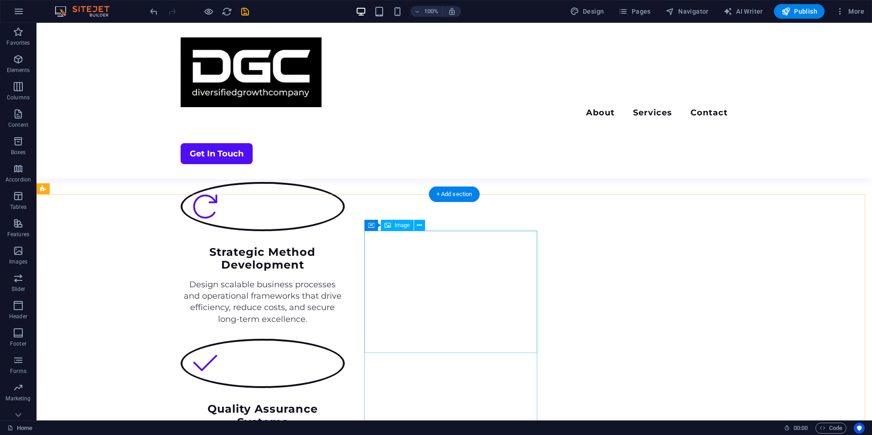
select select "%"
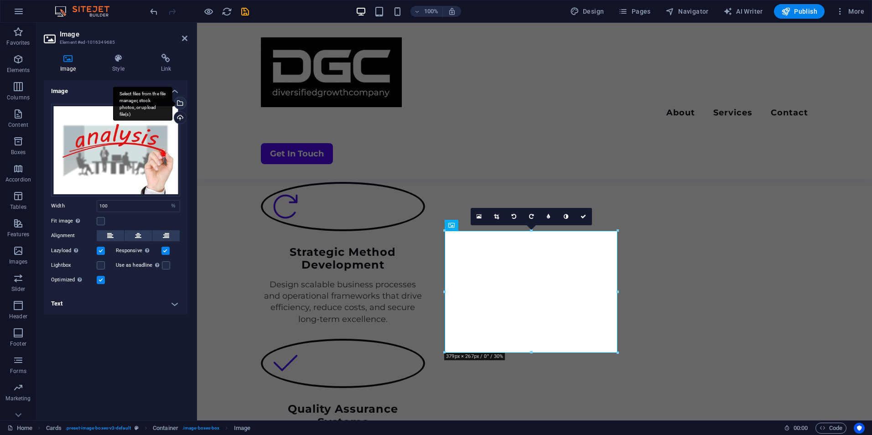
click at [172, 100] on div "Select files from the file manager, stock photos, or upload file(s)" at bounding box center [142, 104] width 59 height 34
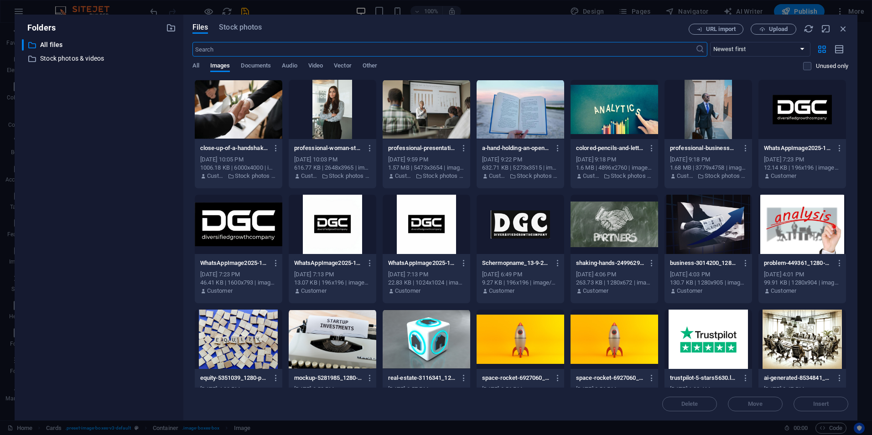
scroll to position [1207, 0]
click at [234, 26] on span "Stock photos" at bounding box center [240, 27] width 43 height 11
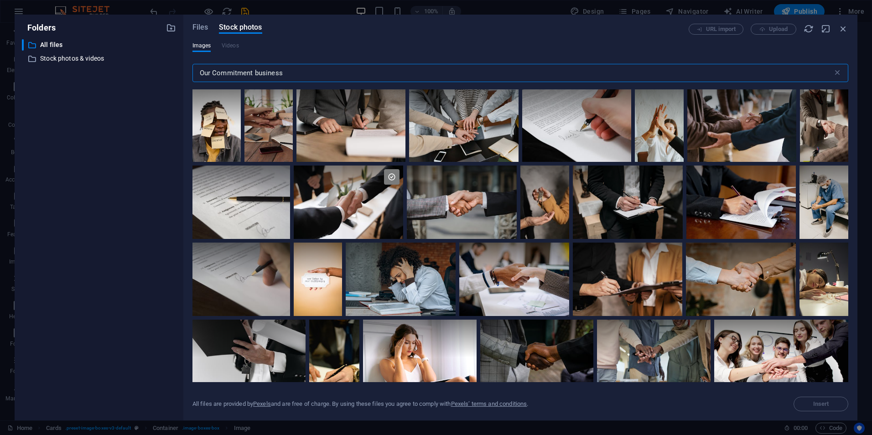
drag, startPoint x: 251, startPoint y: 73, endPoint x: 156, endPoint y: 74, distance: 94.4
click at [156, 74] on div "Folders ​ All files All files ​ Stock photos & videos Stock photos & videos Fil…" at bounding box center [436, 218] width 842 height 406
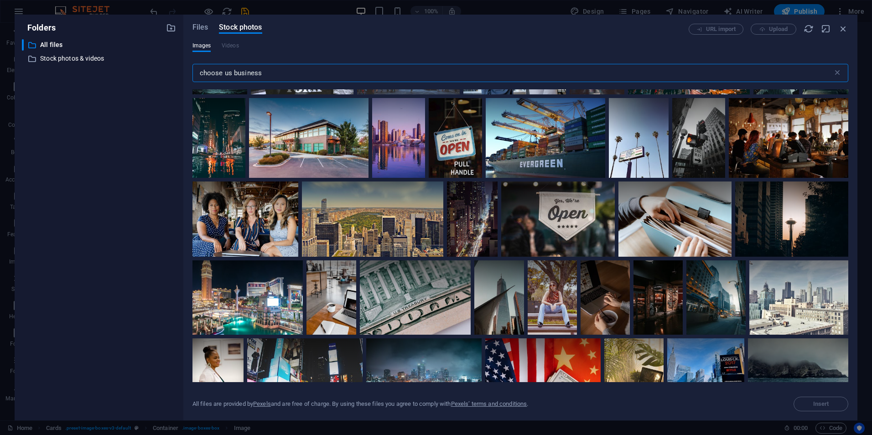
scroll to position [362, 0]
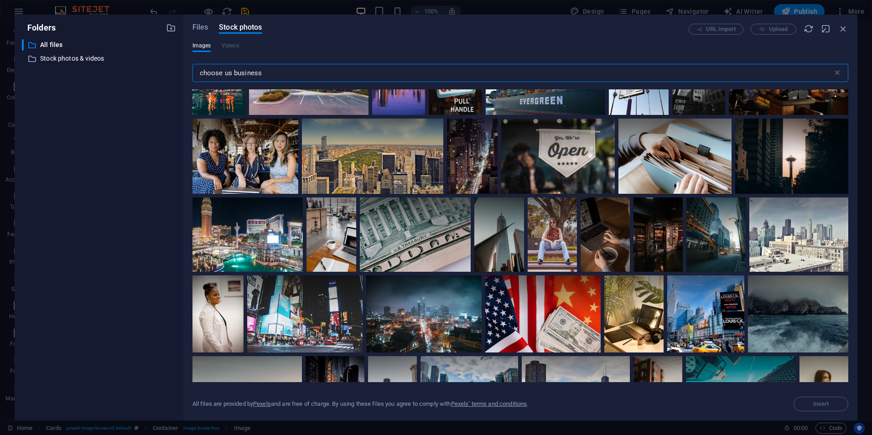
click at [220, 74] on input "choose us business" at bounding box center [512, 73] width 640 height 18
click at [223, 74] on input "choose us business" at bounding box center [512, 73] width 640 height 18
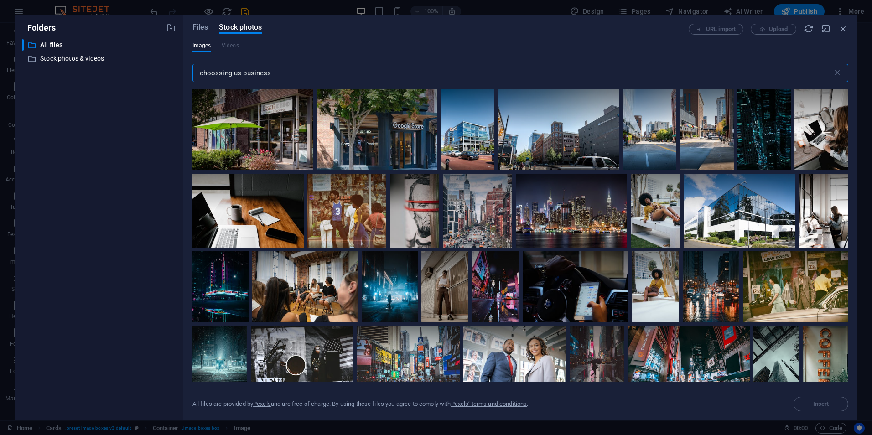
click at [218, 72] on input "choossing us business" at bounding box center [512, 73] width 640 height 18
type input "choosing us business"
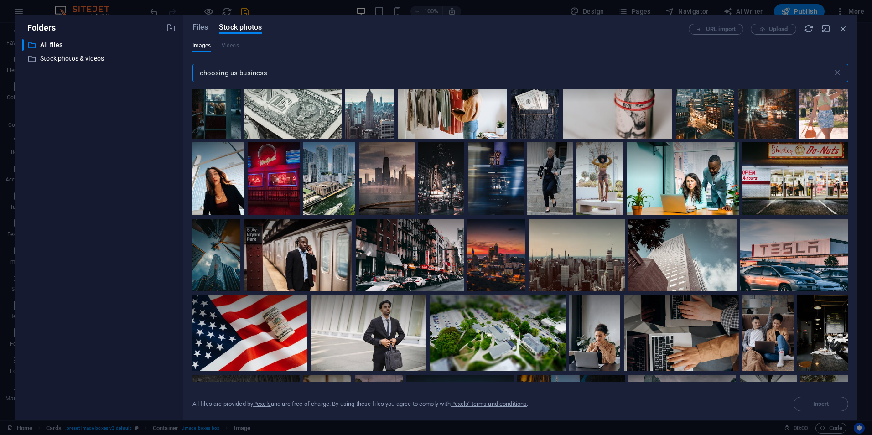
scroll to position [960, 0]
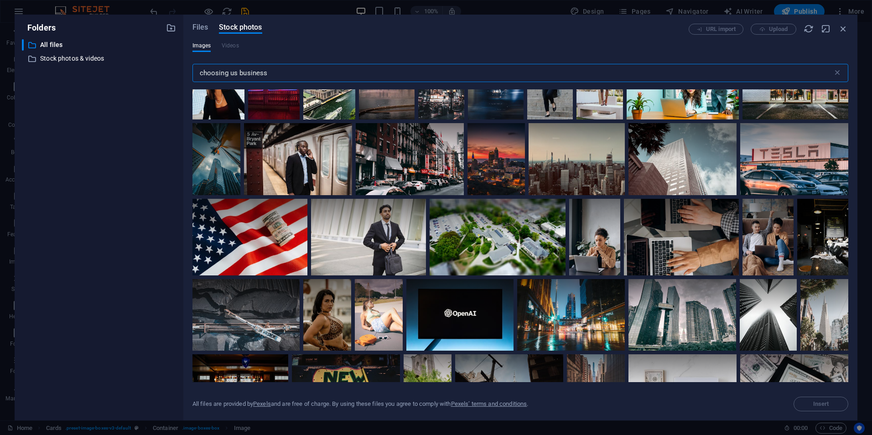
drag, startPoint x: 270, startPoint y: 74, endPoint x: 155, endPoint y: 69, distance: 115.0
click at [155, 69] on div "Folders ​ All files All files ​ Stock photos & videos Stock photos & videos Fil…" at bounding box center [436, 218] width 842 height 406
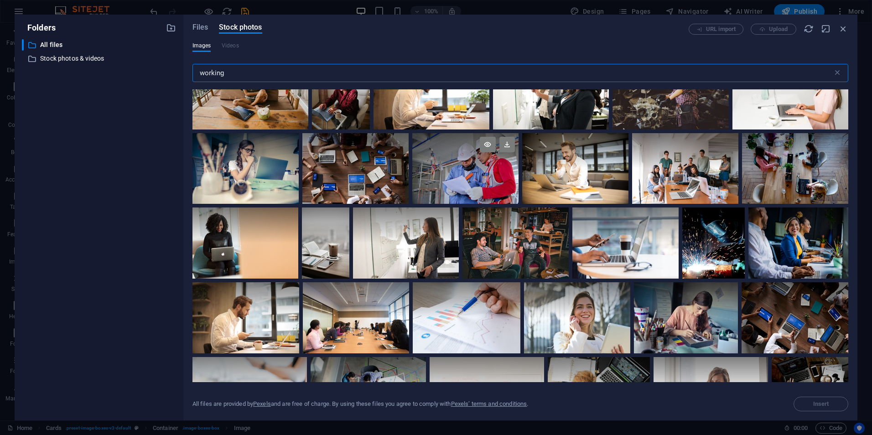
scroll to position [41, 0]
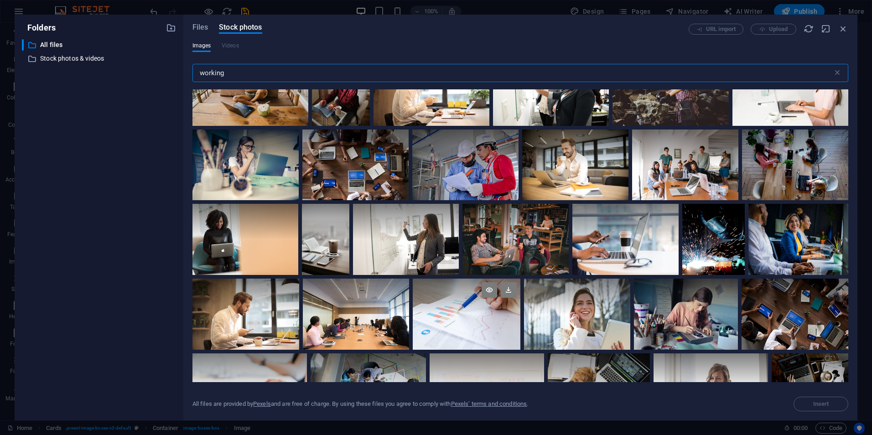
type input "working"
click at [431, 304] on div at bounding box center [466, 297] width 107 height 36
click at [511, 289] on icon at bounding box center [507, 289] width 15 height 15
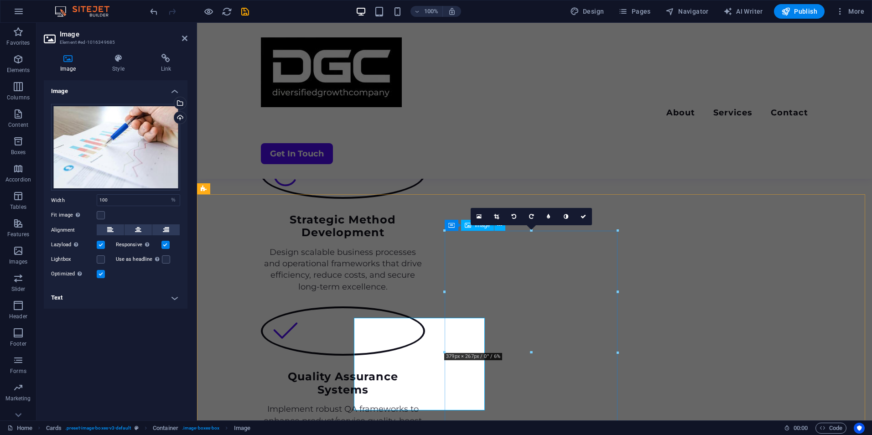
scroll to position [1116, 0]
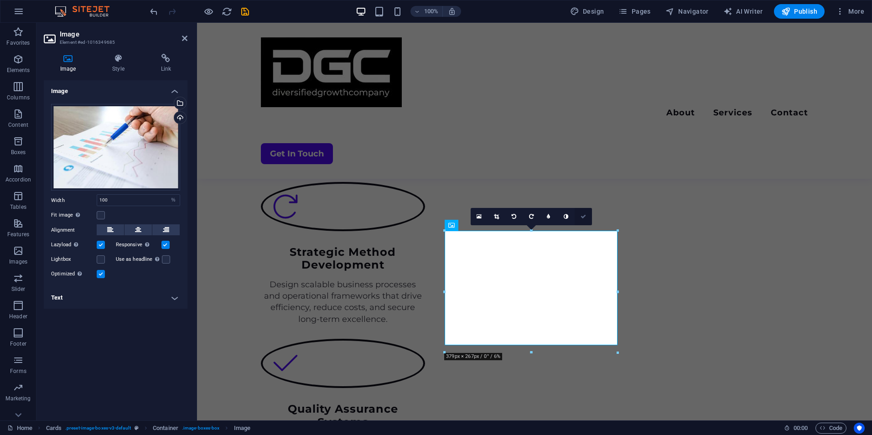
click at [583, 219] on icon at bounding box center [582, 216] width 5 height 5
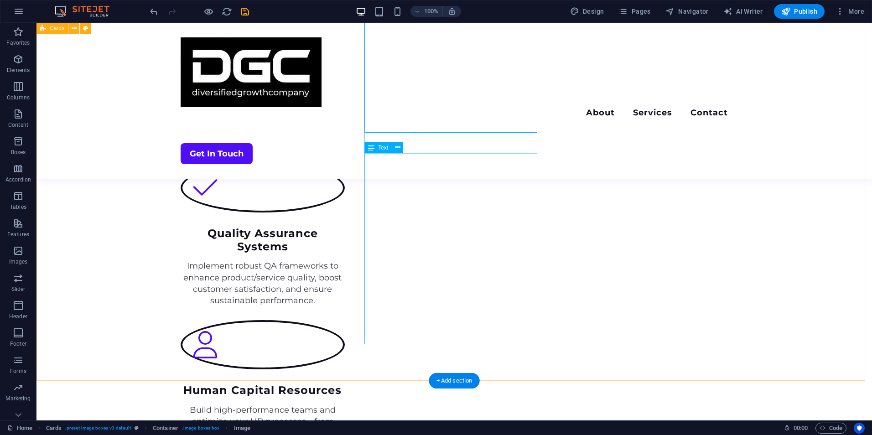
scroll to position [1291, 0]
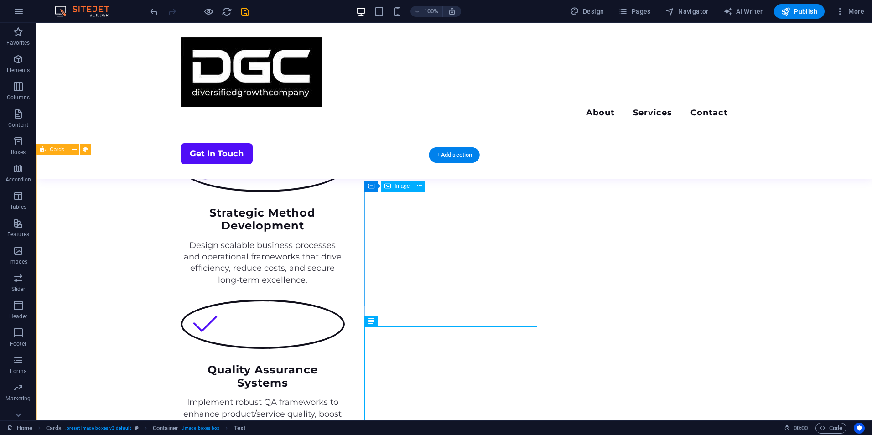
scroll to position [1009, 0]
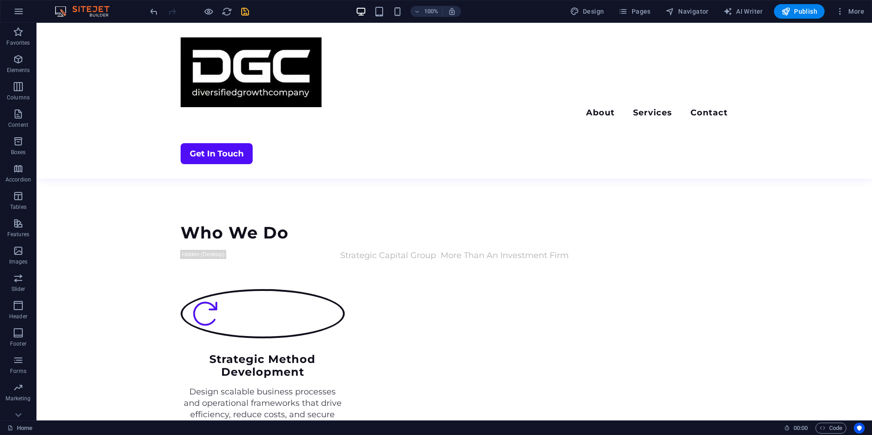
click at [247, 10] on icon "save" at bounding box center [245, 11] width 10 height 10
click at [782, 10] on icon "button" at bounding box center [785, 11] width 9 height 9
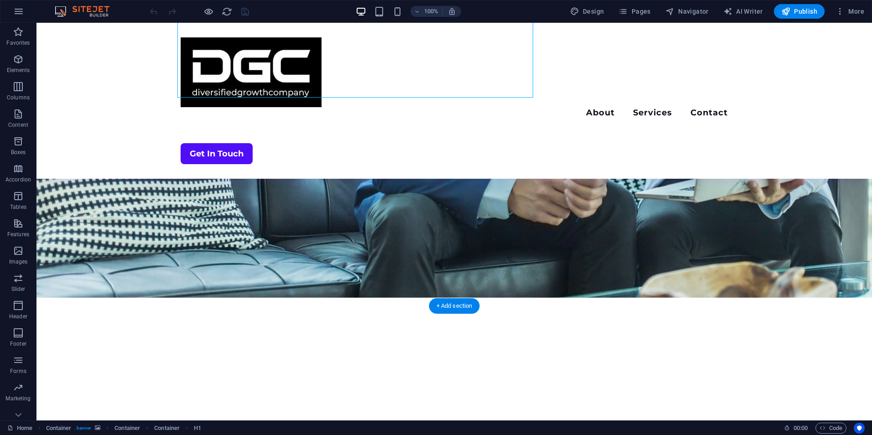
scroll to position [233, 0]
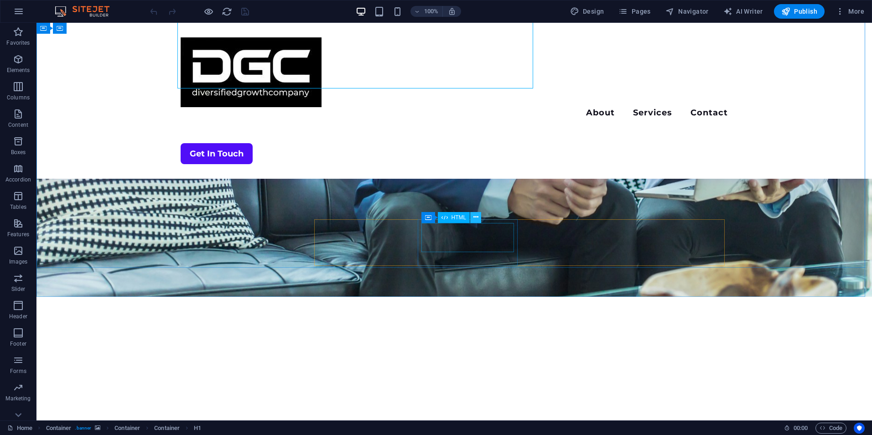
click at [475, 220] on icon at bounding box center [475, 217] width 5 height 10
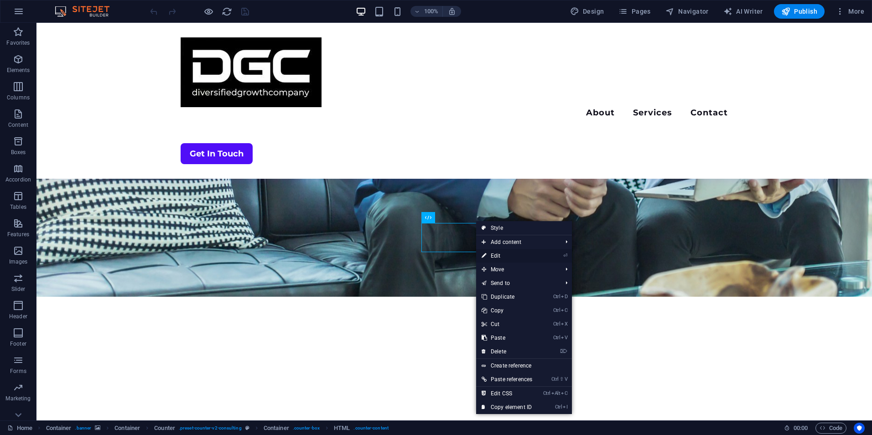
click at [486, 253] on icon at bounding box center [483, 256] width 5 height 14
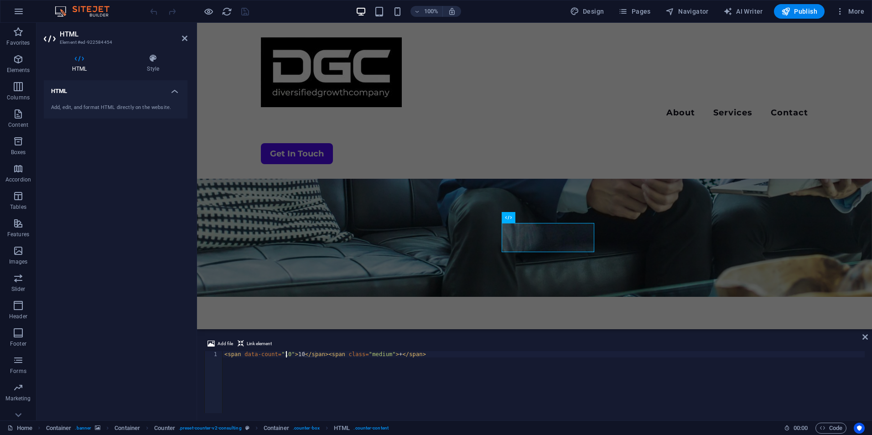
click at [285, 354] on div "< span data-count = "10" > 10 </ span > < span class = "medium" > + </ span >" at bounding box center [543, 388] width 642 height 75
click at [296, 354] on div "< span data-count = "20" > 10 </ span > < span class = "medium" > + </ span >" at bounding box center [543, 388] width 642 height 75
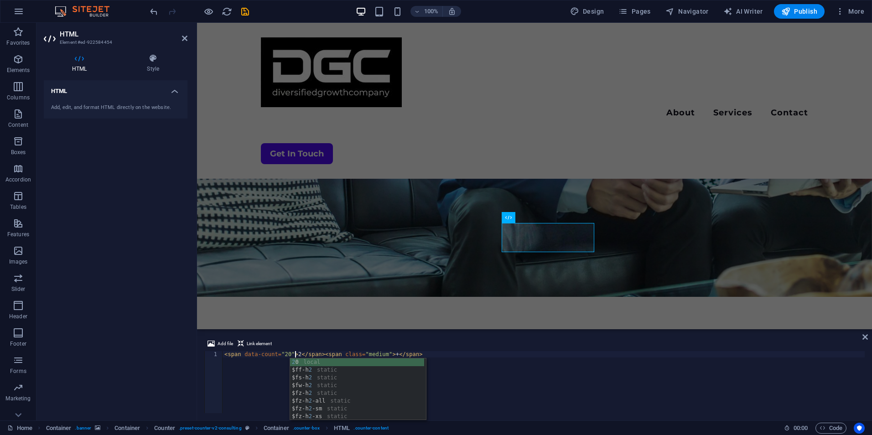
scroll to position [0, 6]
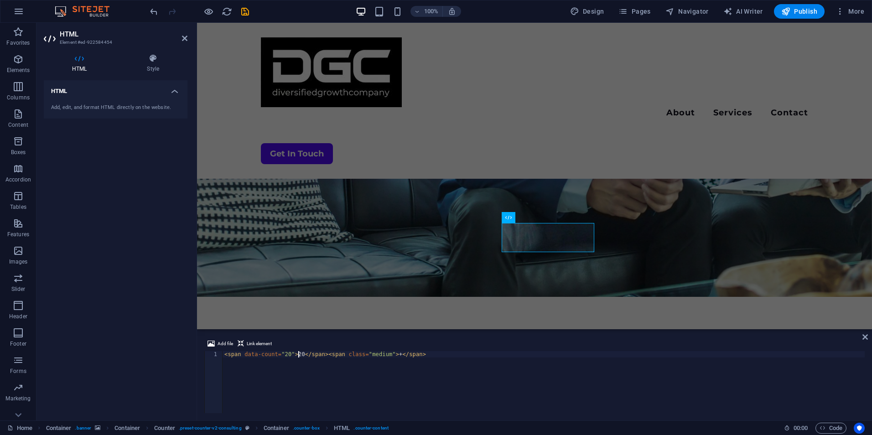
type textarea "<span data-count="20">20</span><span class="medium">+</span>"
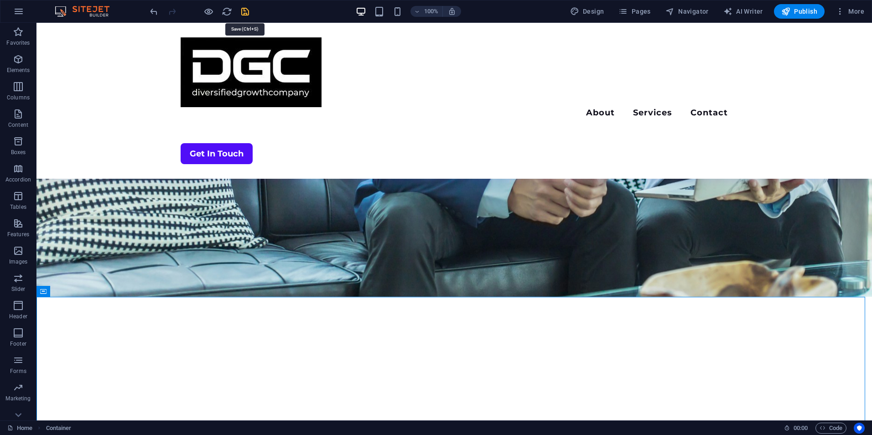
click at [246, 10] on icon "save" at bounding box center [245, 11] width 10 height 10
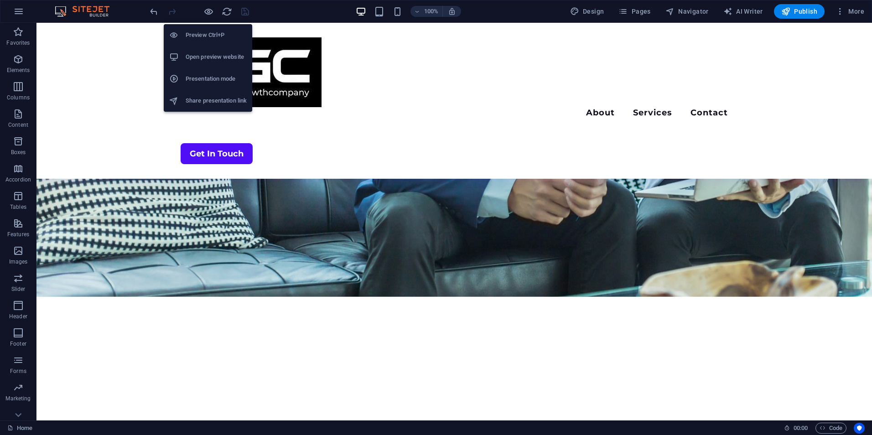
click at [205, 32] on h6 "Preview Ctrl+P" at bounding box center [216, 35] width 61 height 11
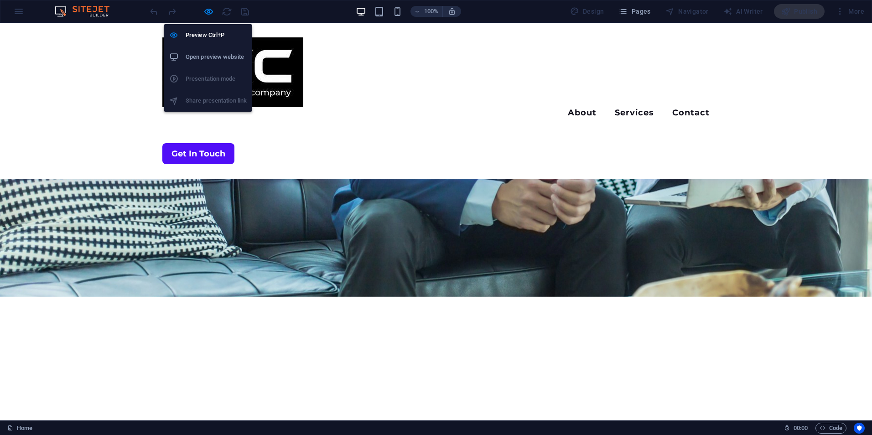
click at [197, 57] on h6 "Open preview website" at bounding box center [216, 57] width 61 height 11
click at [211, 12] on icon "button" at bounding box center [208, 11] width 10 height 10
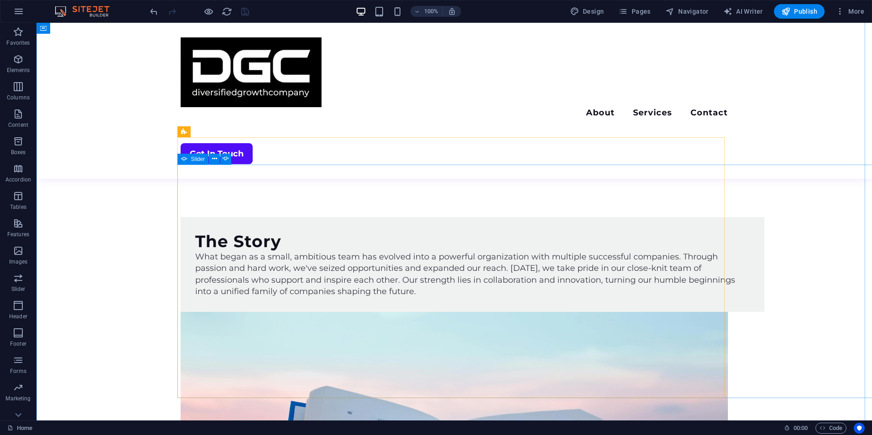
scroll to position [2093, 0]
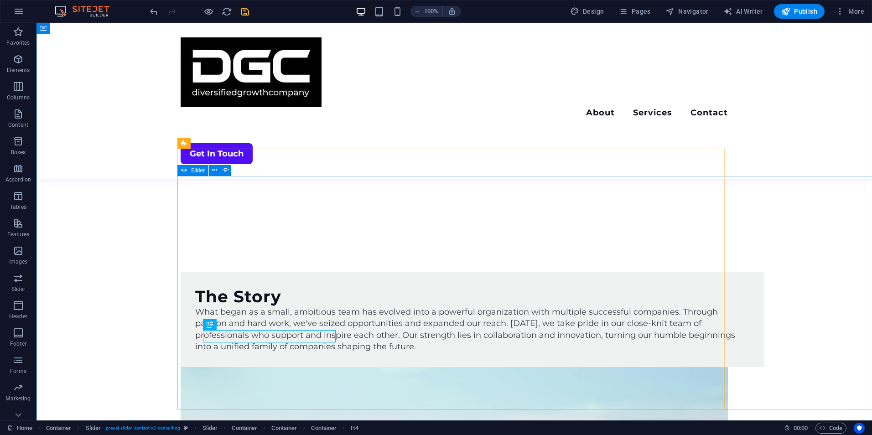
scroll to position [2037, 0]
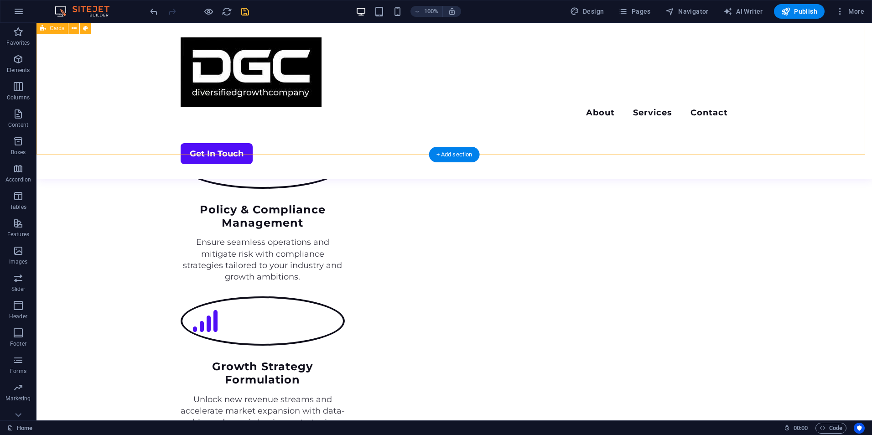
scroll to position [1730, 0]
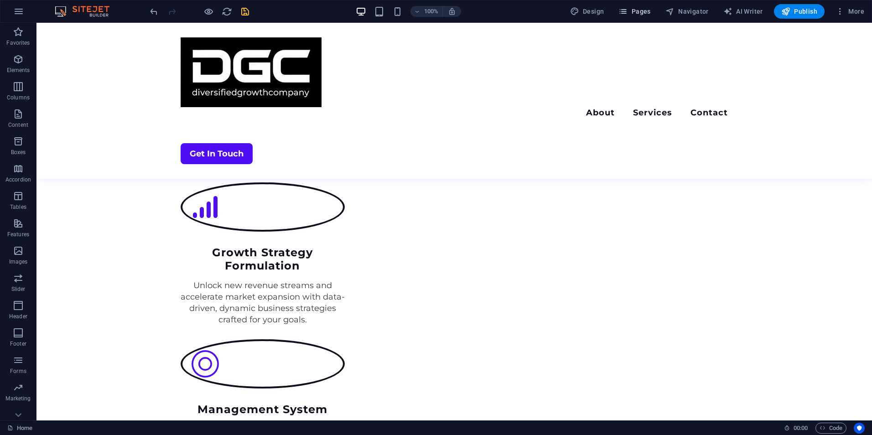
click at [641, 9] on span "Pages" at bounding box center [634, 11] width 32 height 9
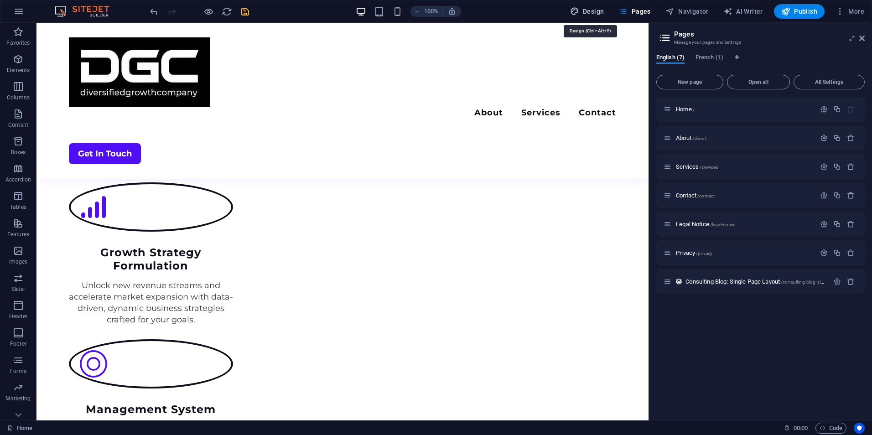
click at [598, 14] on span "Design" at bounding box center [587, 11] width 34 height 9
click at [634, 12] on span "Pages" at bounding box center [634, 11] width 32 height 9
drag, startPoint x: 378, startPoint y: 149, endPoint x: 860, endPoint y: 36, distance: 494.3
click at [860, 36] on icon at bounding box center [861, 38] width 5 height 7
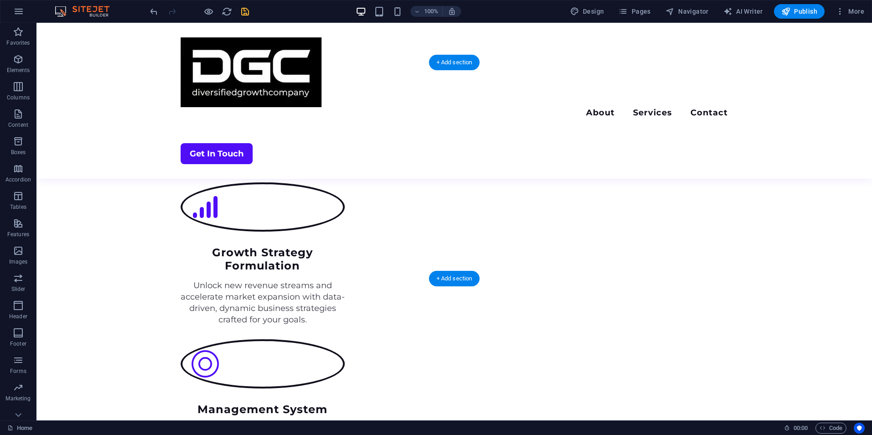
scroll to position [2456, 0]
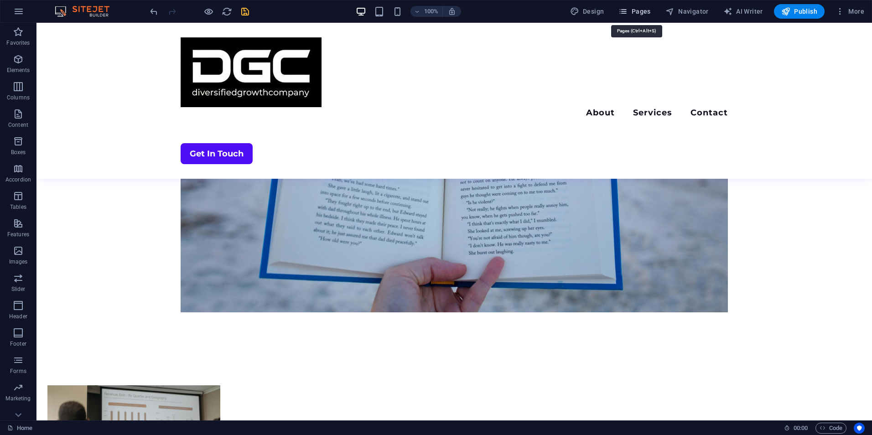
click at [645, 9] on span "Pages" at bounding box center [634, 11] width 32 height 9
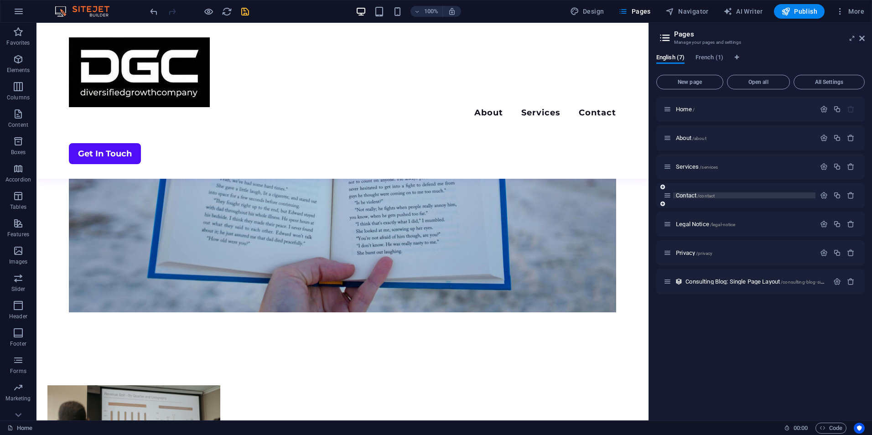
click at [682, 194] on span "Contact /contact" at bounding box center [695, 195] width 39 height 7
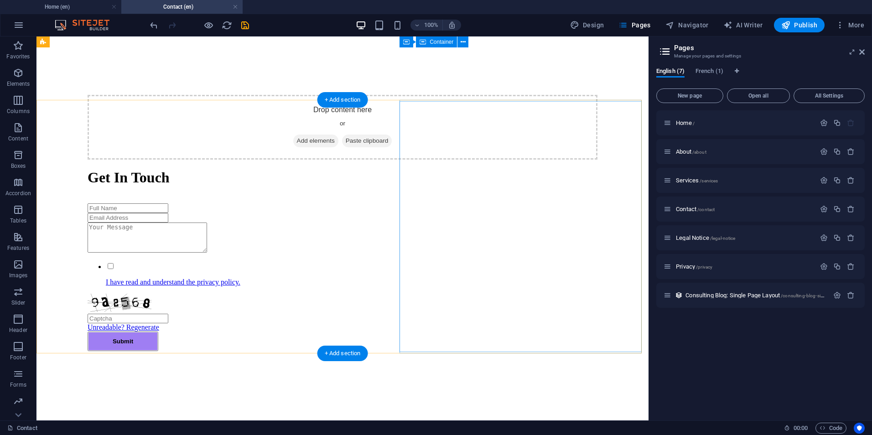
scroll to position [425, 0]
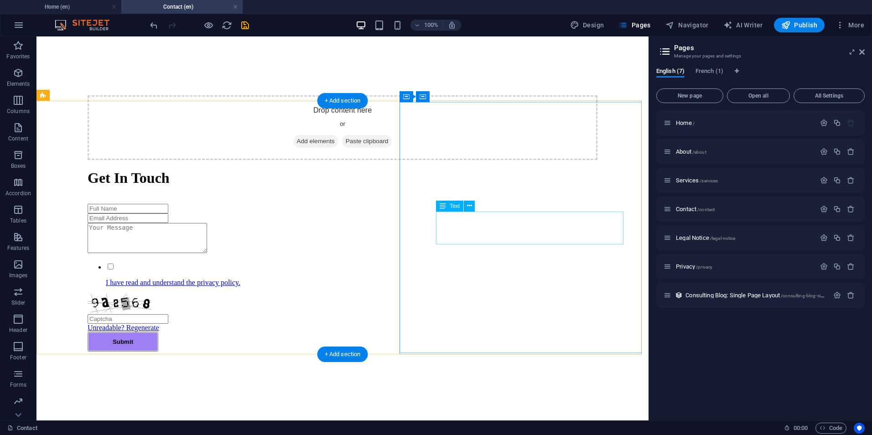
drag, startPoint x: 601, startPoint y: 237, endPoint x: 513, endPoint y: 225, distance: 88.8
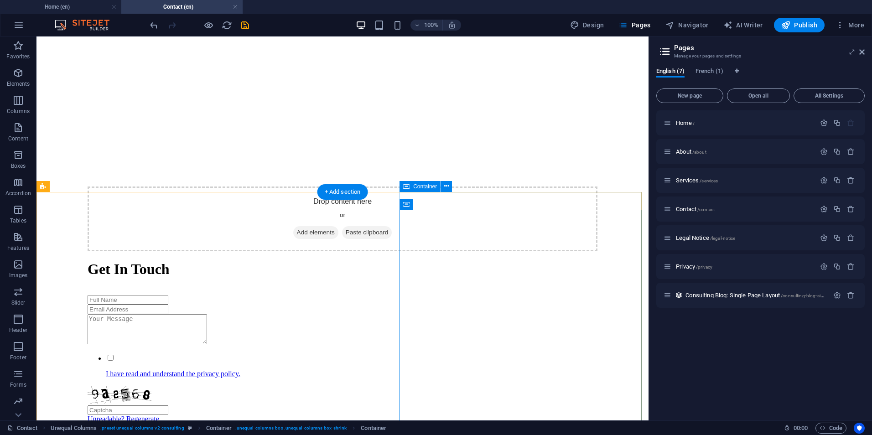
scroll to position [500, 0]
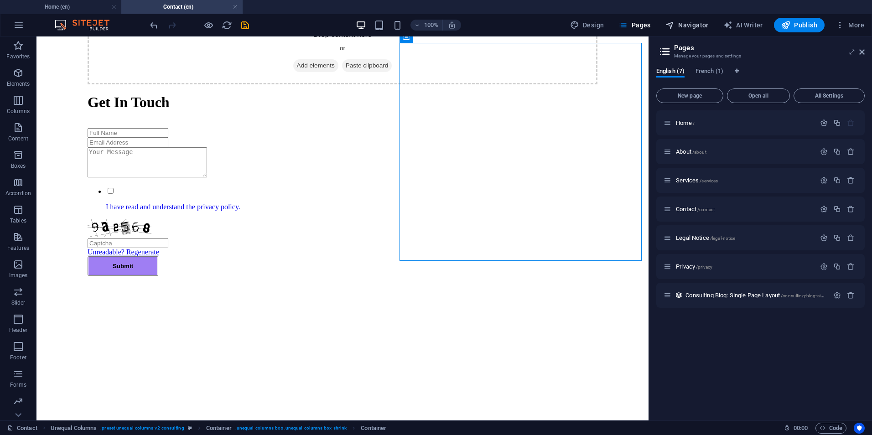
click at [686, 24] on span "Navigator" at bounding box center [686, 25] width 43 height 9
select select "17199673-en"
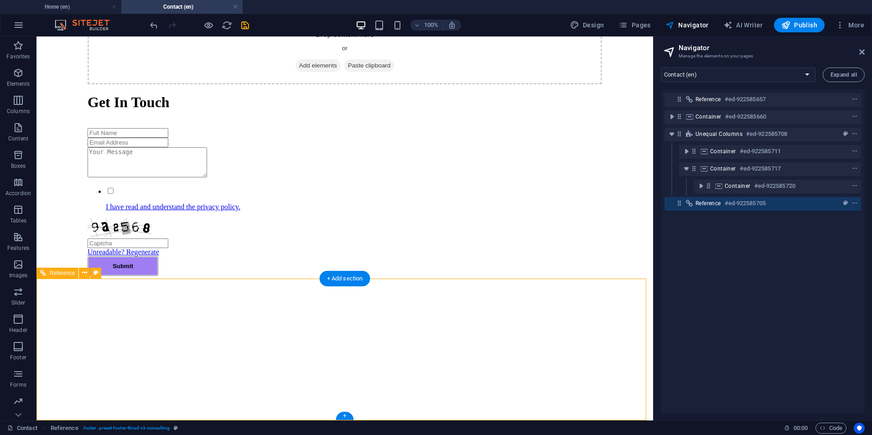
click at [732, 204] on h6 "#ed-922585705" at bounding box center [744, 203] width 41 height 11
click at [763, 204] on h6 "#ed-922585705" at bounding box center [744, 203] width 41 height 11
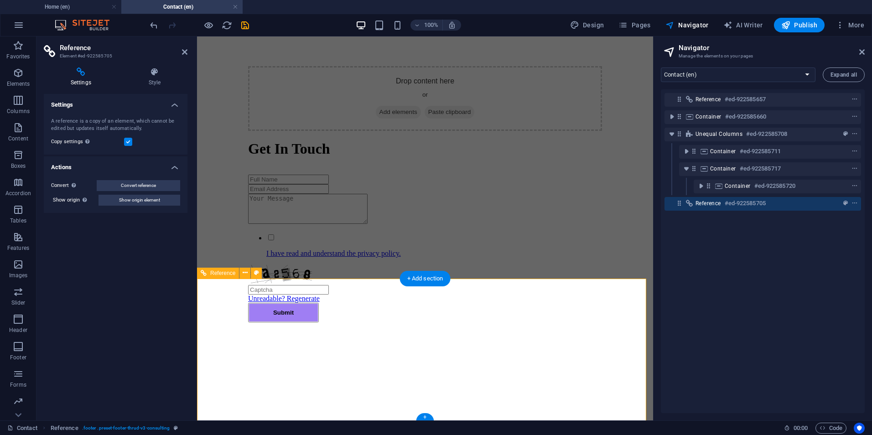
scroll to position [547, 0]
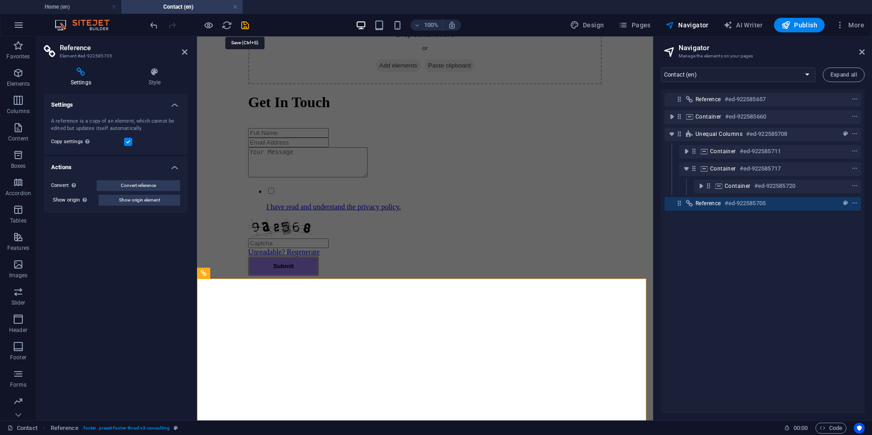
click at [244, 27] on icon "save" at bounding box center [245, 25] width 10 height 10
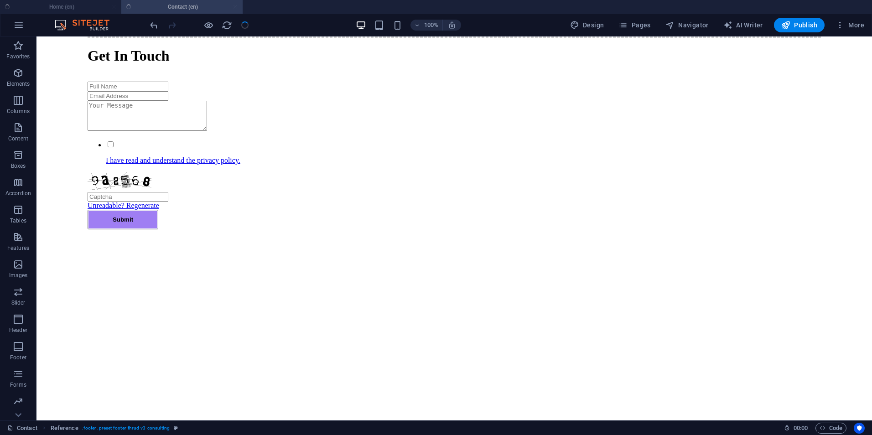
checkbox input "false"
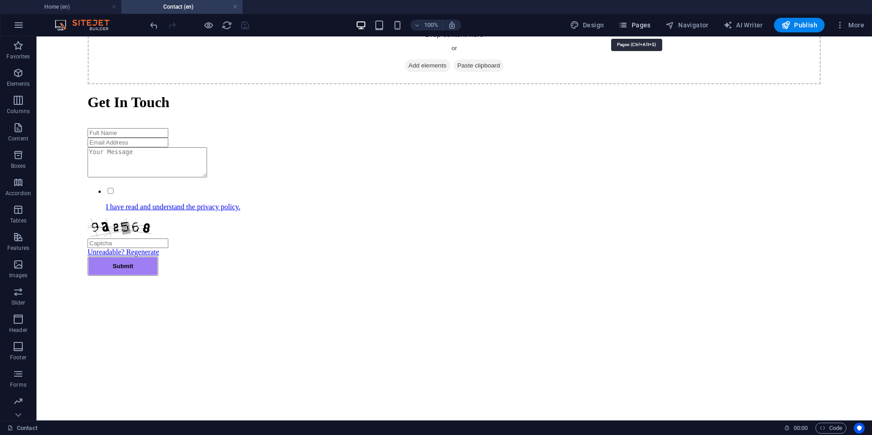
click at [637, 25] on span "Pages" at bounding box center [634, 25] width 32 height 9
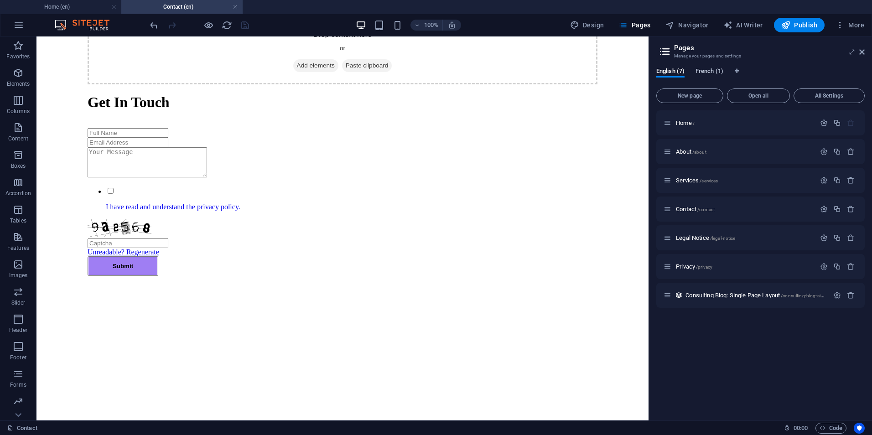
click at [700, 73] on span "French (1)" at bounding box center [709, 72] width 28 height 13
click at [679, 237] on div "Legal Notice /legal-notice Translate" at bounding box center [760, 237] width 208 height 25
click at [666, 69] on span "English (7)" at bounding box center [670, 72] width 28 height 13
click at [682, 241] on div "Legal Notice /legal-notice" at bounding box center [739, 237] width 152 height 10
click at [686, 236] on span "Legal Notice /legal-notice" at bounding box center [705, 237] width 59 height 7
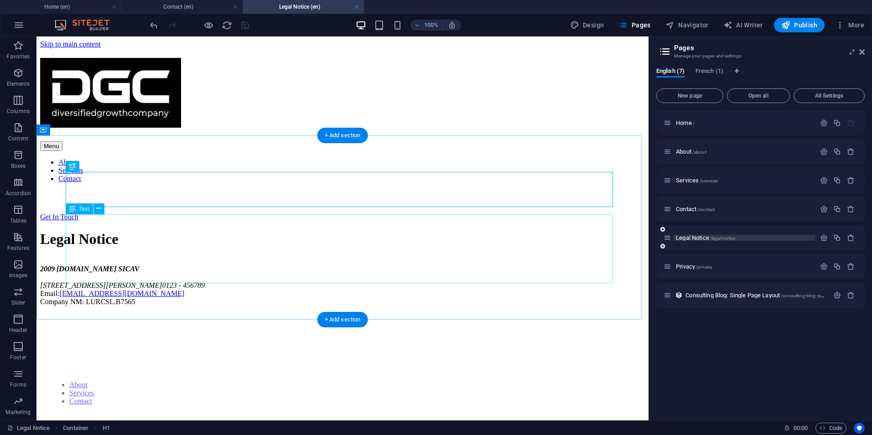
scroll to position [0, 0]
click at [165, 265] on div "2009 diversifiedgrowthcompany.com SICAV 3, Rue Gabriel Lipmann, 5365 Munsbach, …" at bounding box center [342, 289] width 604 height 49
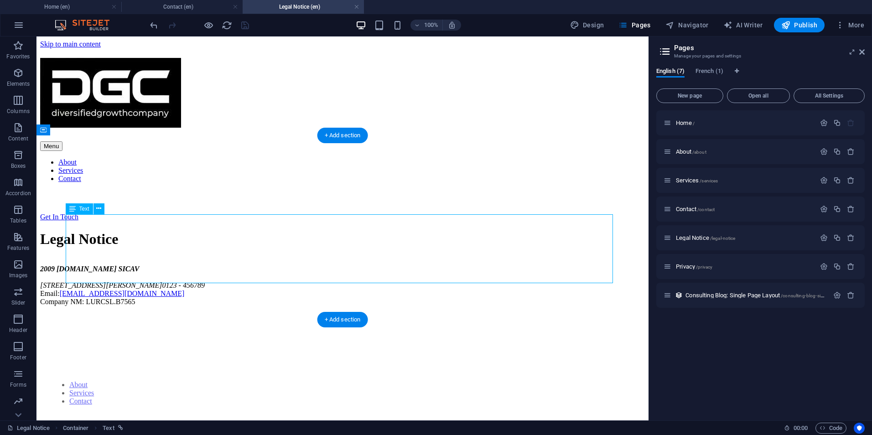
click at [246, 265] on div "2009 diversifiedgrowthcompany.com SICAV 3, Rue Gabriel Lipmann, 5365 Munsbach, …" at bounding box center [342, 289] width 604 height 49
click at [243, 265] on div "2009 diversifiedgrowthcompany.com SICAV 3, Rue Gabriel Lipmann, 5365 Munsbach, …" at bounding box center [342, 289] width 604 height 49
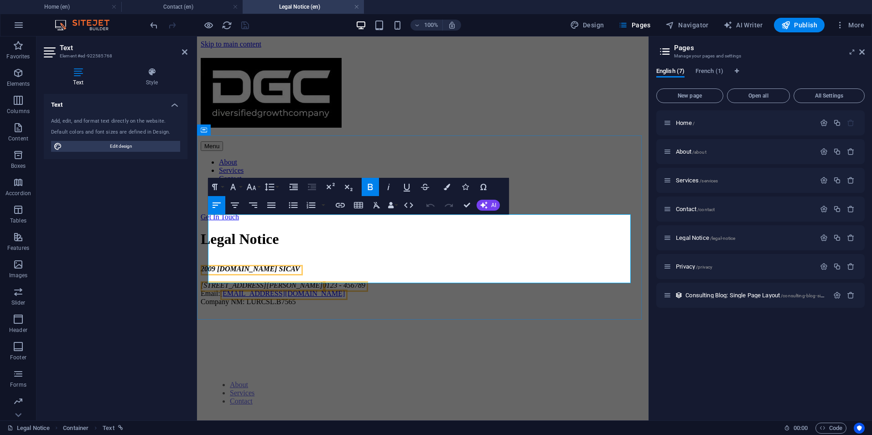
click at [391, 265] on div "2009 diversifiedgrowthcompany.com SICAV 3, Rue Gabriel Lipmann, 5365 Munsbach, …" at bounding box center [423, 289] width 444 height 49
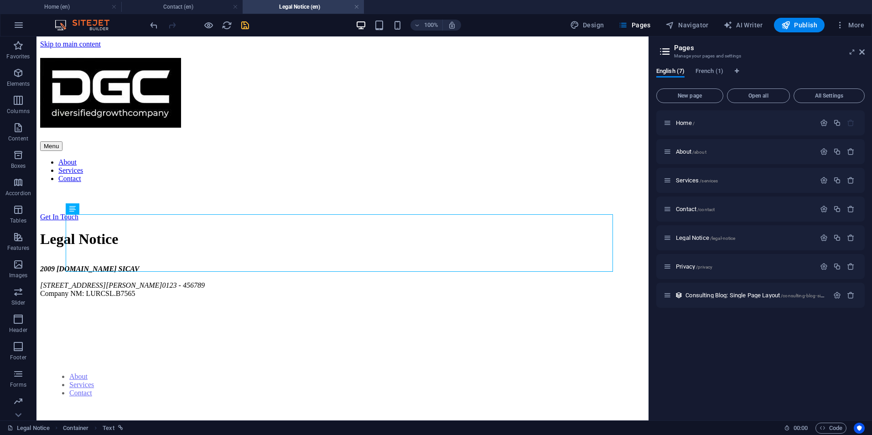
click at [246, 25] on icon "save" at bounding box center [245, 25] width 10 height 10
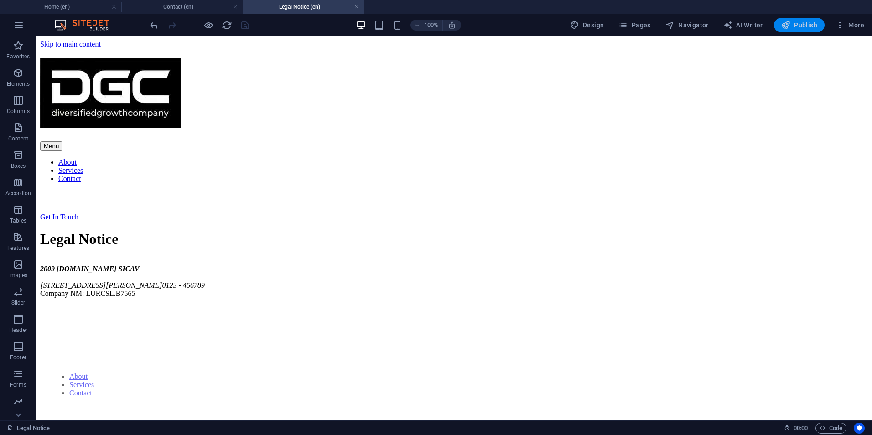
click at [798, 24] on span "Publish" at bounding box center [799, 25] width 36 height 9
